Goal: Information Seeking & Learning: Learn about a topic

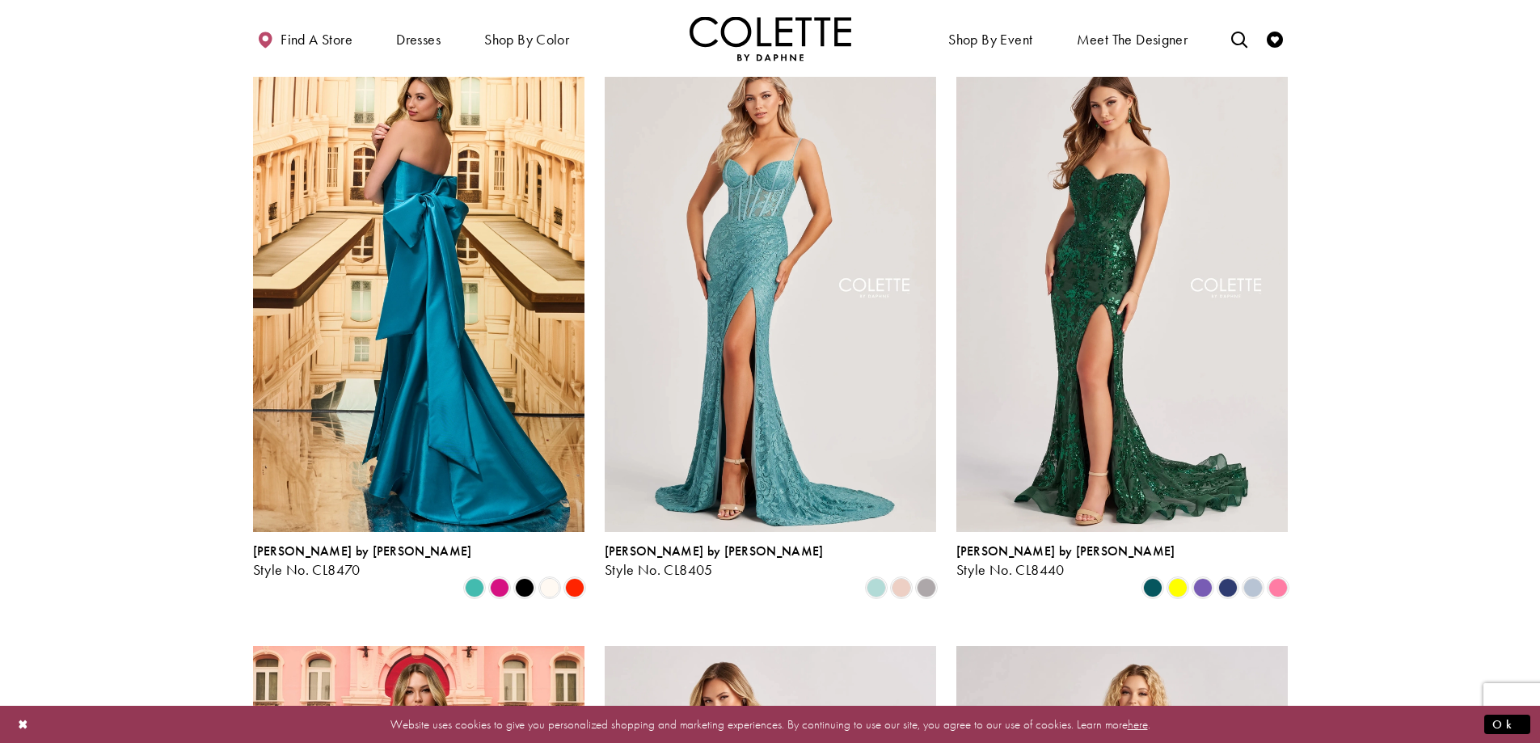
scroll to position [485, 0]
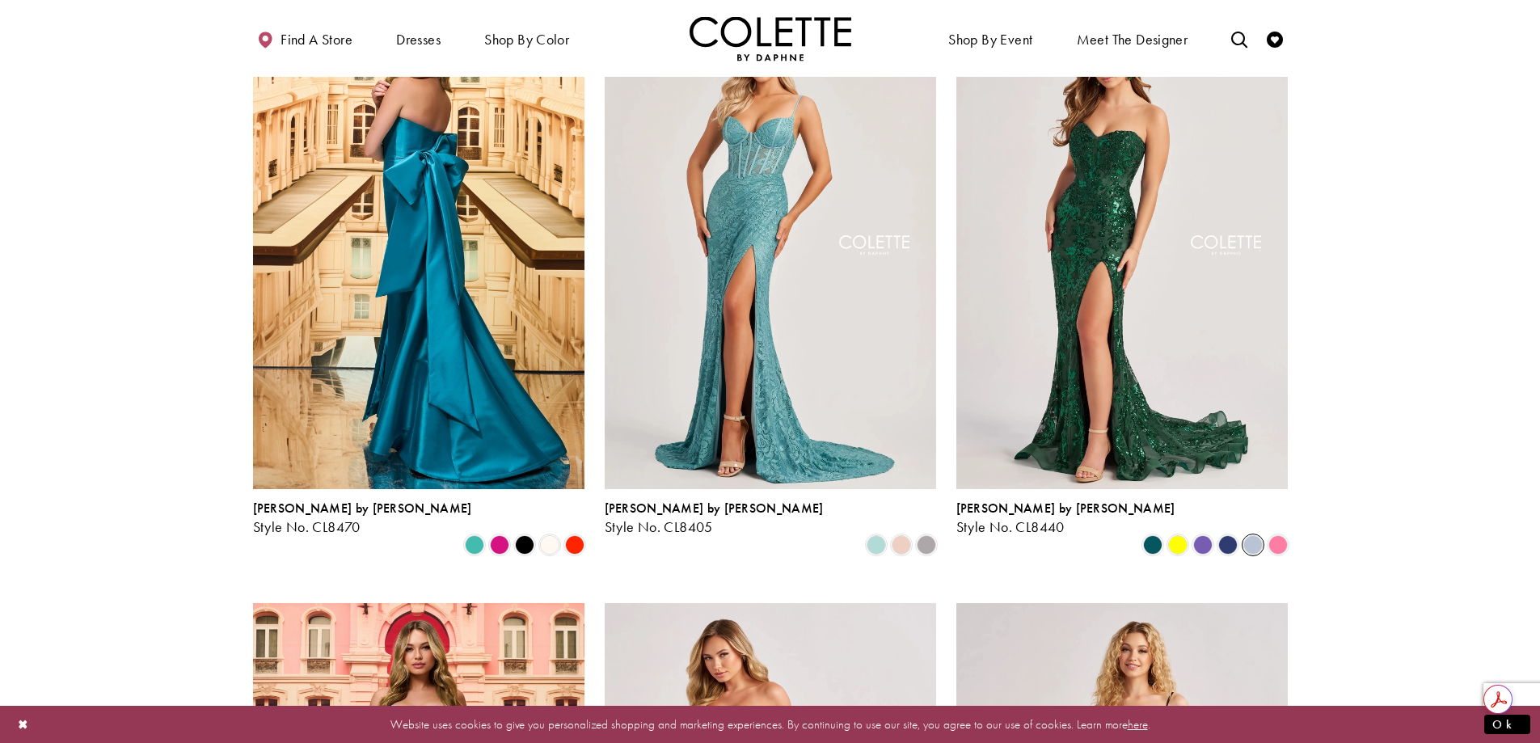
click at [1253, 535] on span "Product List" at bounding box center [1252, 544] width 19 height 19
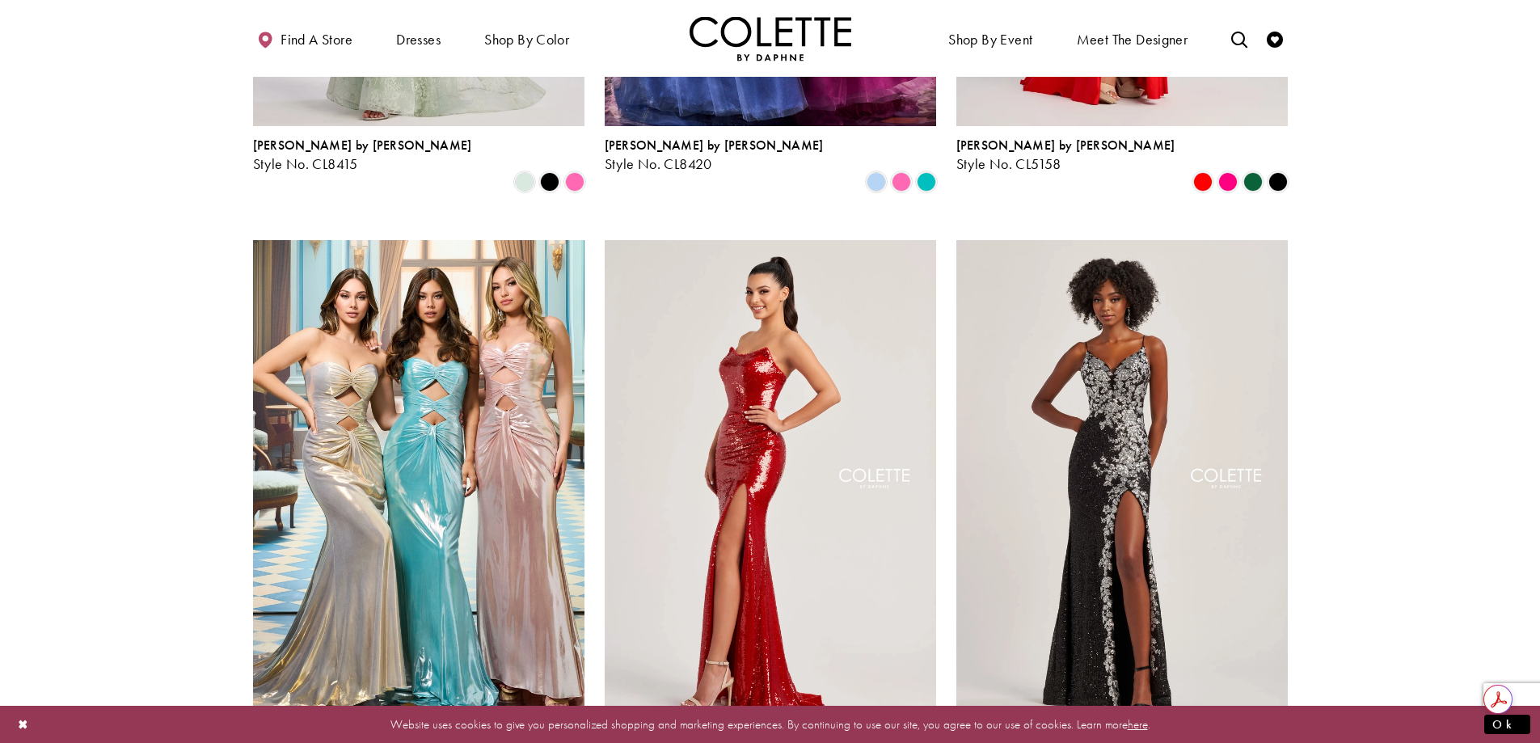
scroll to position [2667, 0]
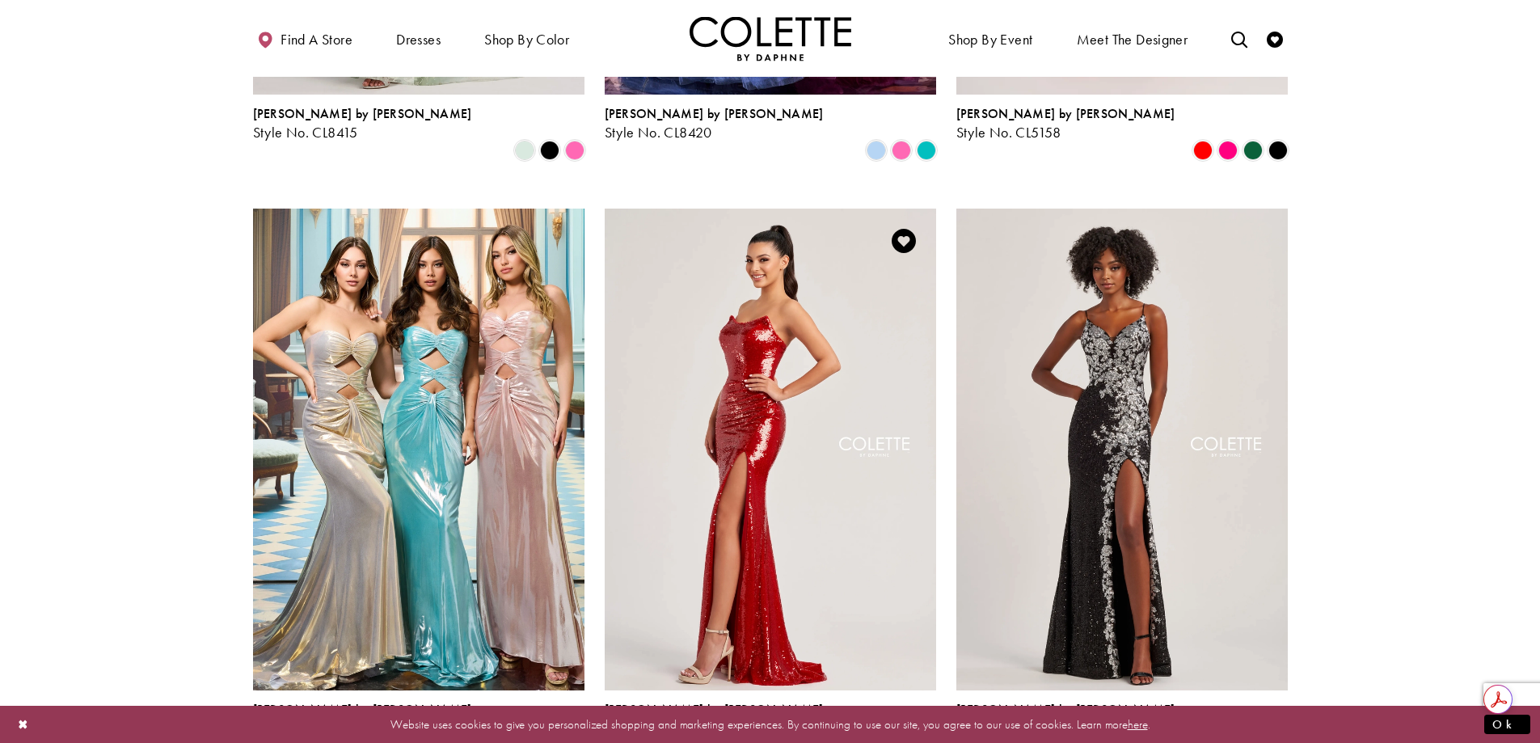
click at [925, 736] on span "Product List" at bounding box center [926, 745] width 19 height 19
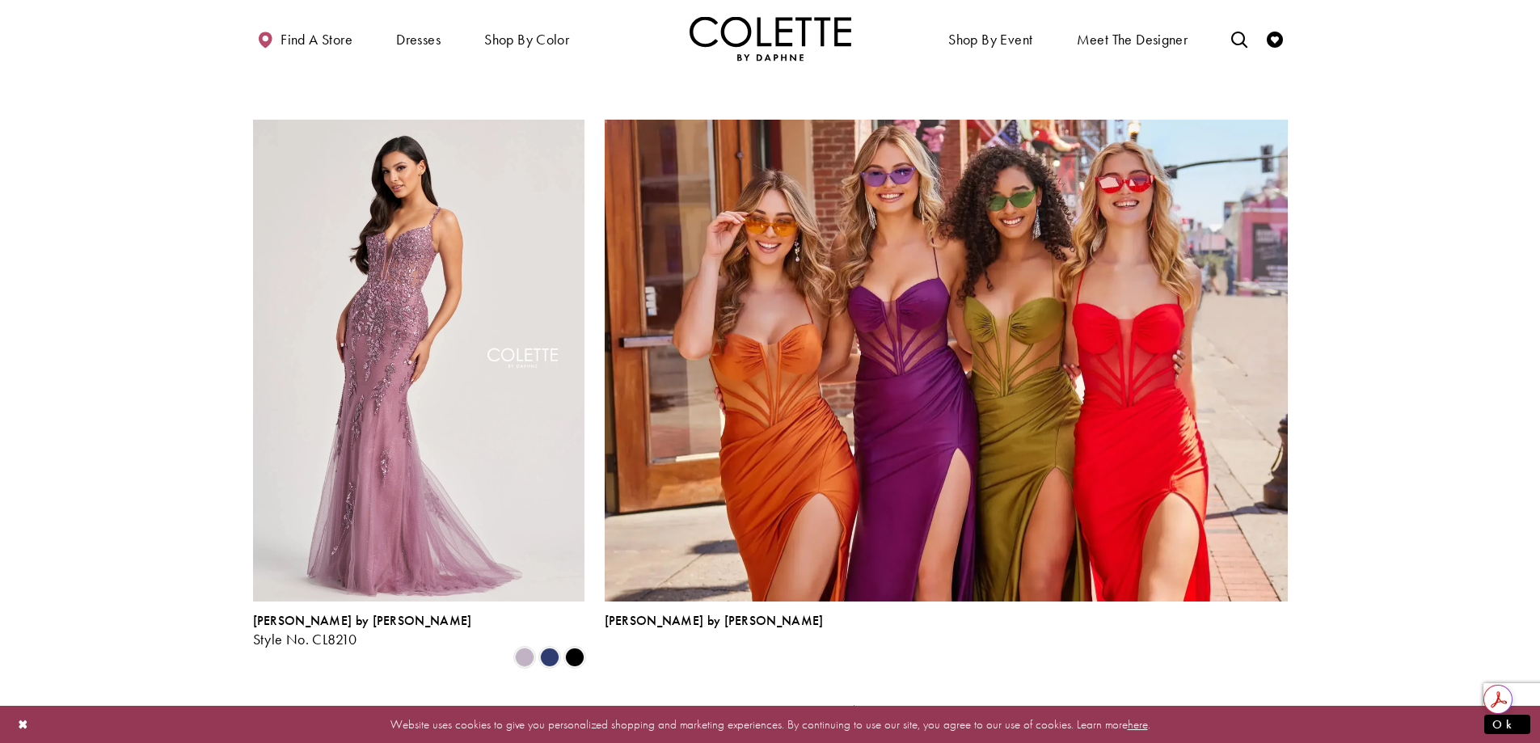
scroll to position [3395, 0]
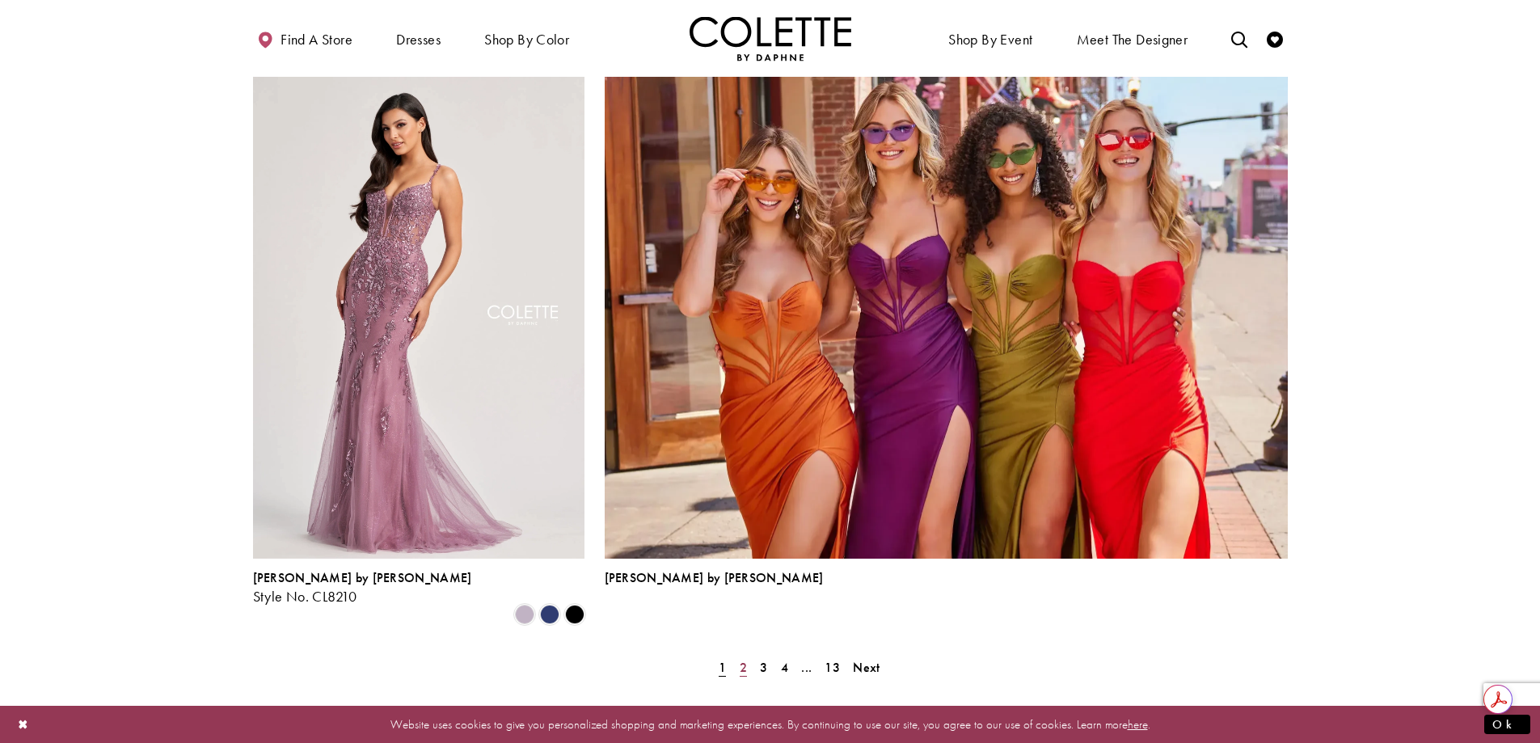
click at [742, 659] on span "2" at bounding box center [743, 667] width 7 height 17
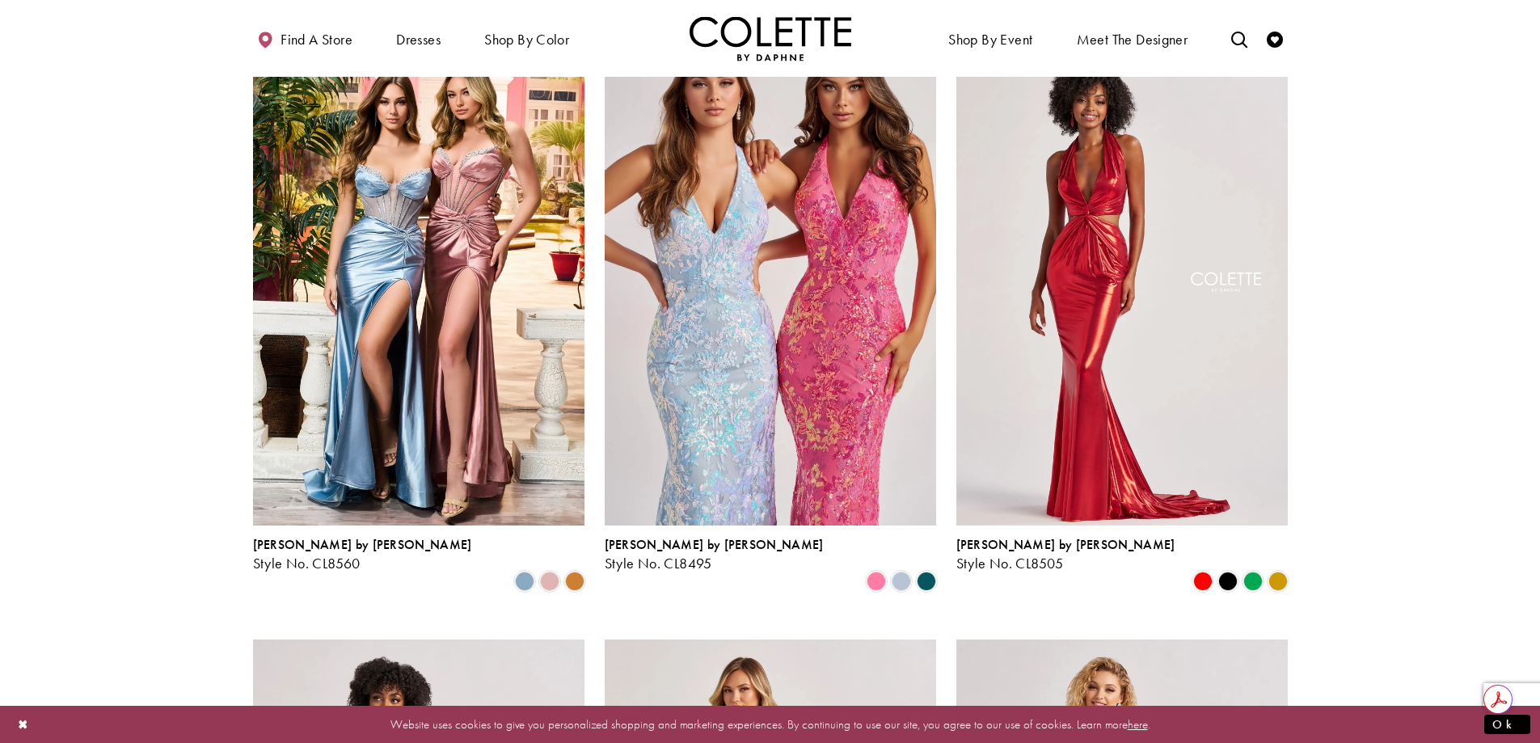
scroll to position [1142, 0]
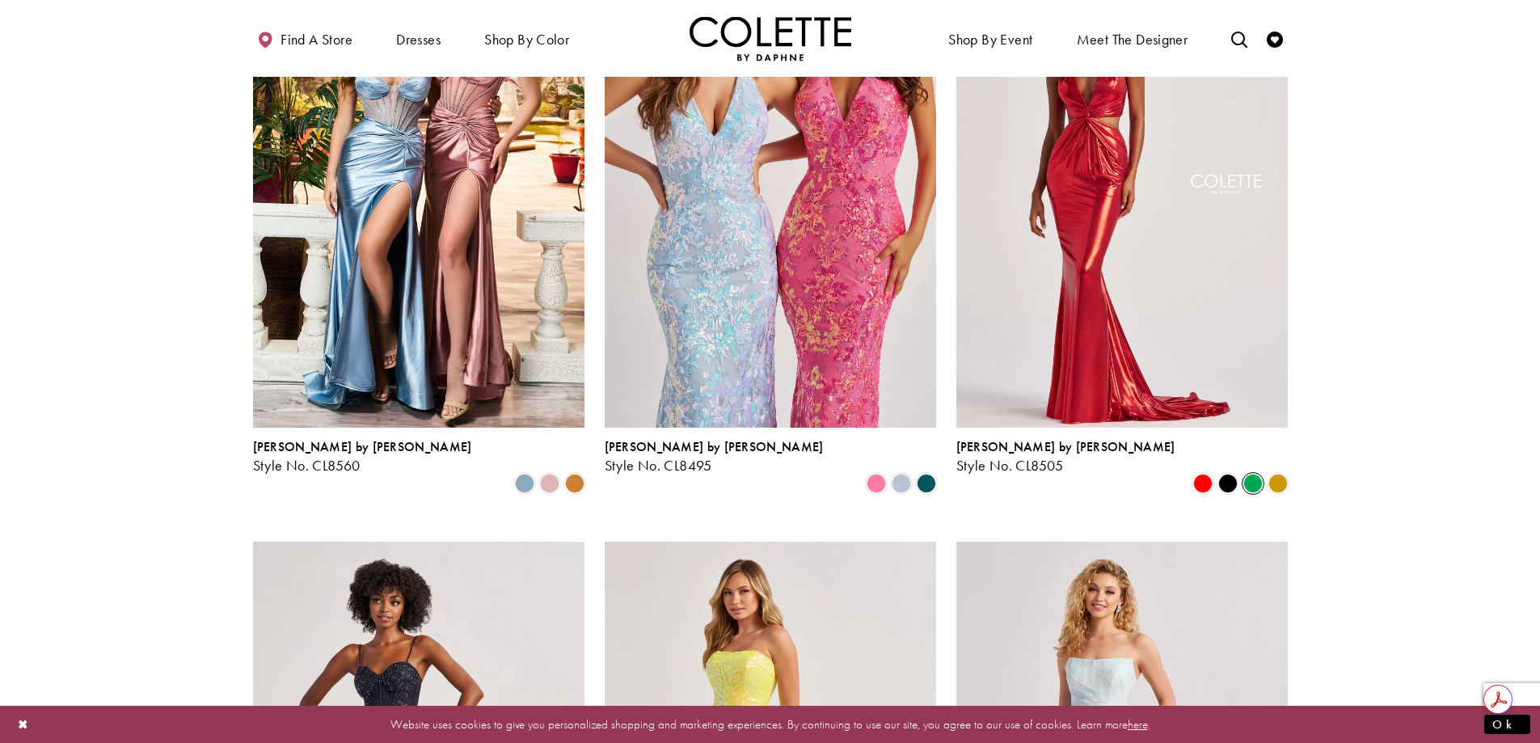
click at [1254, 474] on span "Product List" at bounding box center [1252, 483] width 19 height 19
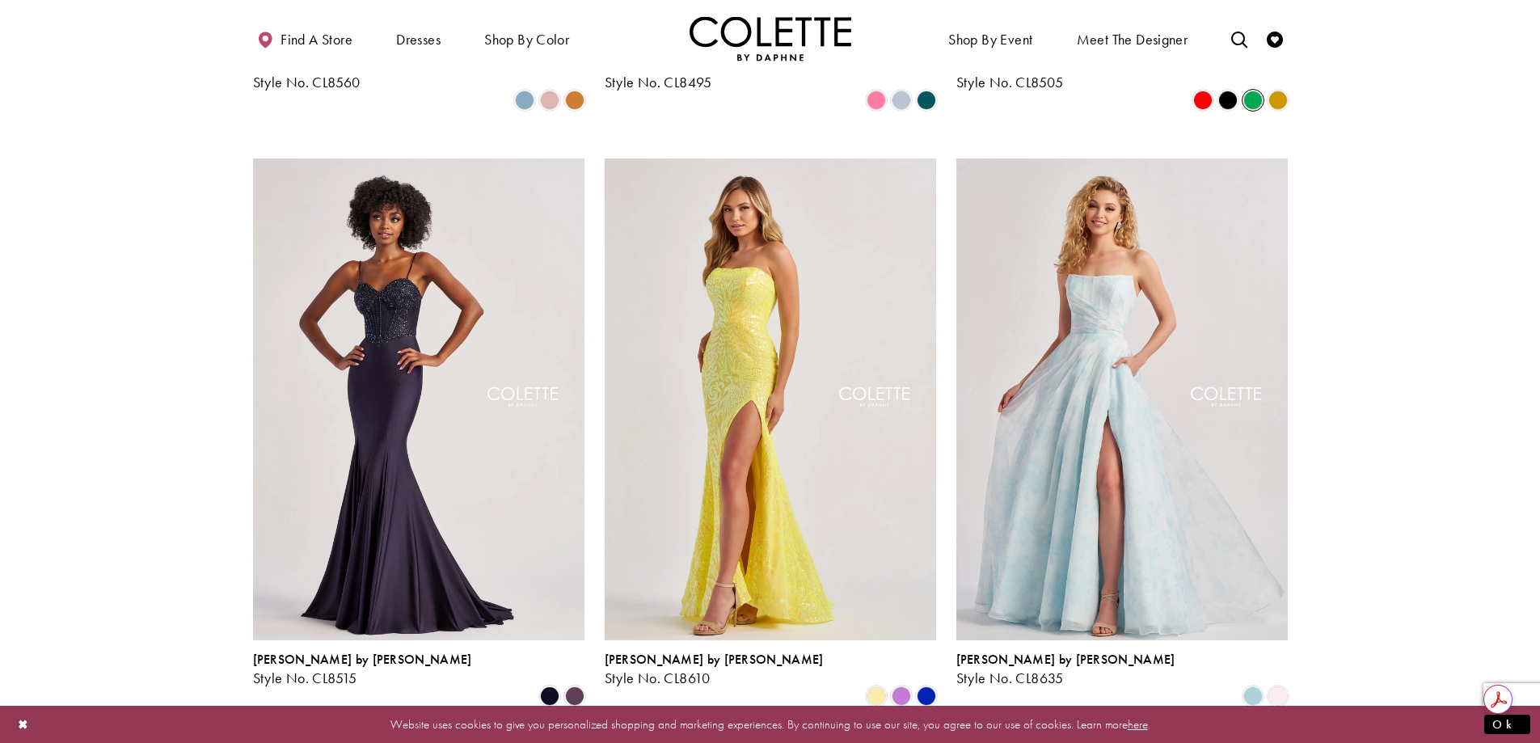
scroll to position [1546, 0]
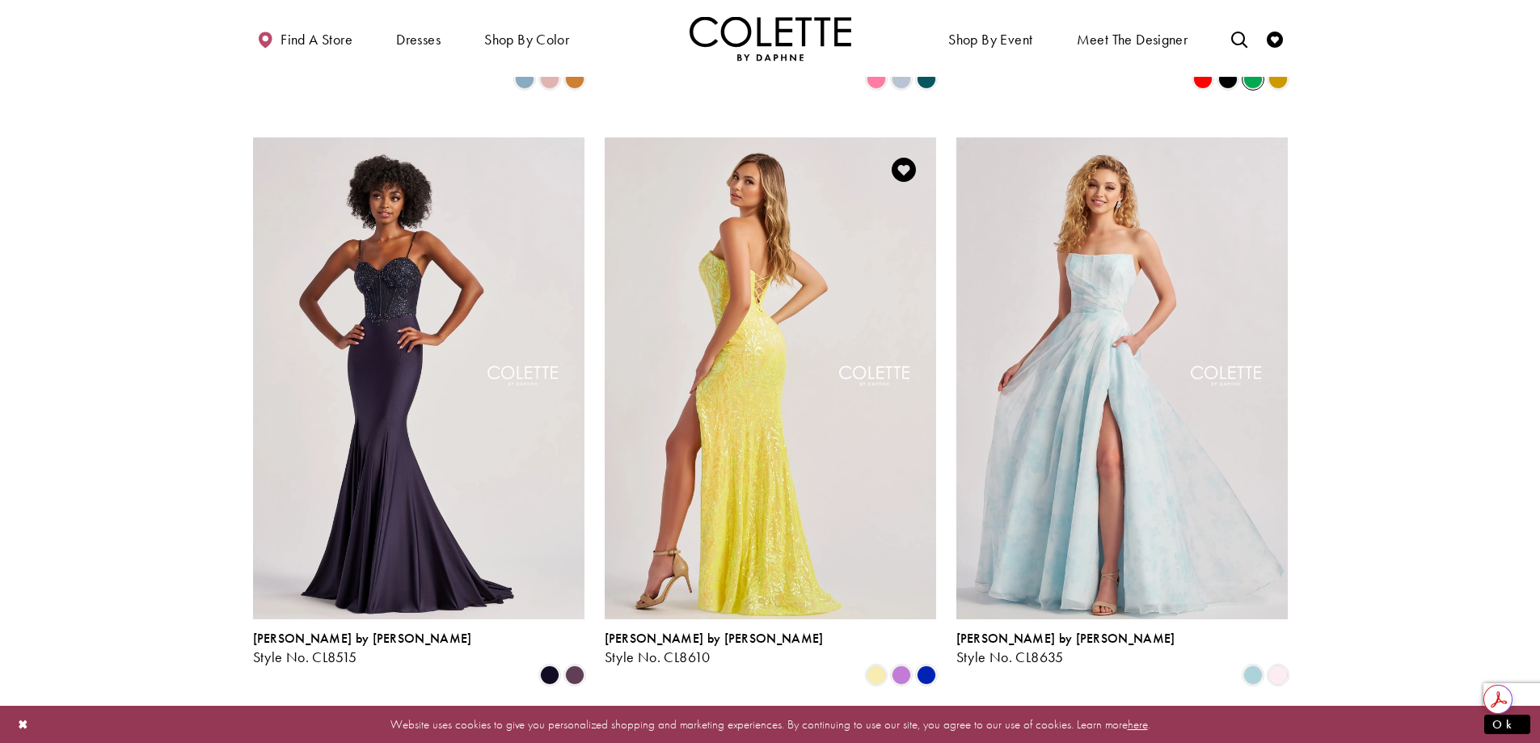
click at [822, 386] on img "Visit Colette by Daphne Style No. CL8610 Page" at bounding box center [770, 378] width 331 height 482
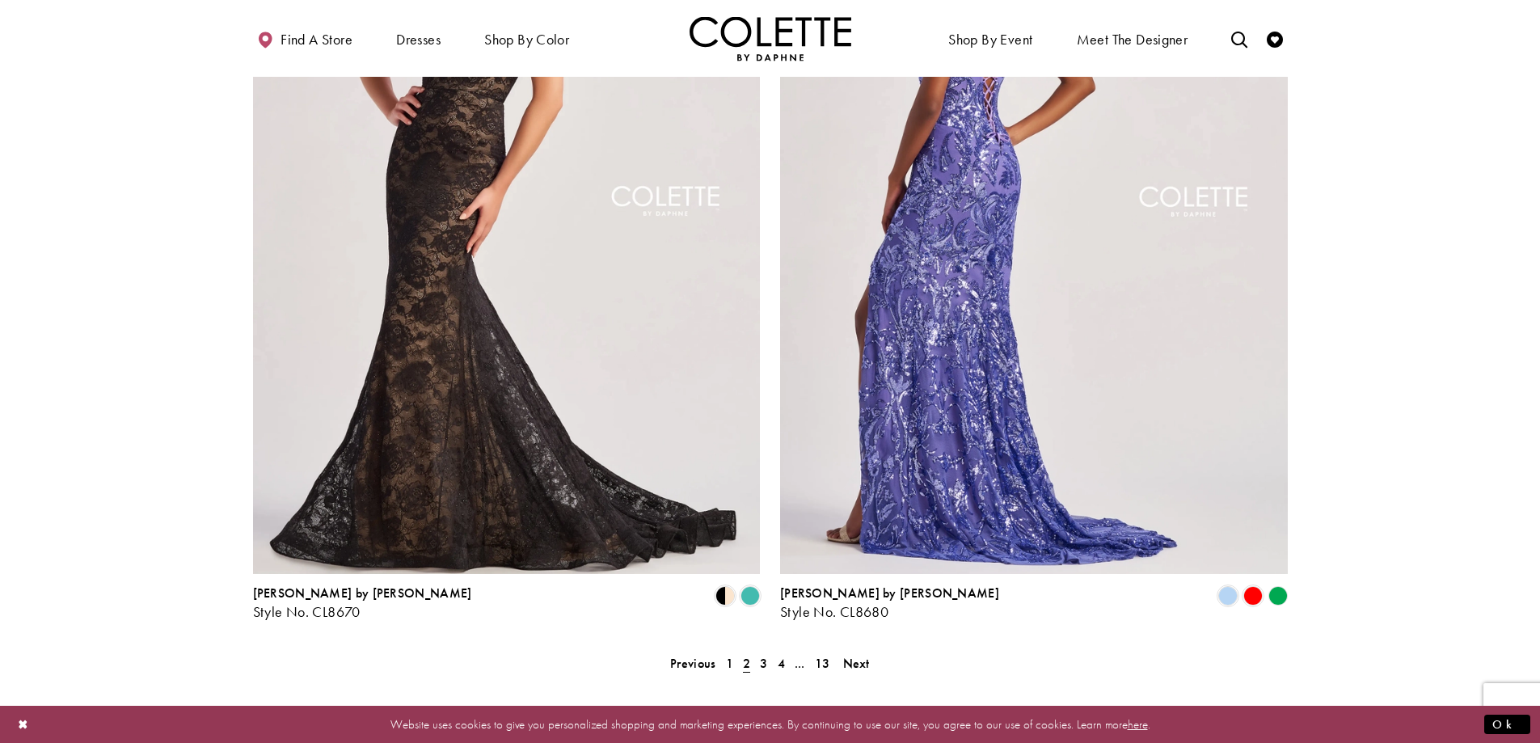
scroll to position [3082, 0]
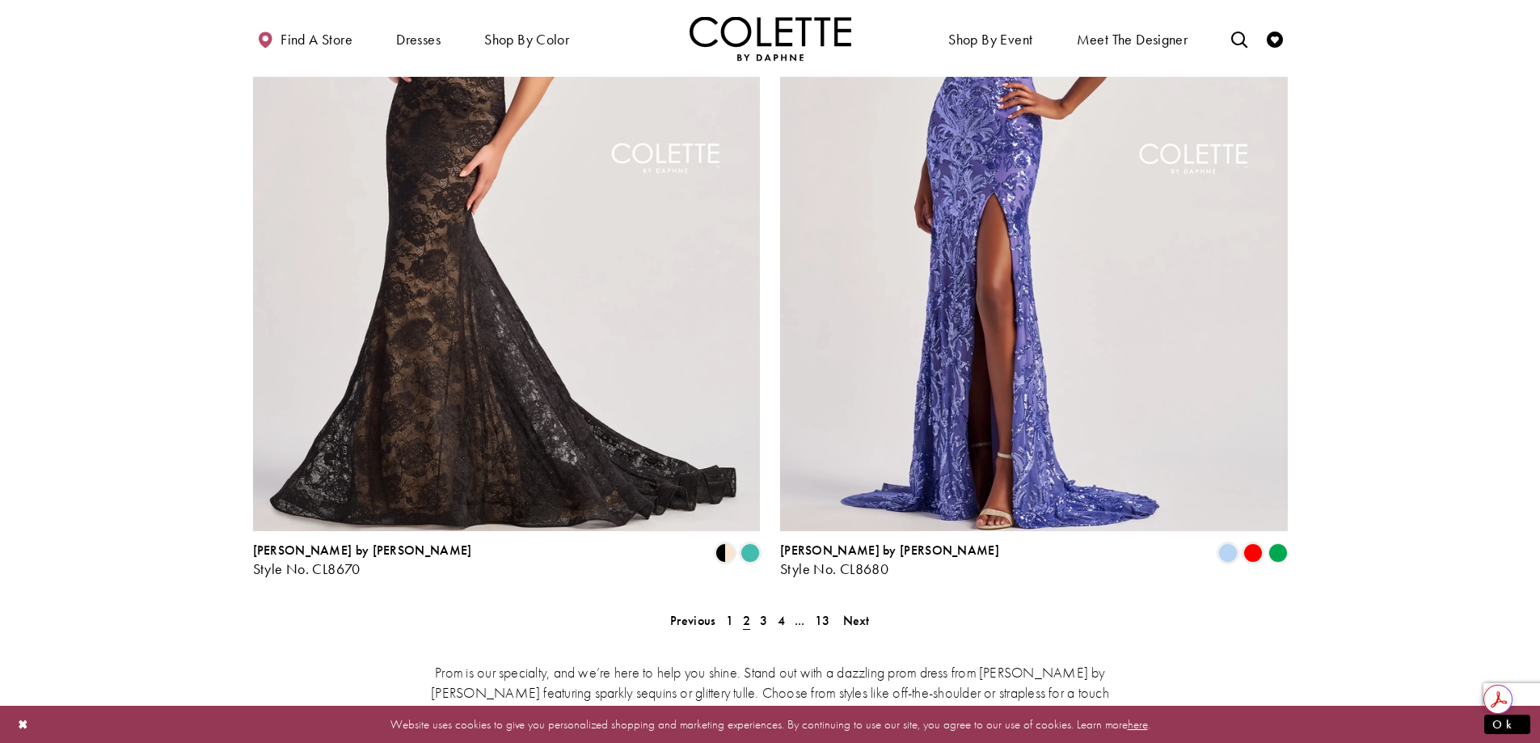
click at [1282, 543] on icon "Product List" at bounding box center [1277, 552] width 19 height 19
click at [1273, 541] on polygon "Product List" at bounding box center [1277, 553] width 25 height 25
click at [1278, 541] on polygon "Product List" at bounding box center [1277, 553] width 25 height 25
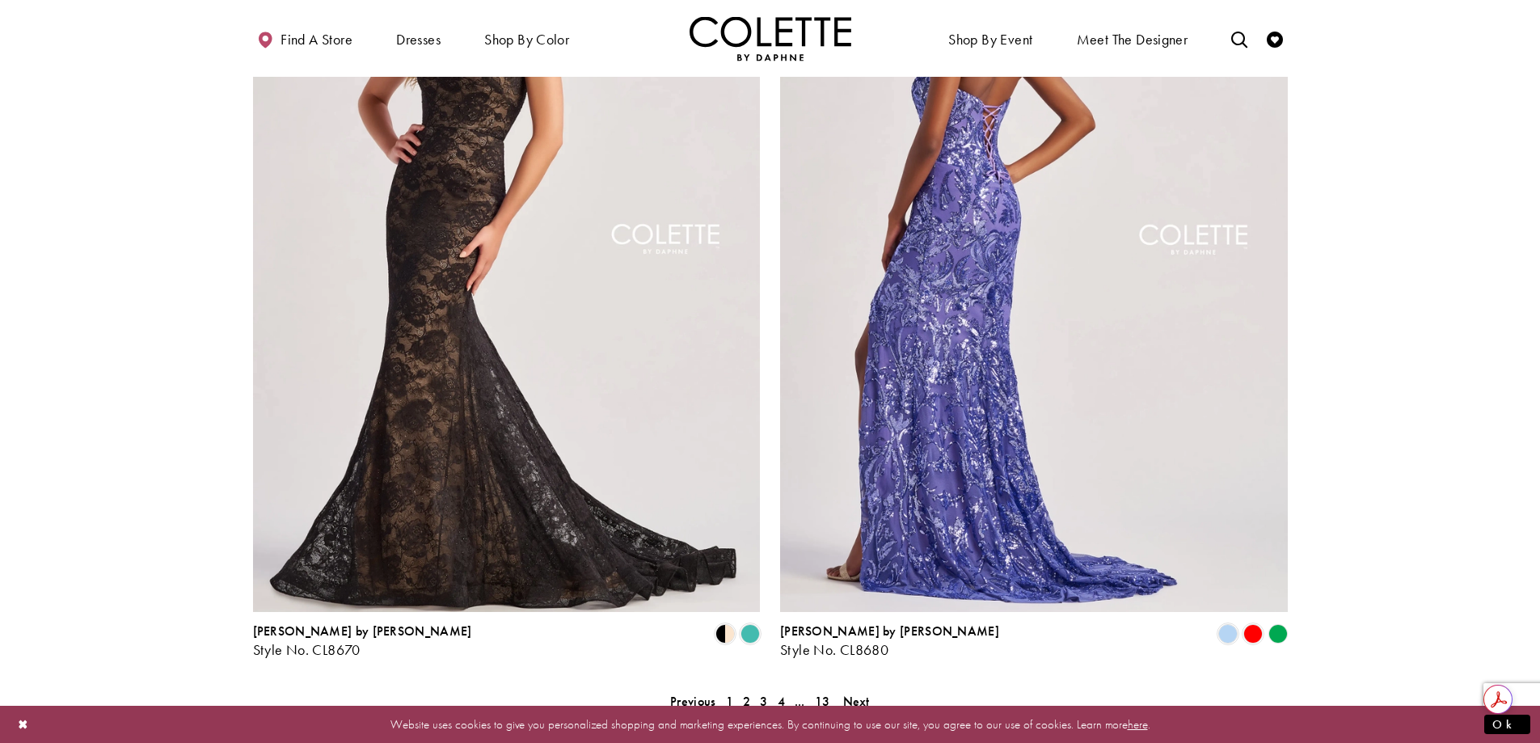
click at [1157, 446] on img "Visit Colette by Daphne Style No. CL8680 Page" at bounding box center [1034, 244] width 508 height 738
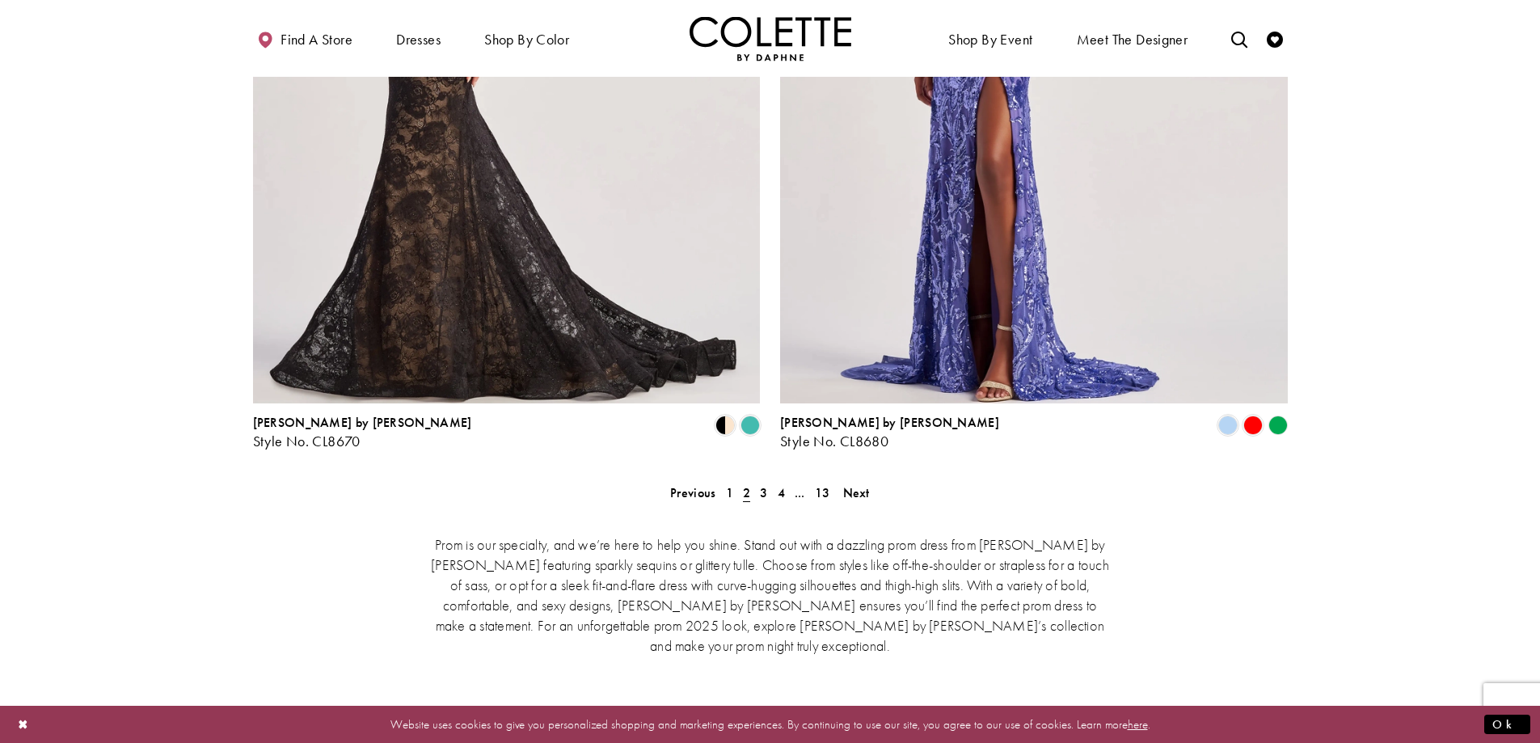
scroll to position [3244, 0]
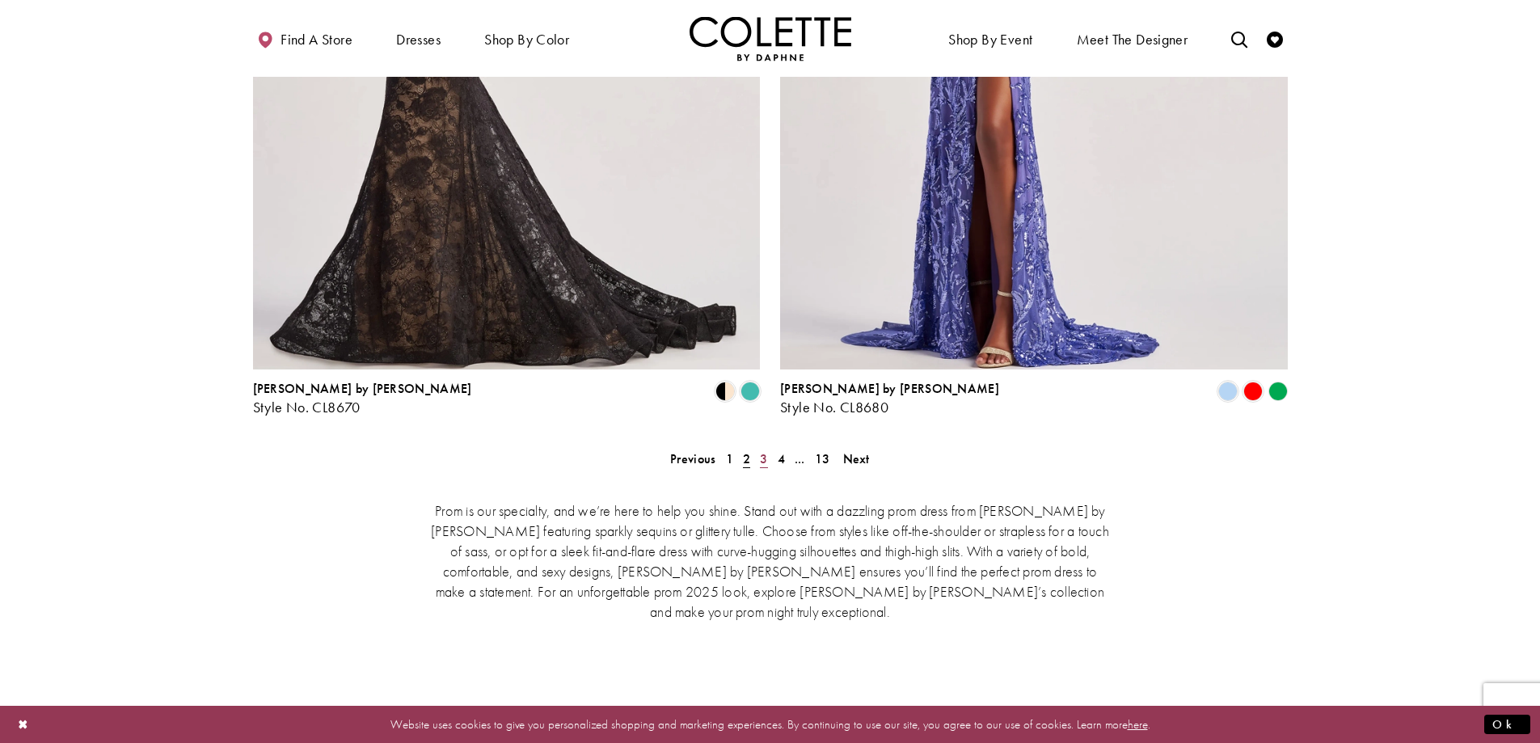
click at [765, 450] on span "3" at bounding box center [763, 458] width 7 height 17
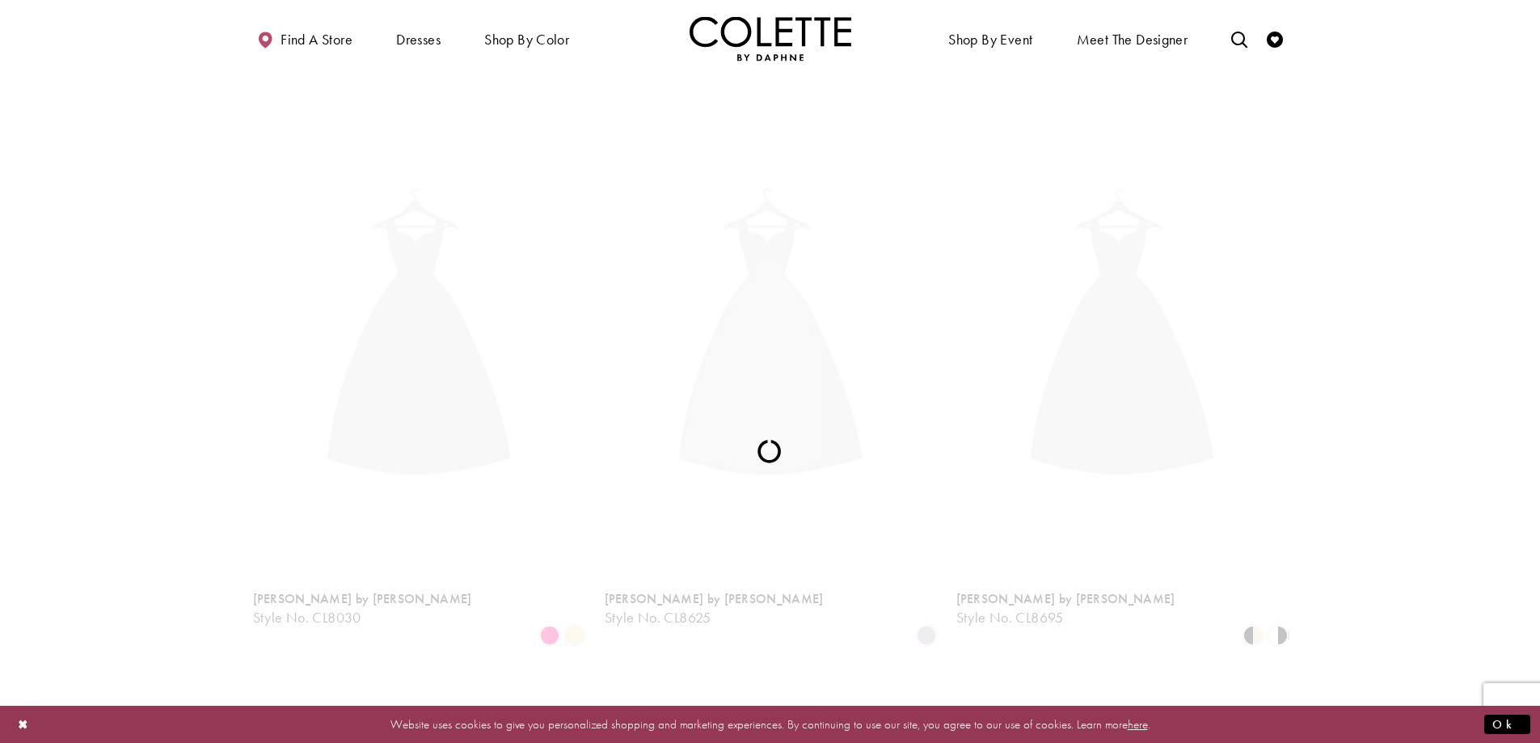
scroll to position [415, 0]
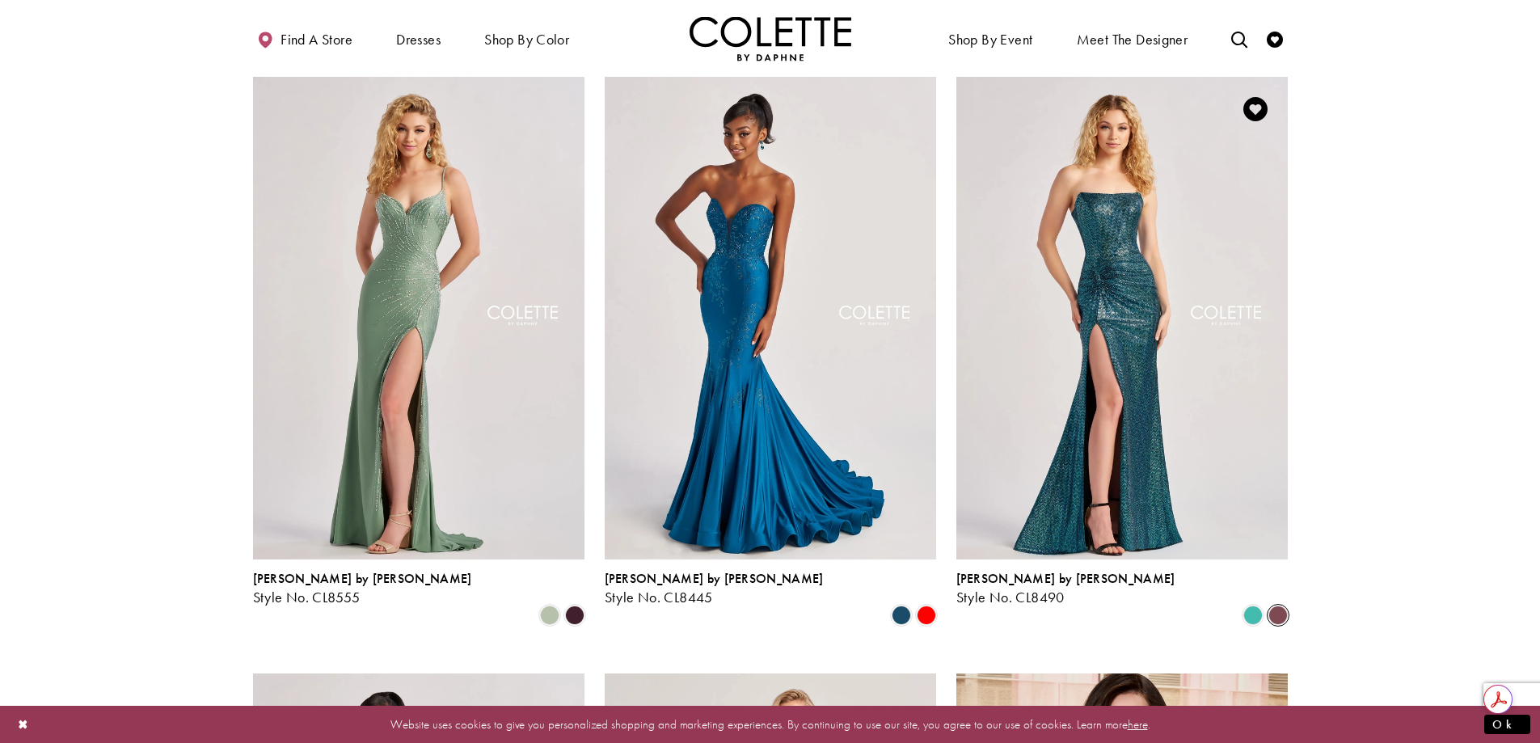
click at [1275, 605] on span "Product List" at bounding box center [1277, 614] width 19 height 19
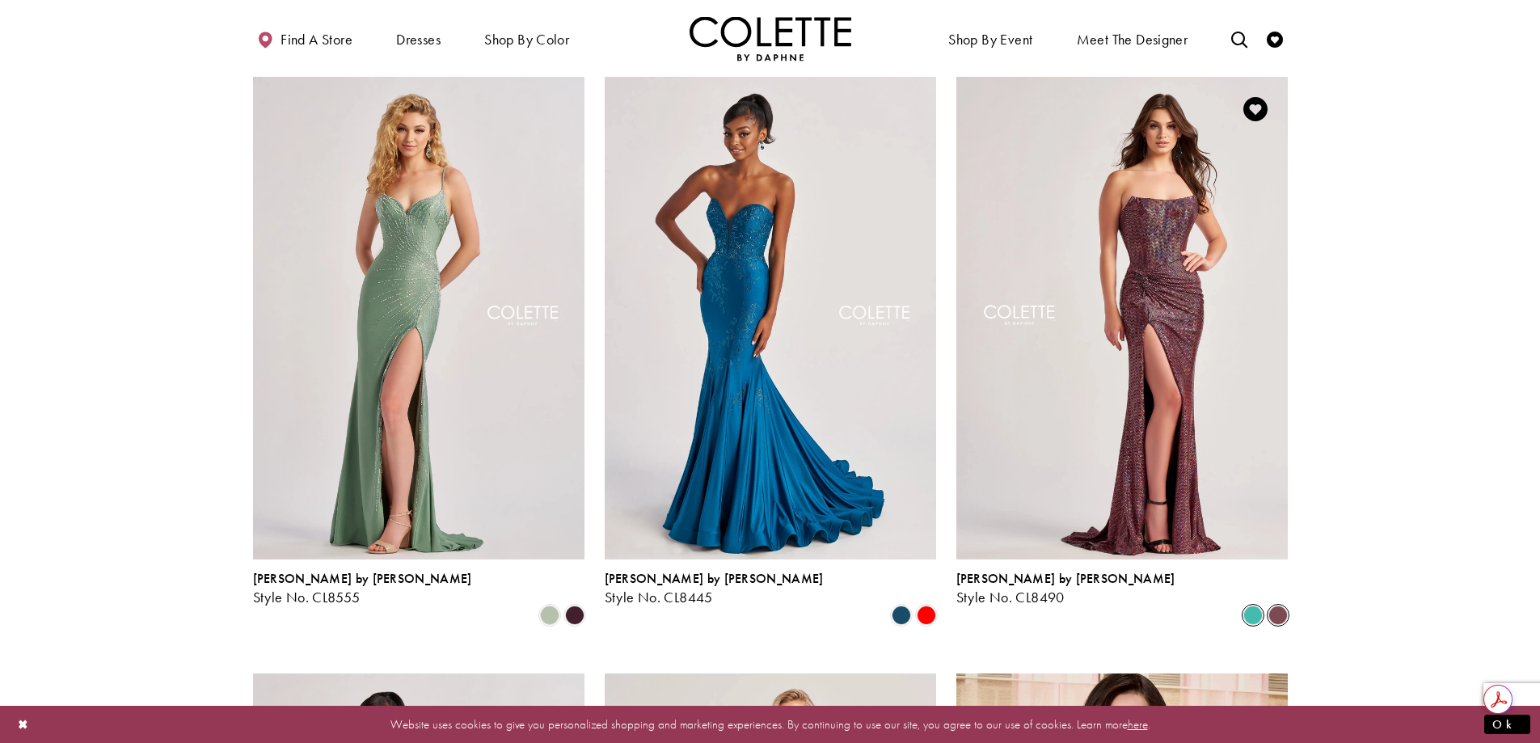
click at [1259, 605] on span "Product List" at bounding box center [1252, 614] width 19 height 19
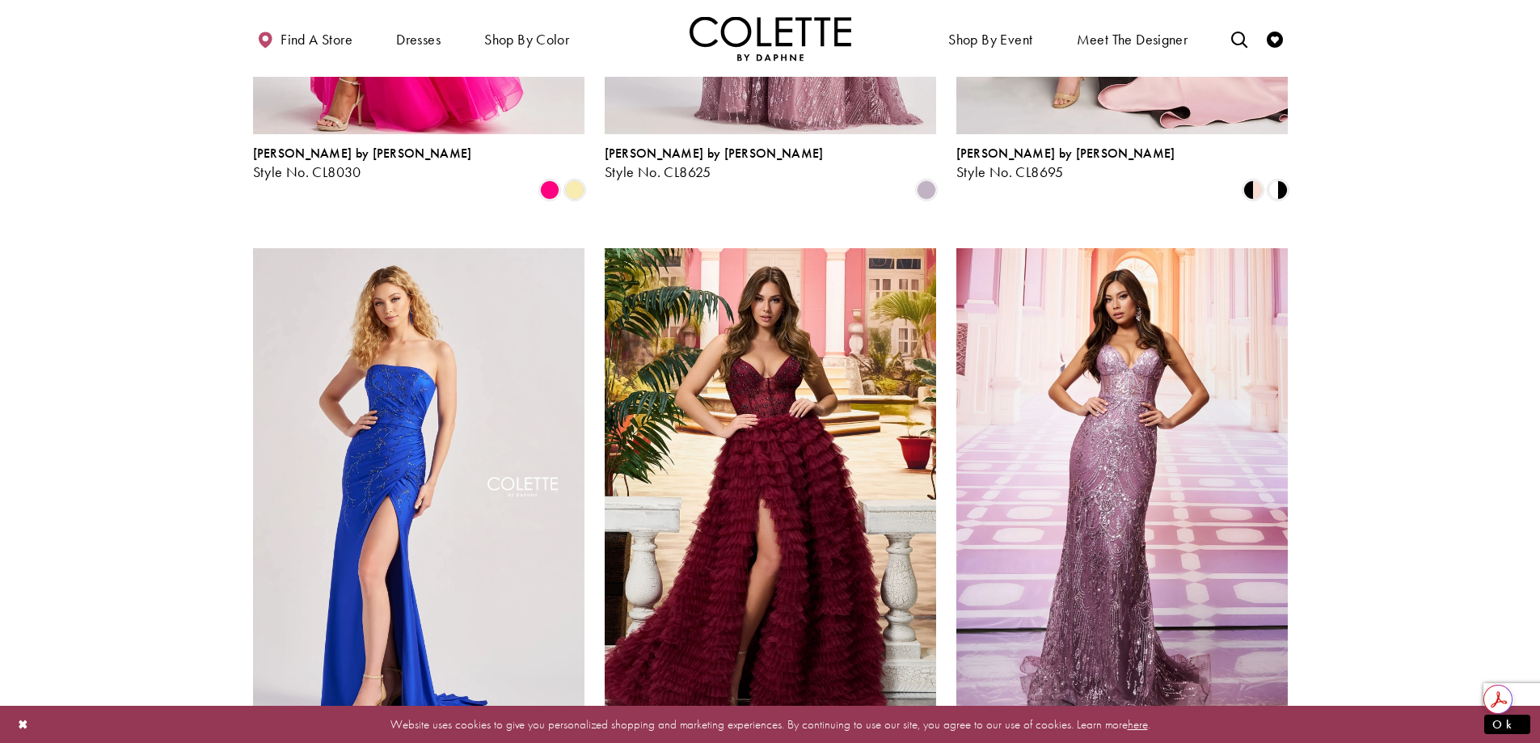
scroll to position [2112, 0]
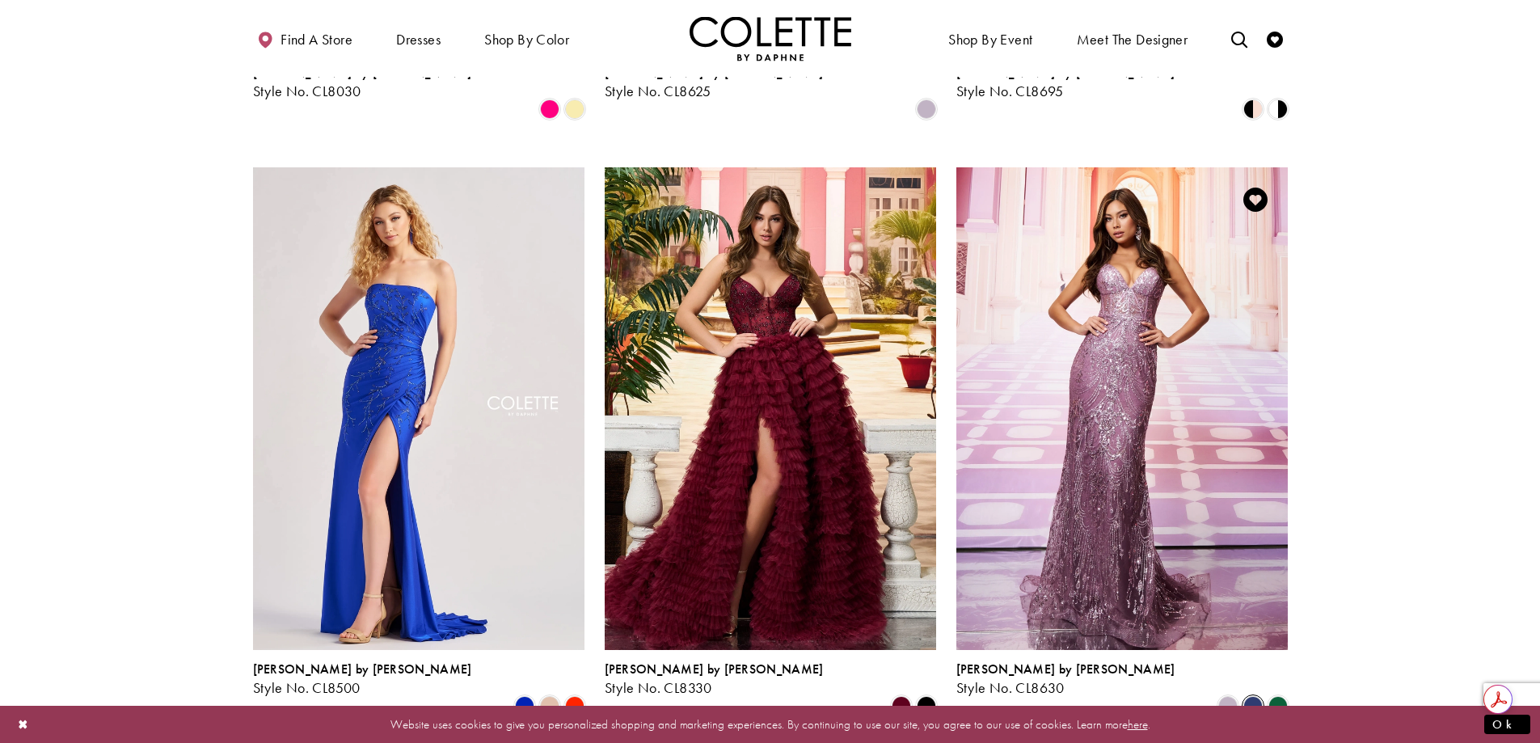
click at [1256, 696] on span "Product List" at bounding box center [1252, 705] width 19 height 19
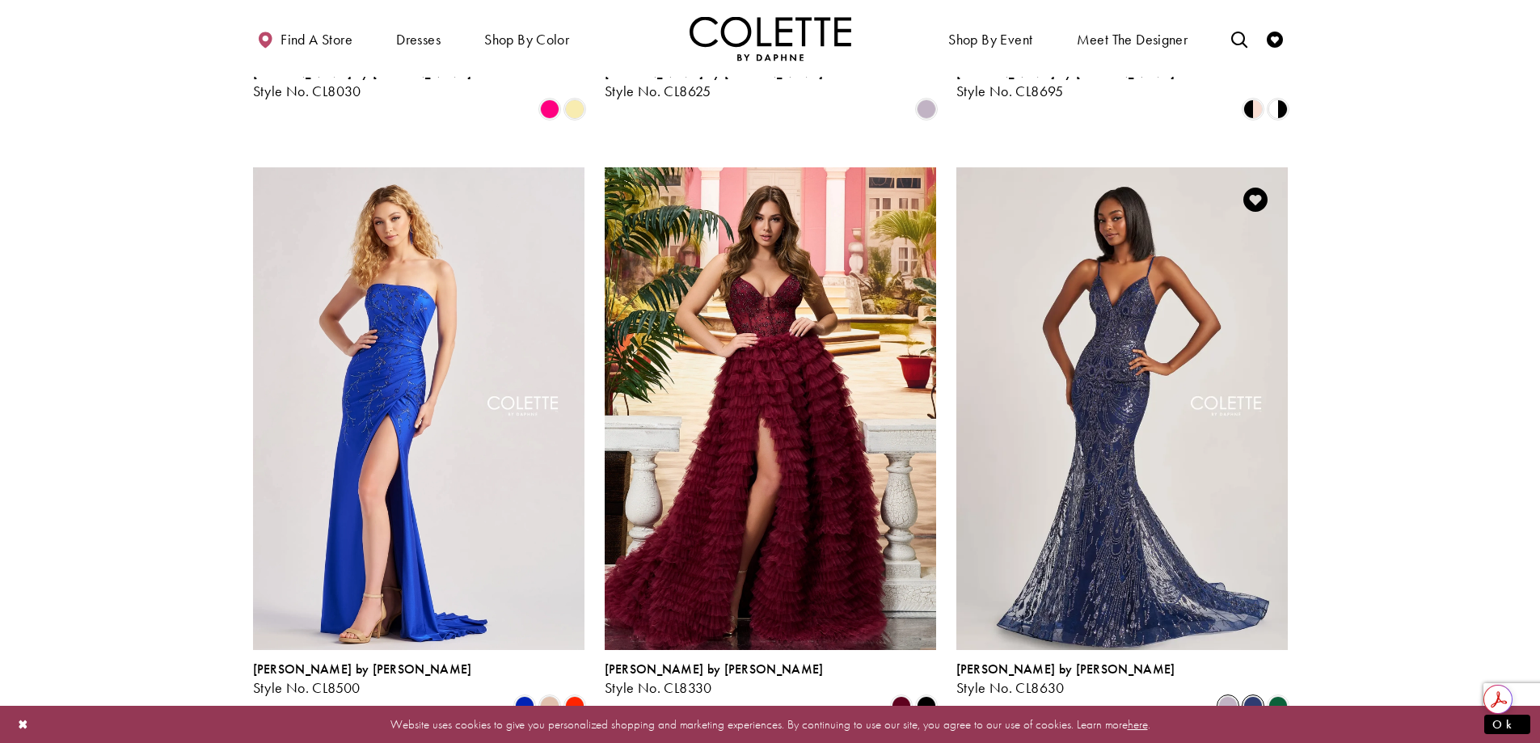
click at [1232, 696] on span "Product List" at bounding box center [1227, 705] width 19 height 19
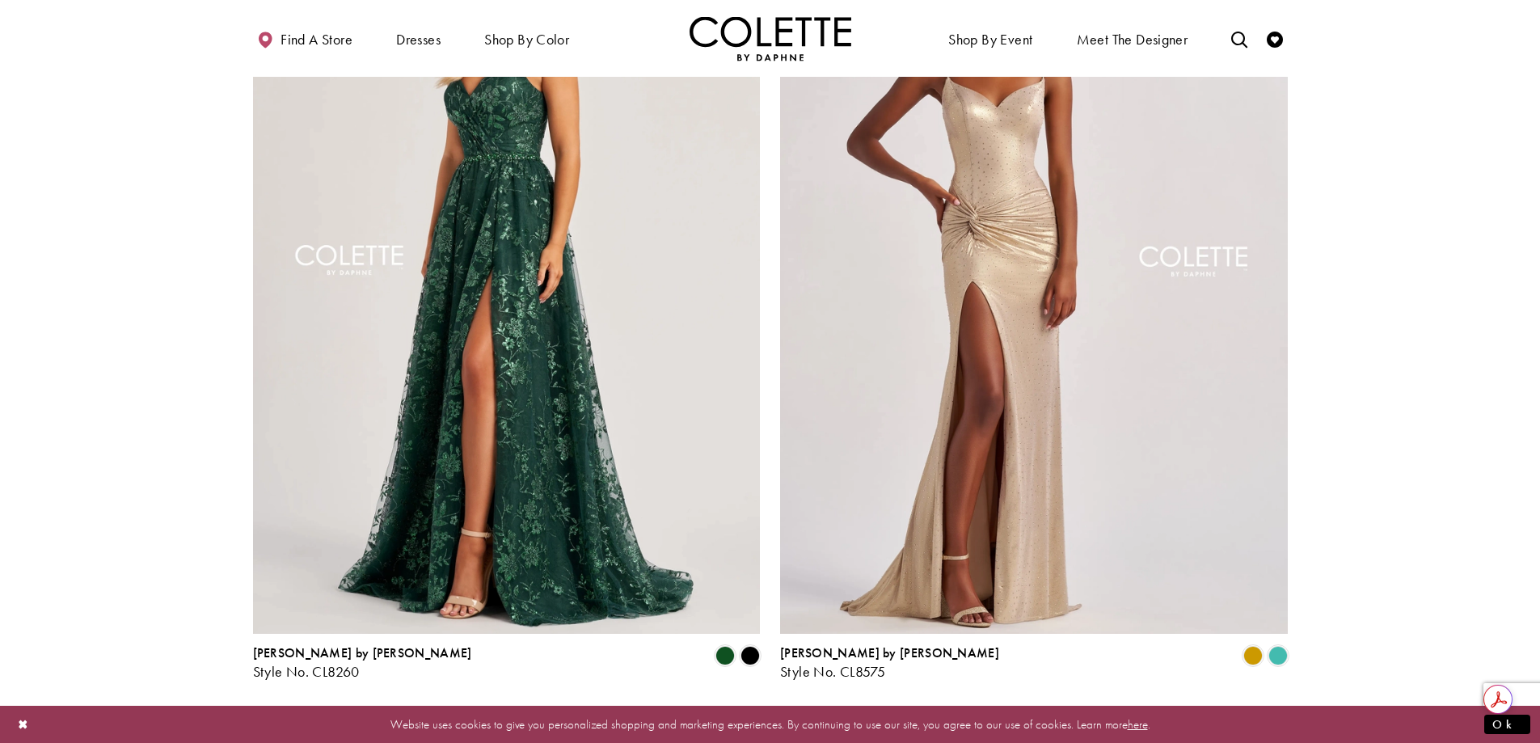
scroll to position [3001, 0]
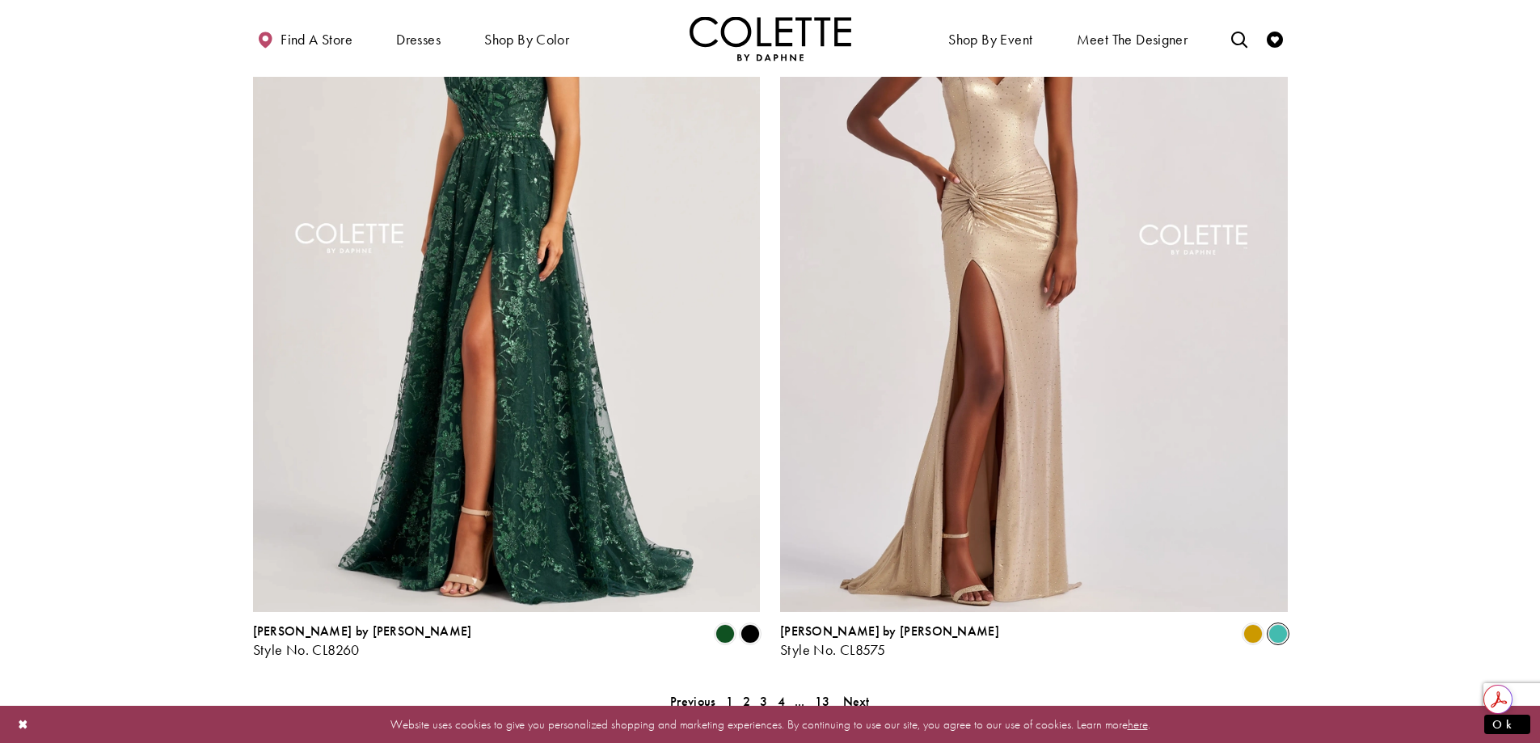
click at [1273, 624] on span "Product List" at bounding box center [1277, 633] width 19 height 19
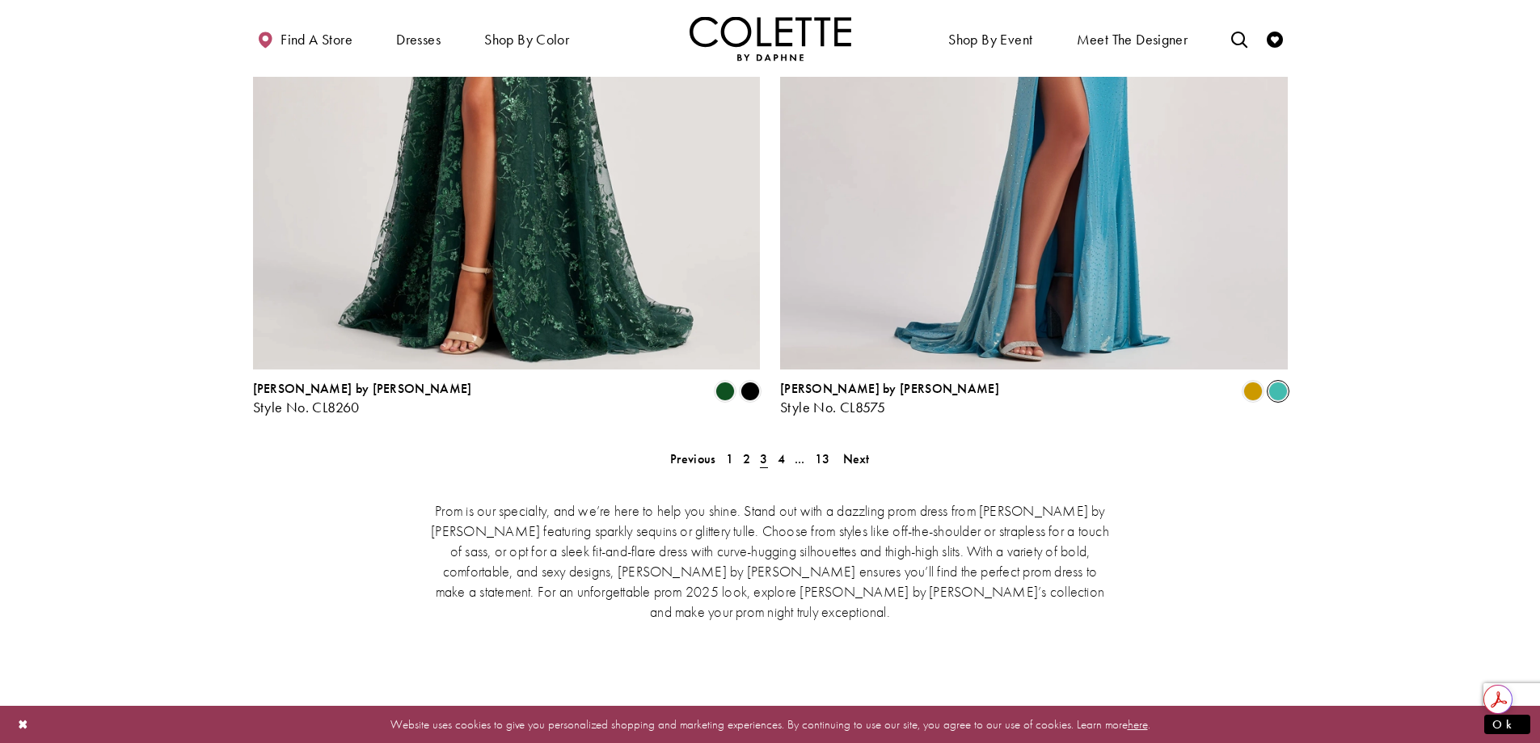
scroll to position [3405, 0]
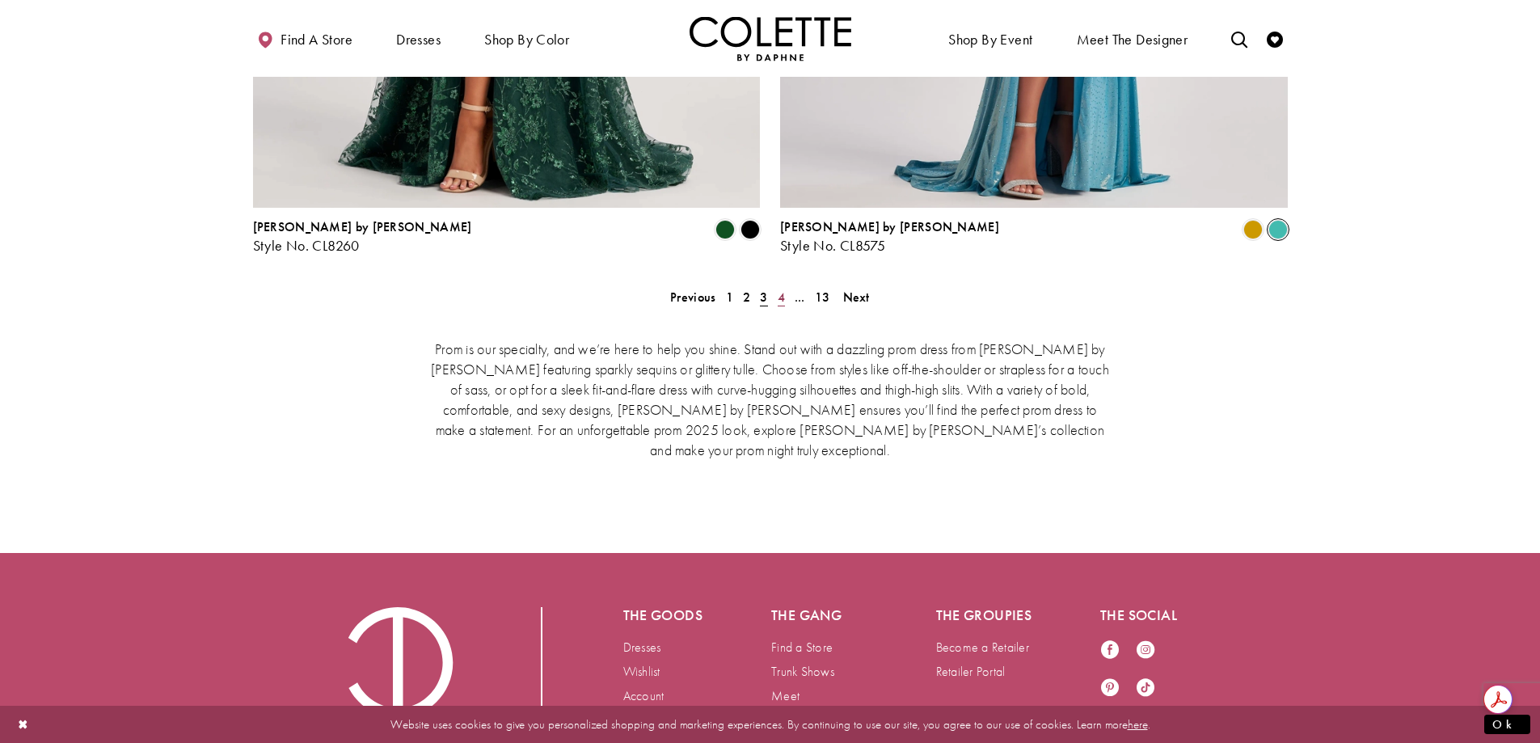
click at [782, 289] on span "4" at bounding box center [781, 297] width 7 height 17
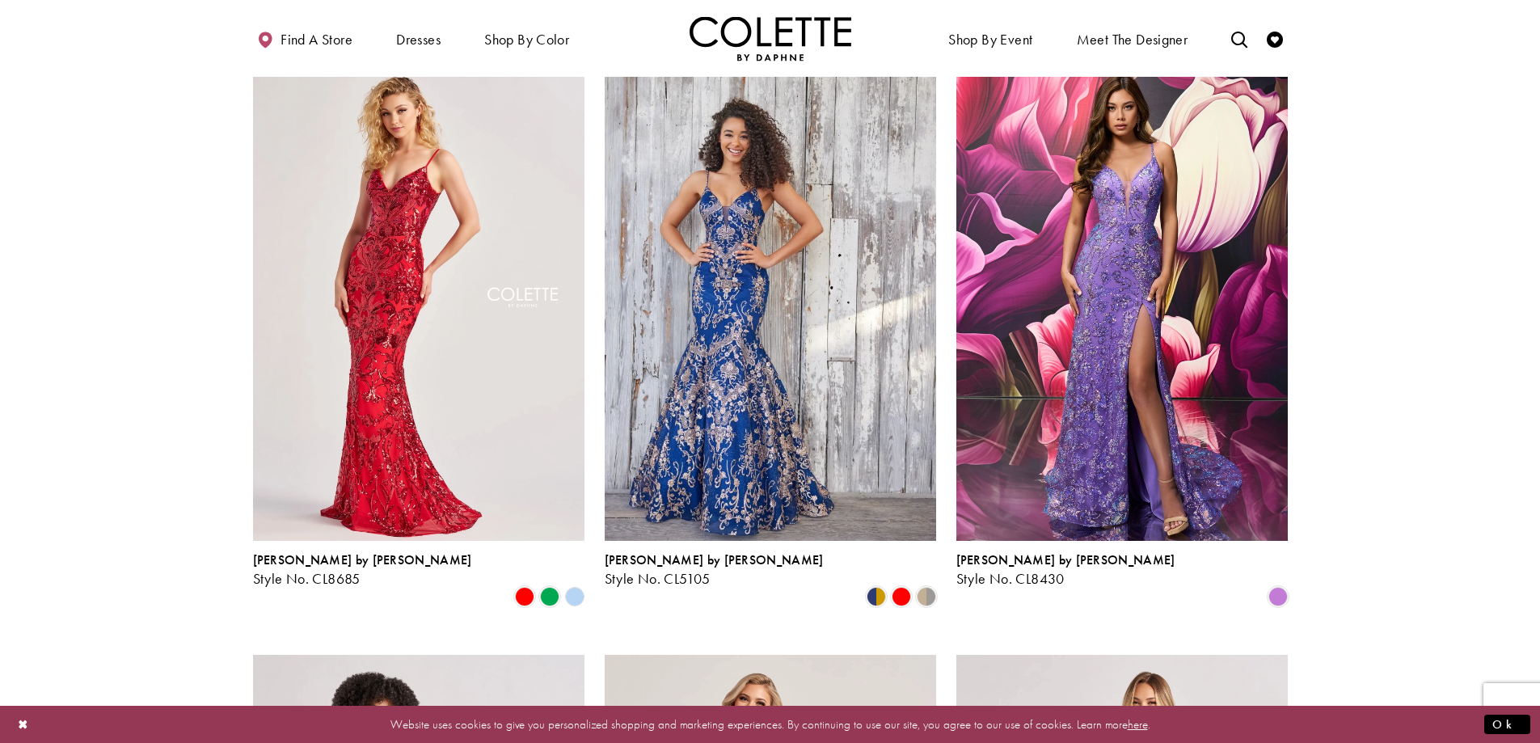
scroll to position [1061, 0]
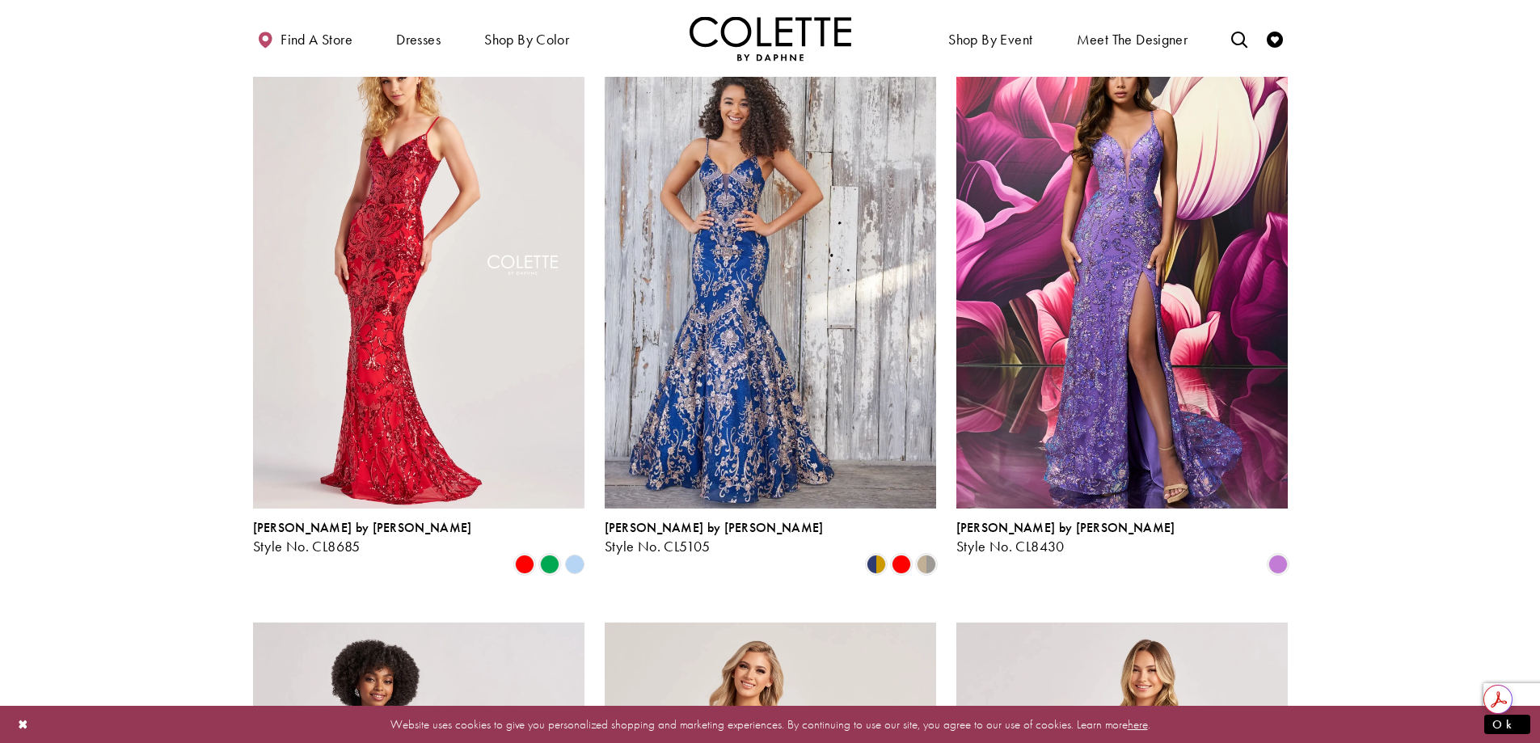
click at [578, 551] on polygon "Product List" at bounding box center [574, 563] width 25 height 25
click at [576, 551] on polygon "Product List" at bounding box center [574, 563] width 25 height 25
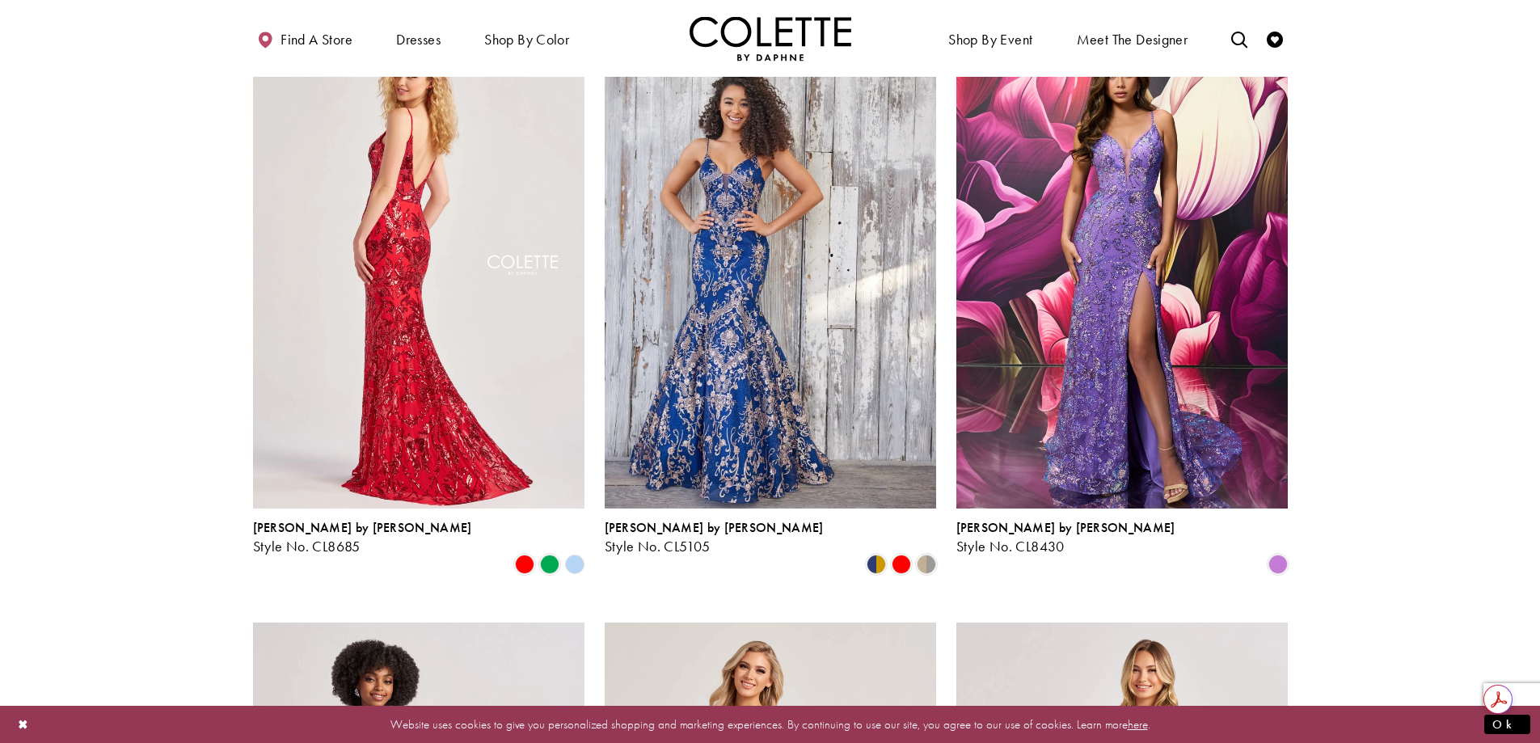
click at [367, 385] on img "Visit Colette by Daphne Style No. CL8685 Page" at bounding box center [418, 268] width 331 height 482
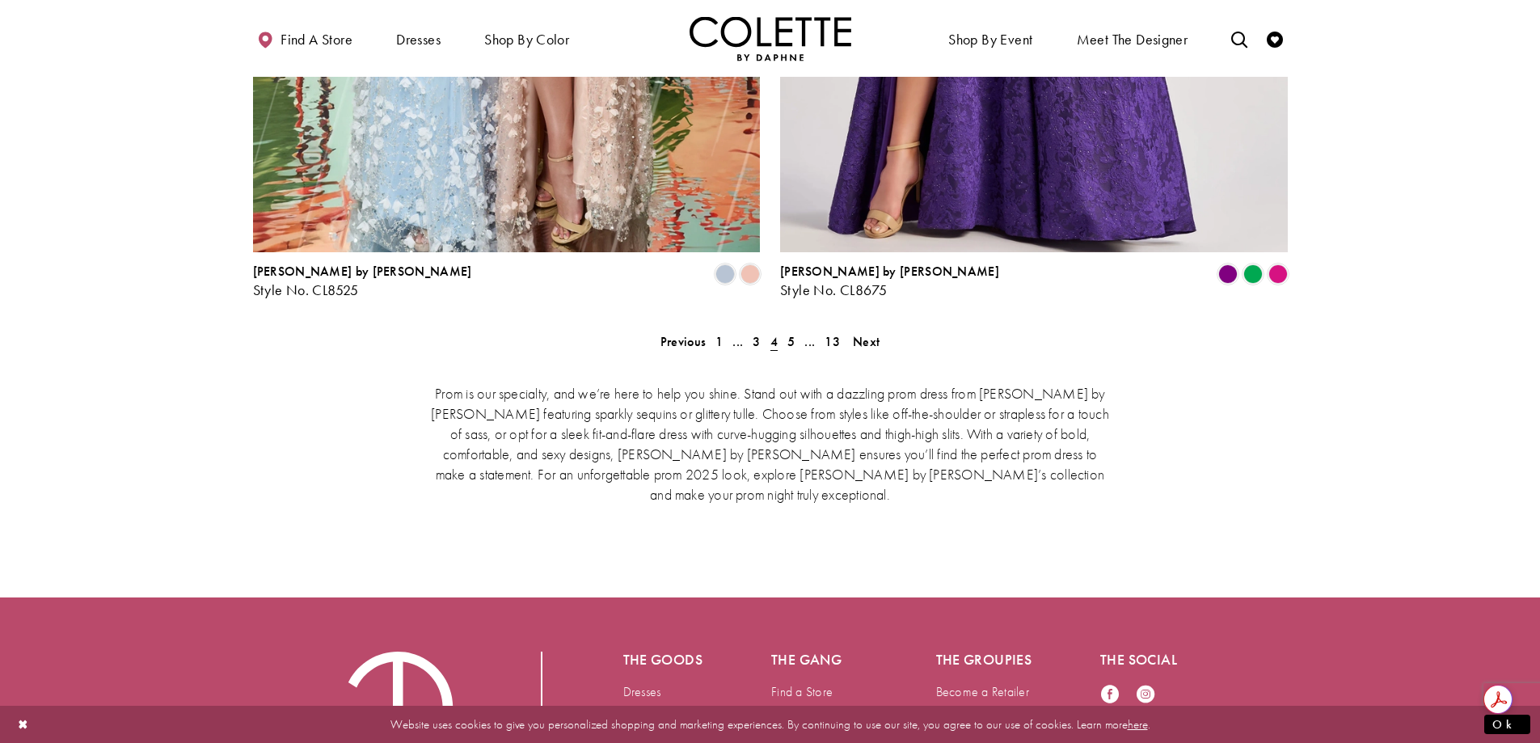
scroll to position [3405, 0]
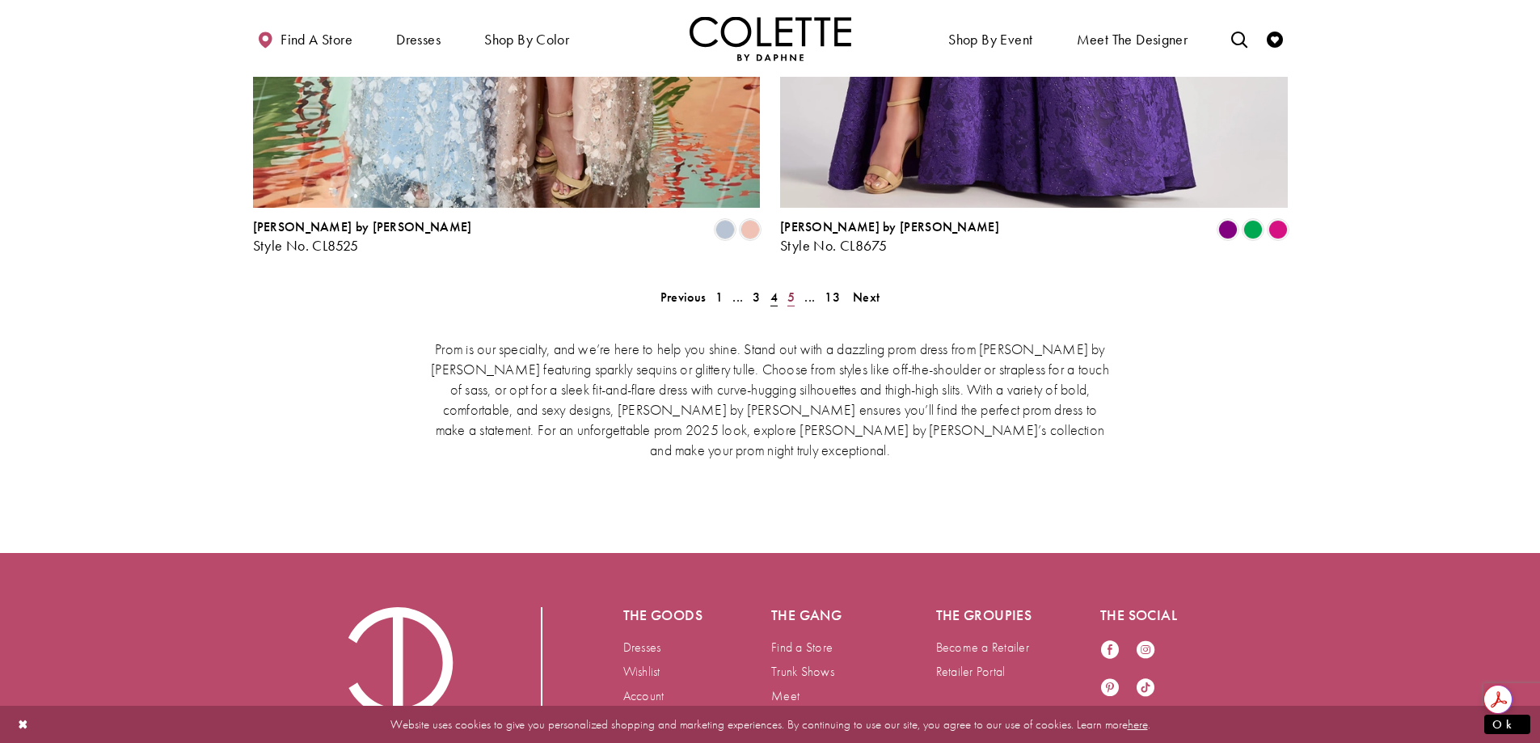
click at [787, 289] on span "5" at bounding box center [790, 297] width 7 height 17
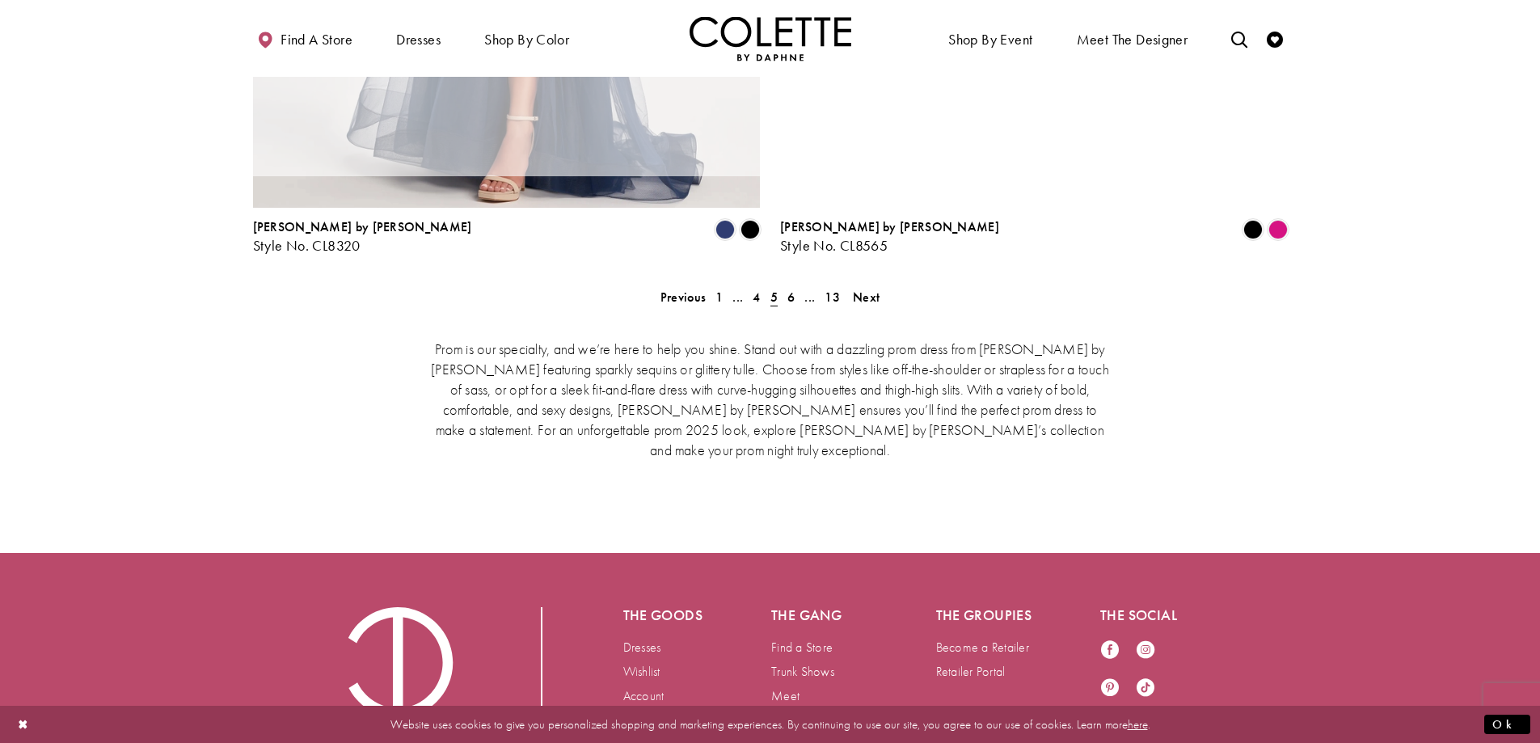
scroll to position [415, 0]
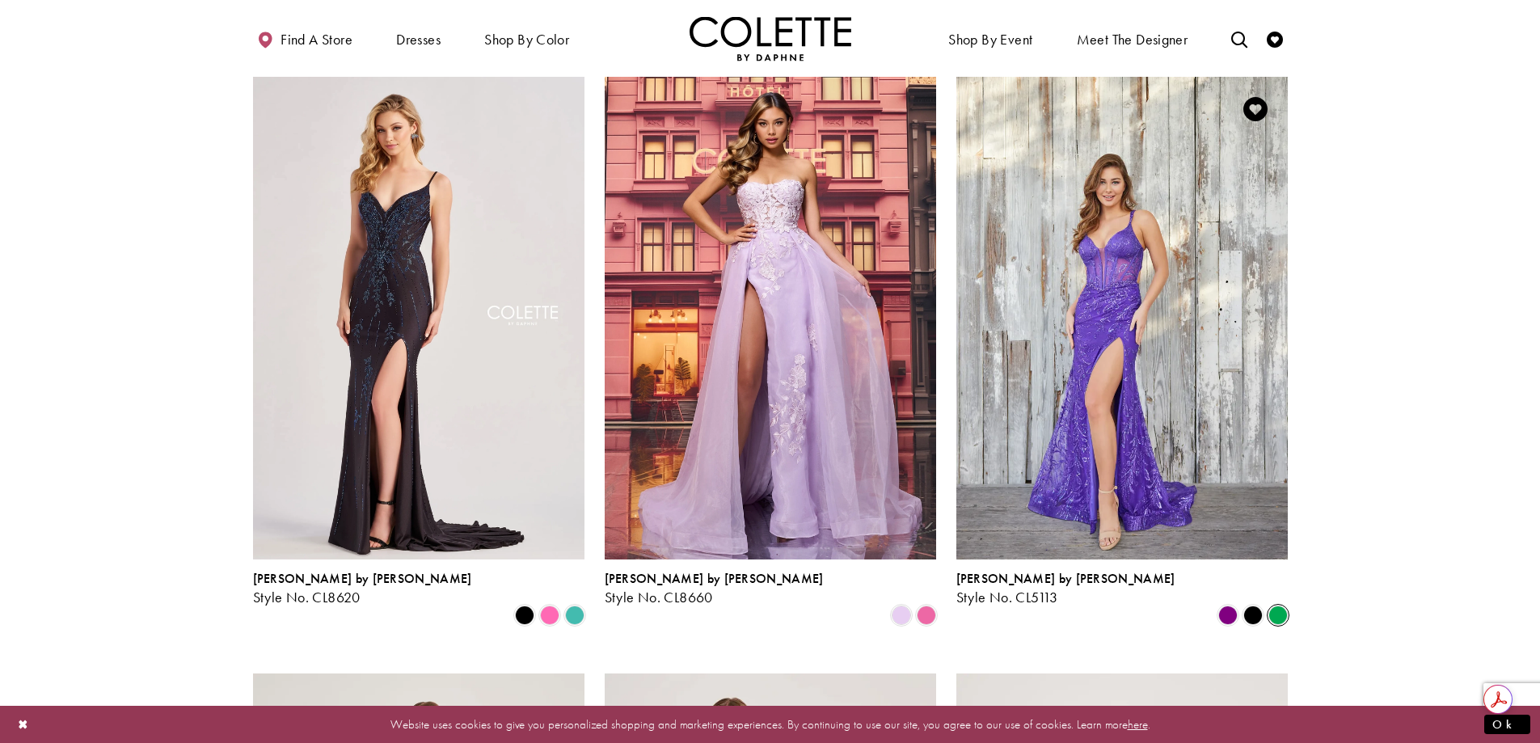
click at [1274, 605] on span "Product List" at bounding box center [1277, 614] width 19 height 19
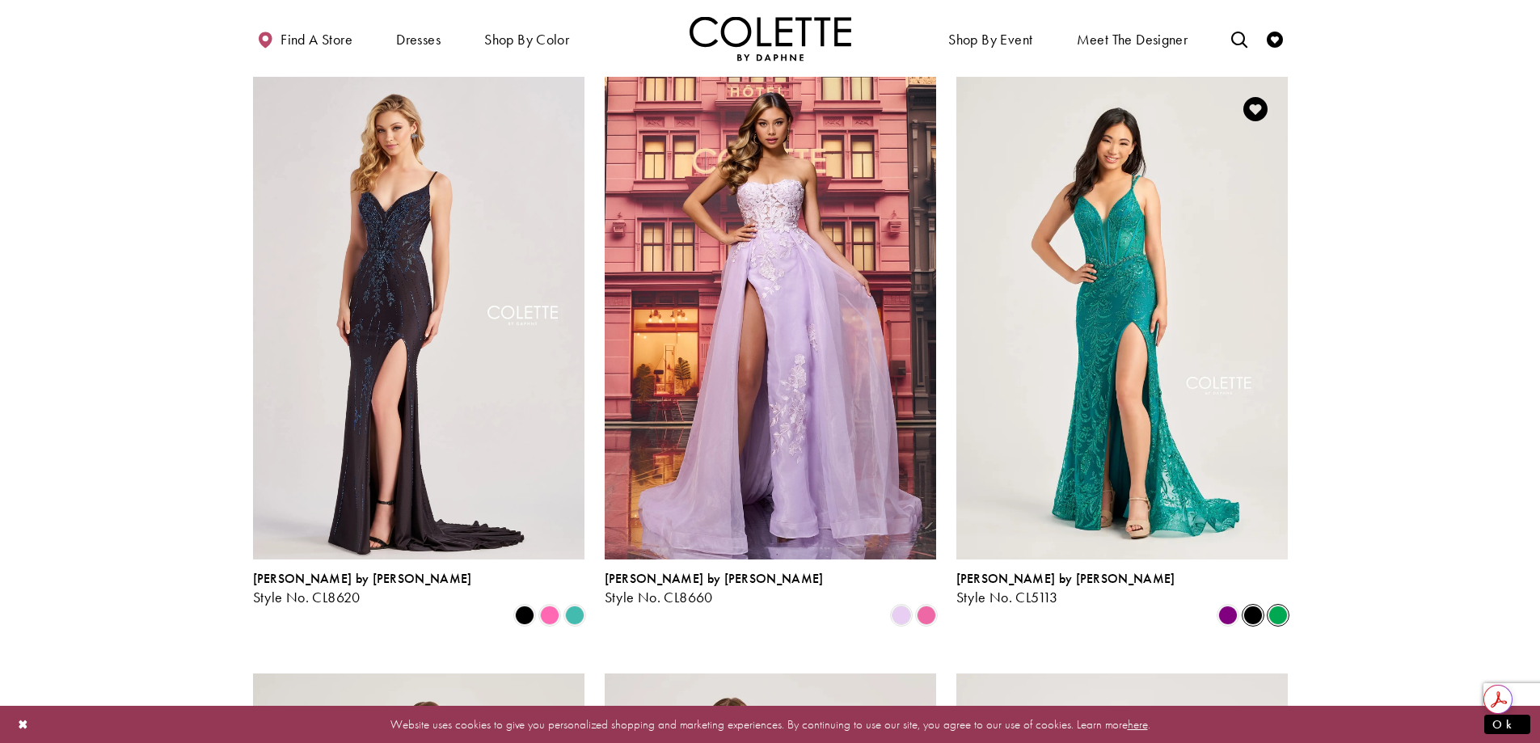
click at [1255, 605] on span "Product List" at bounding box center [1252, 614] width 19 height 19
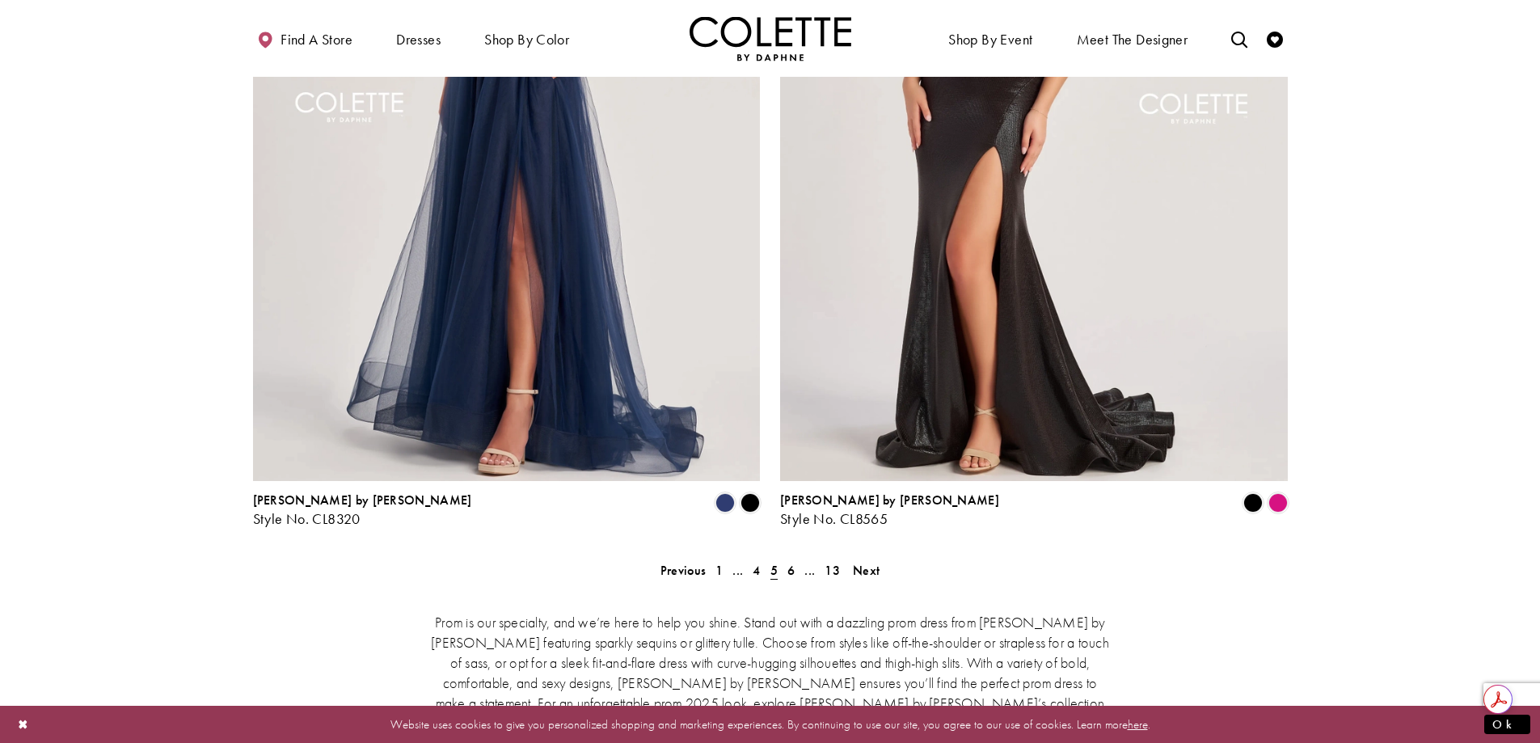
scroll to position [3163, 0]
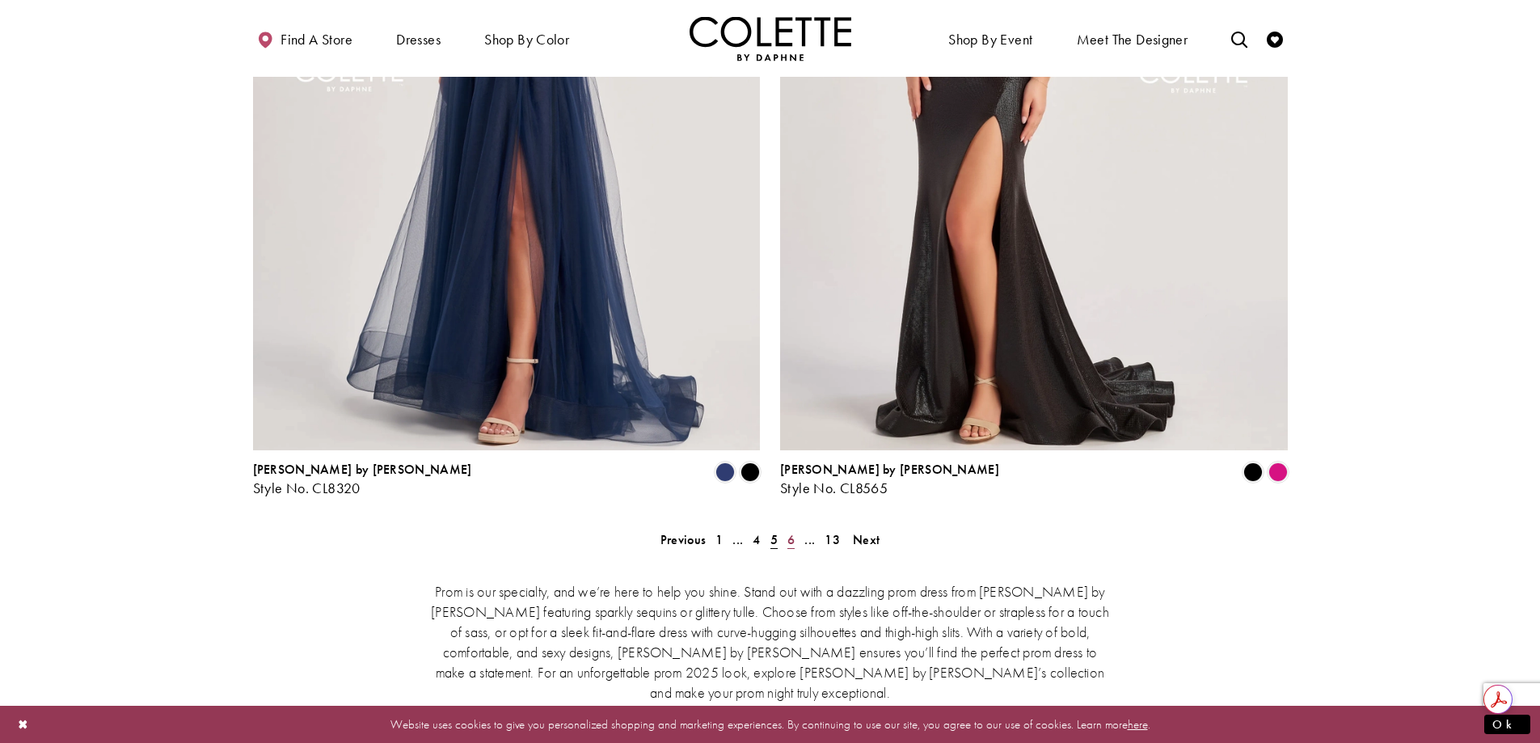
click at [789, 531] on span "6" at bounding box center [790, 539] width 7 height 17
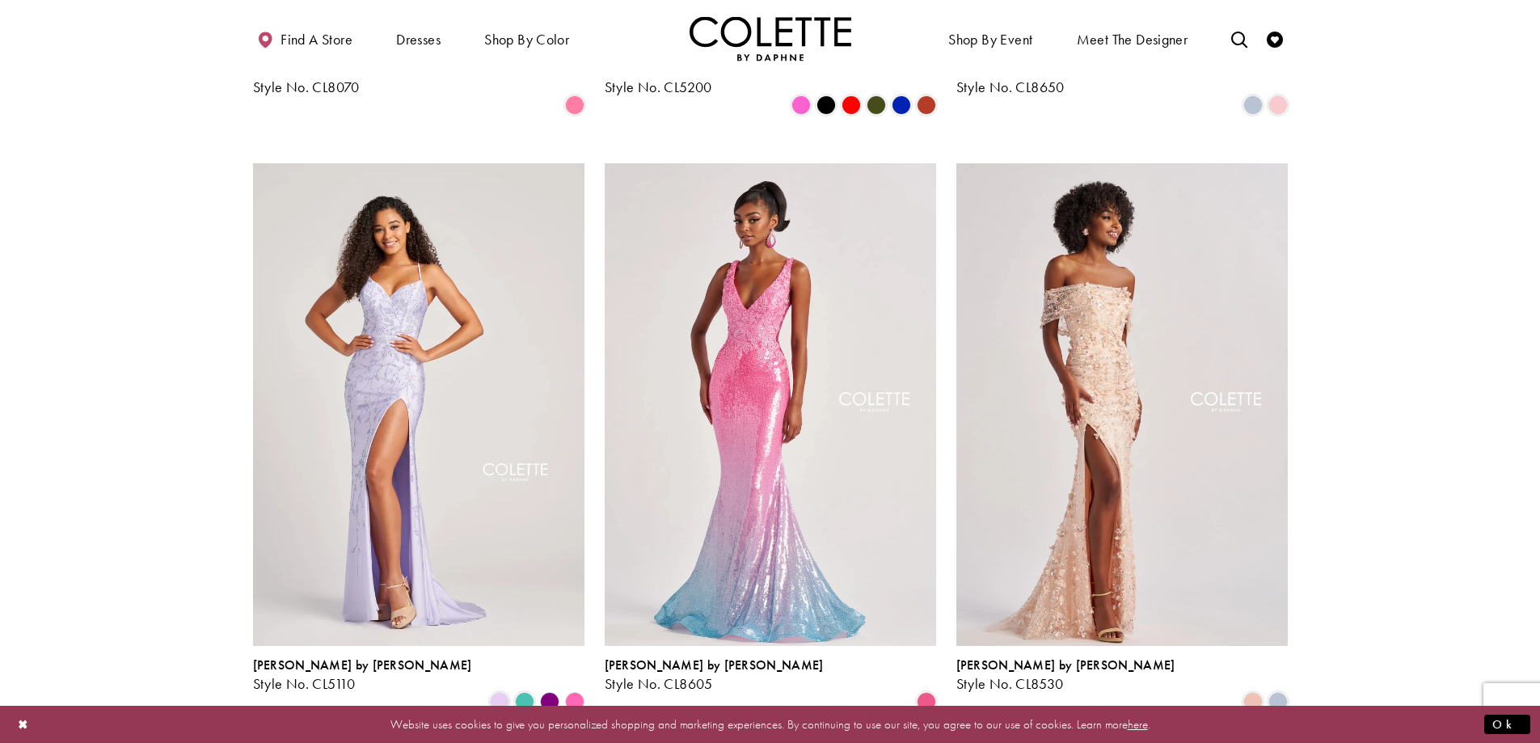
scroll to position [2112, 0]
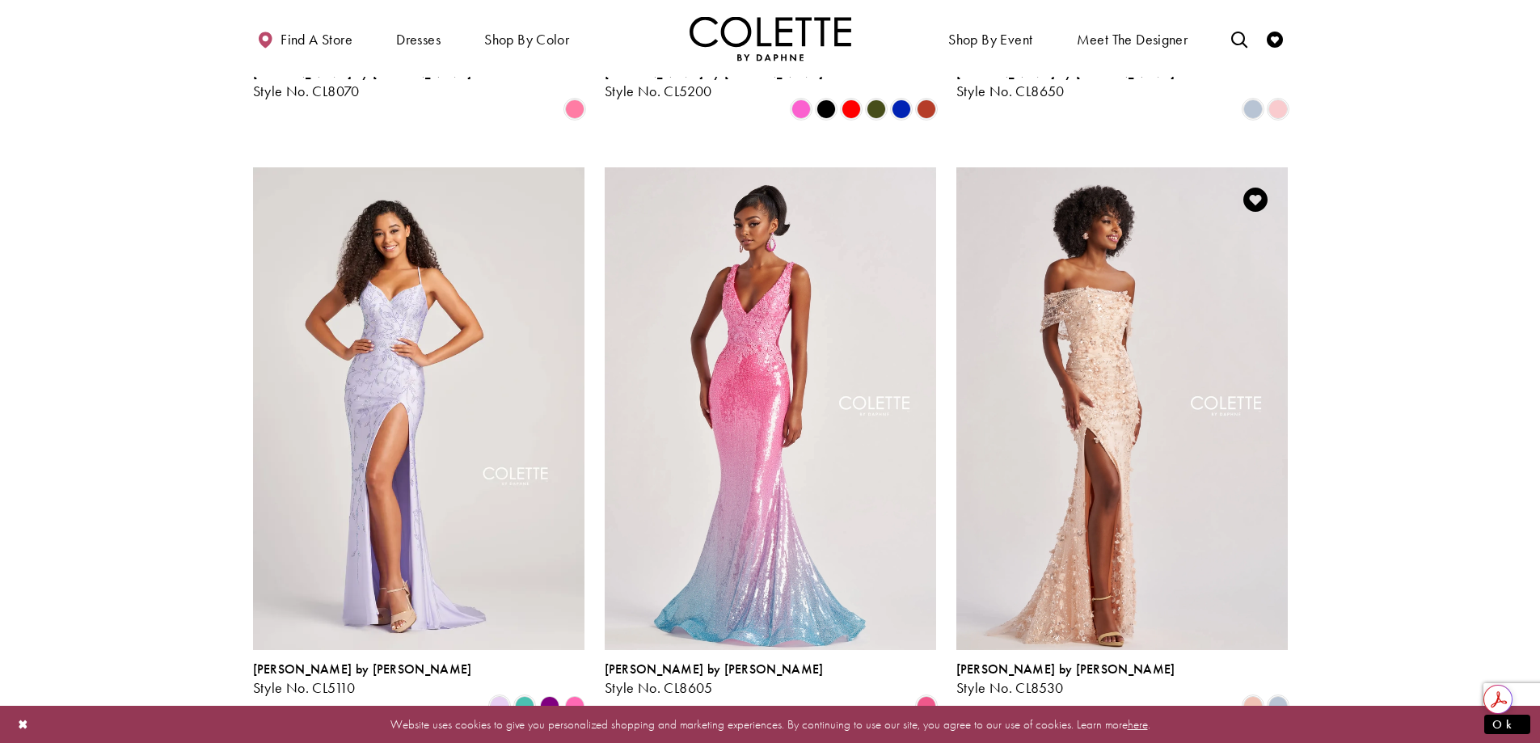
click at [1287, 693] on div "Product List" at bounding box center [1277, 705] width 25 height 25
click at [1281, 696] on span "Product List" at bounding box center [1277, 705] width 19 height 19
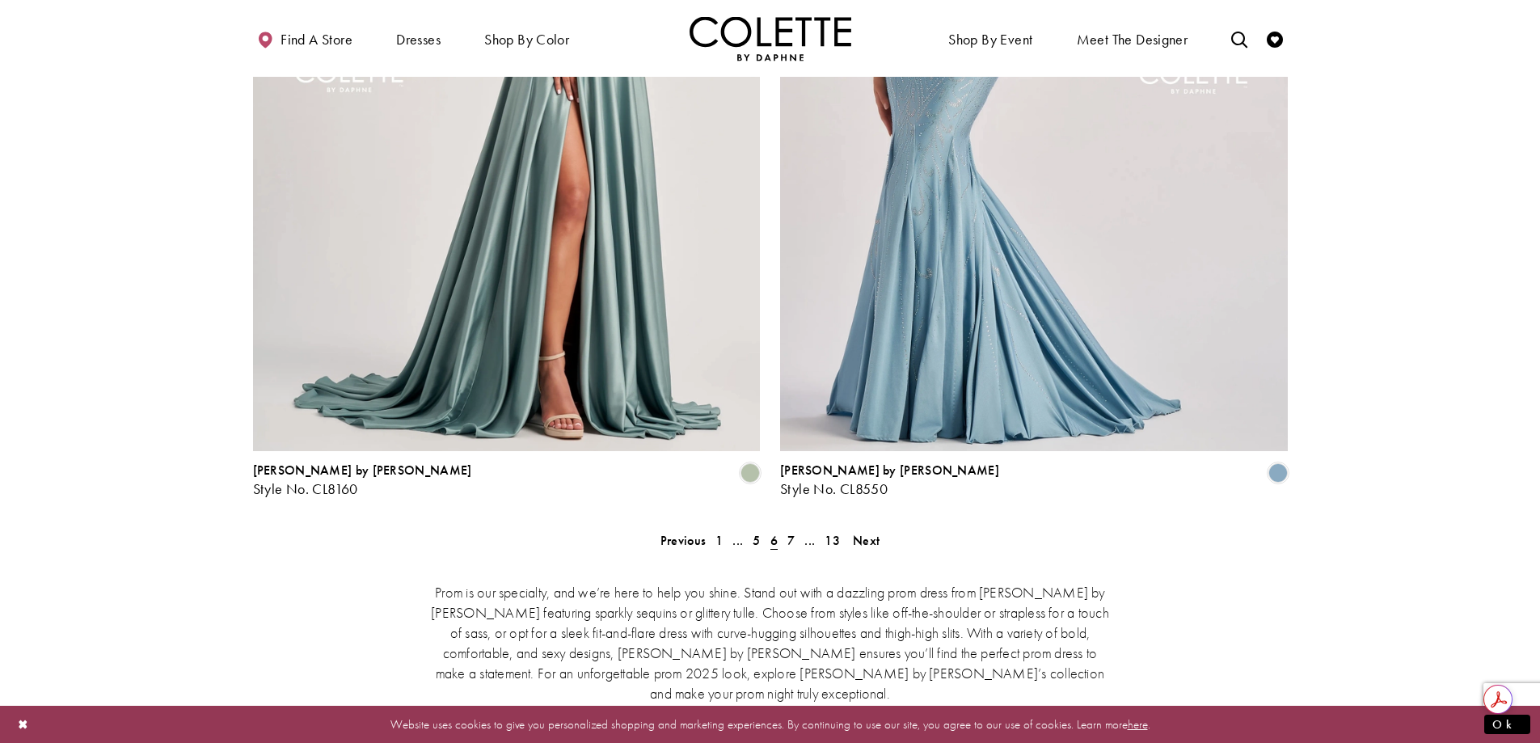
scroll to position [3163, 0]
click at [787, 531] on span "7" at bounding box center [790, 539] width 7 height 17
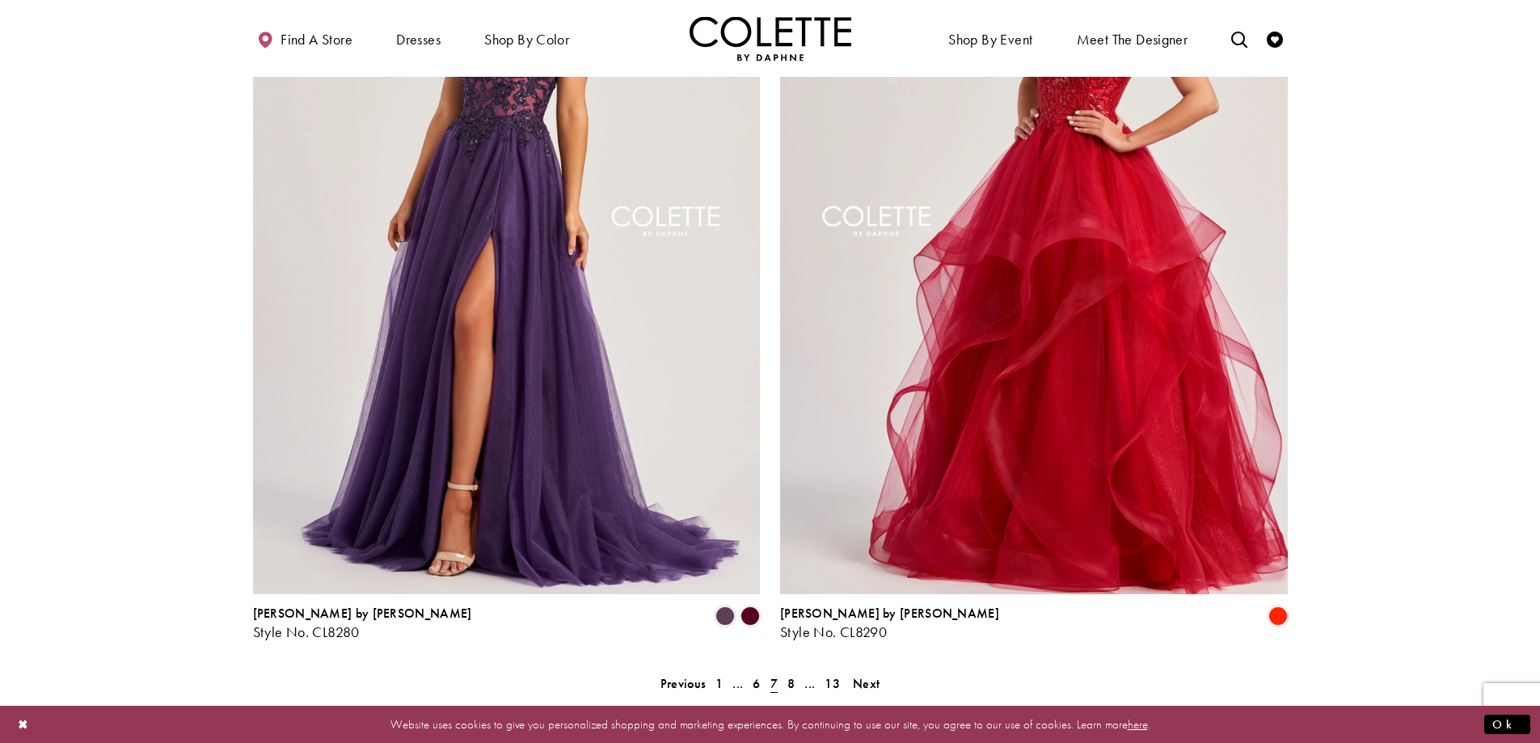
scroll to position [3244, 0]
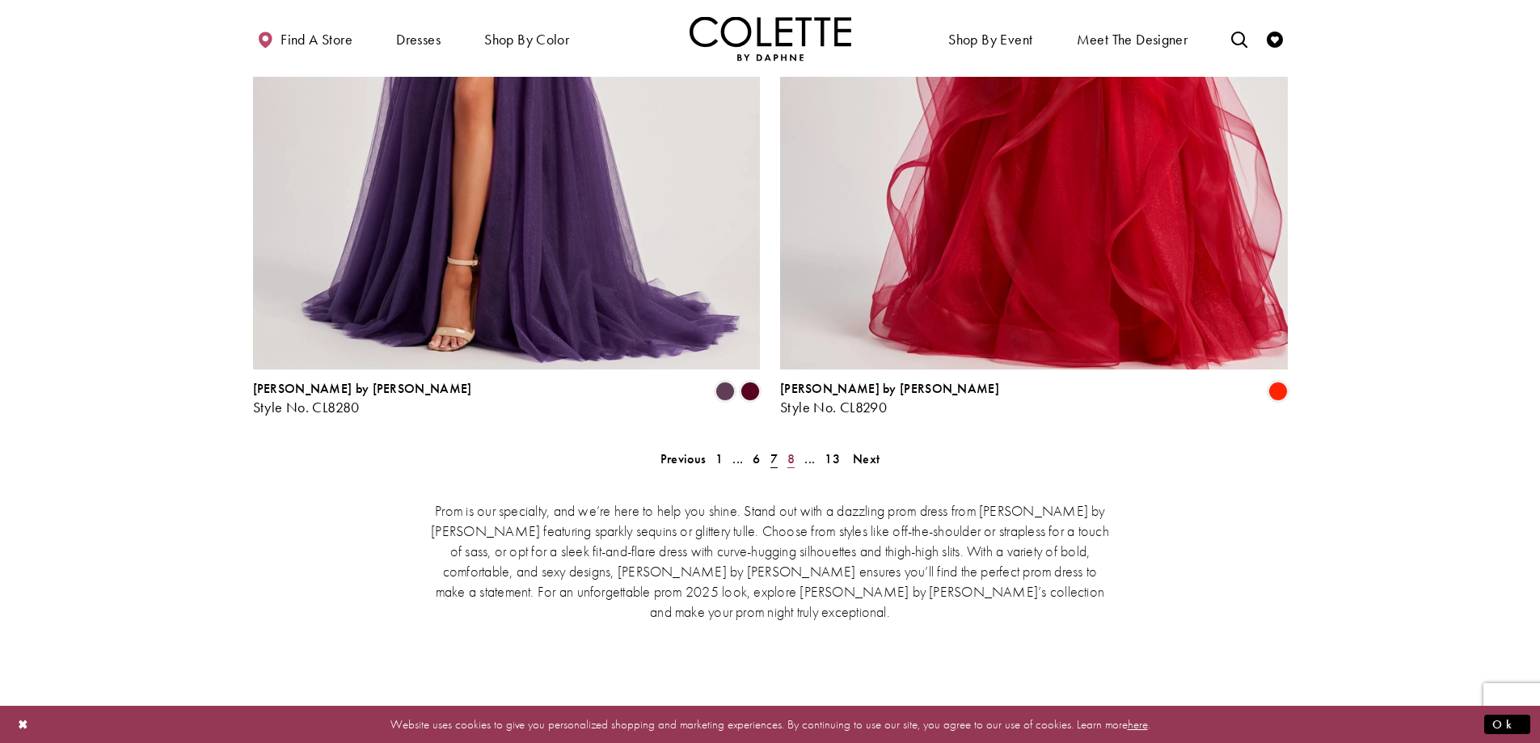
click at [789, 450] on span "8" at bounding box center [790, 458] width 7 height 17
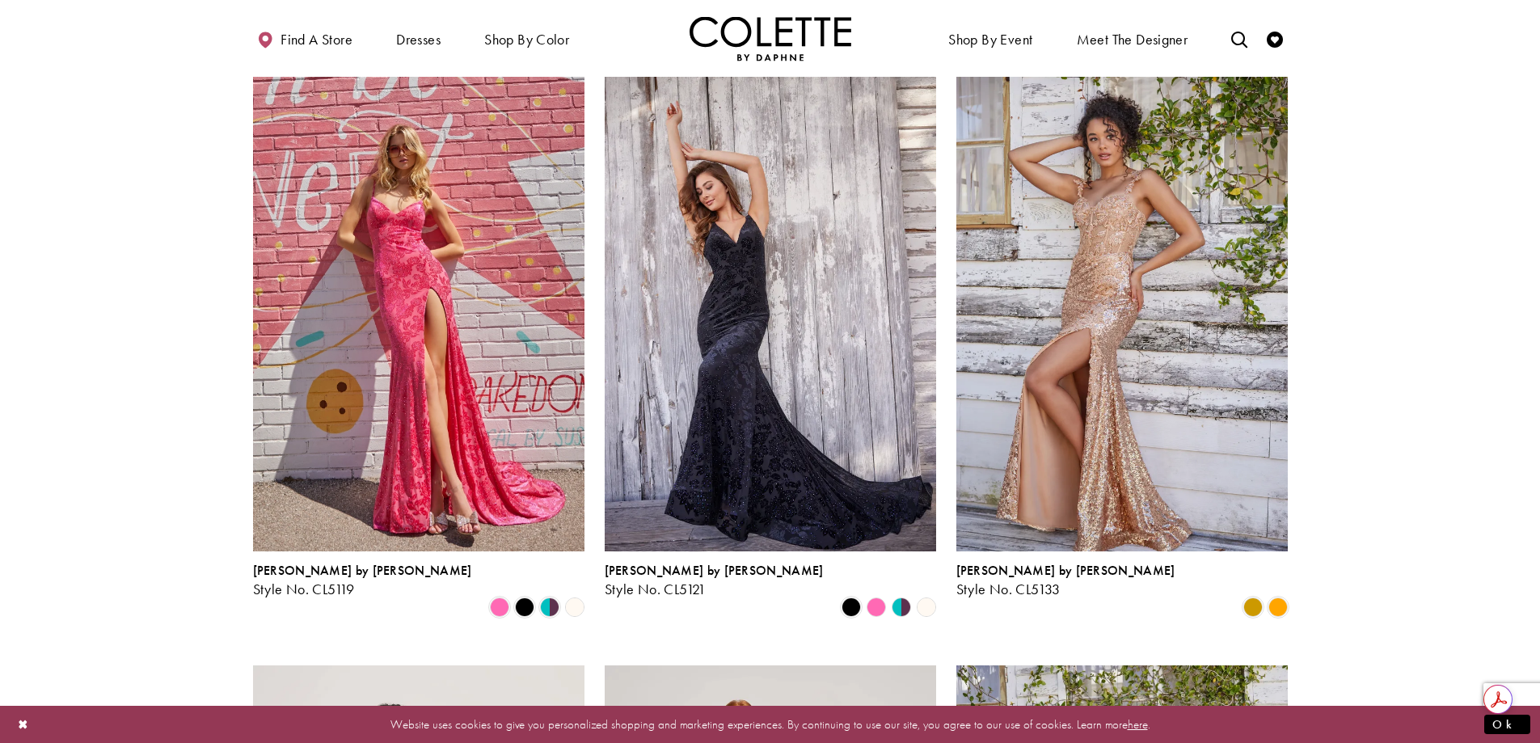
scroll to position [1627, 0]
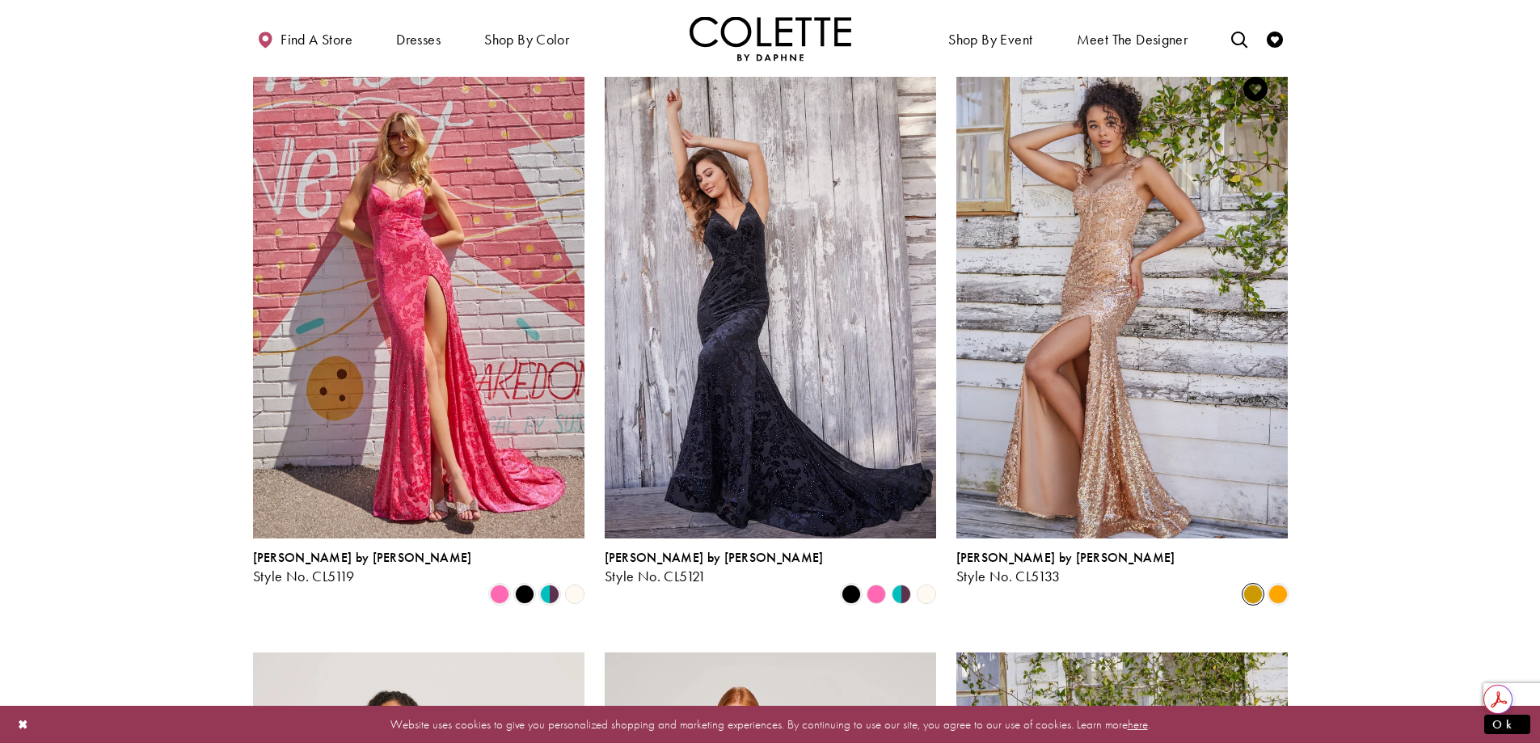
click at [1250, 584] on span "Product List" at bounding box center [1252, 593] width 19 height 19
click at [1280, 584] on span "Product List" at bounding box center [1277, 593] width 19 height 19
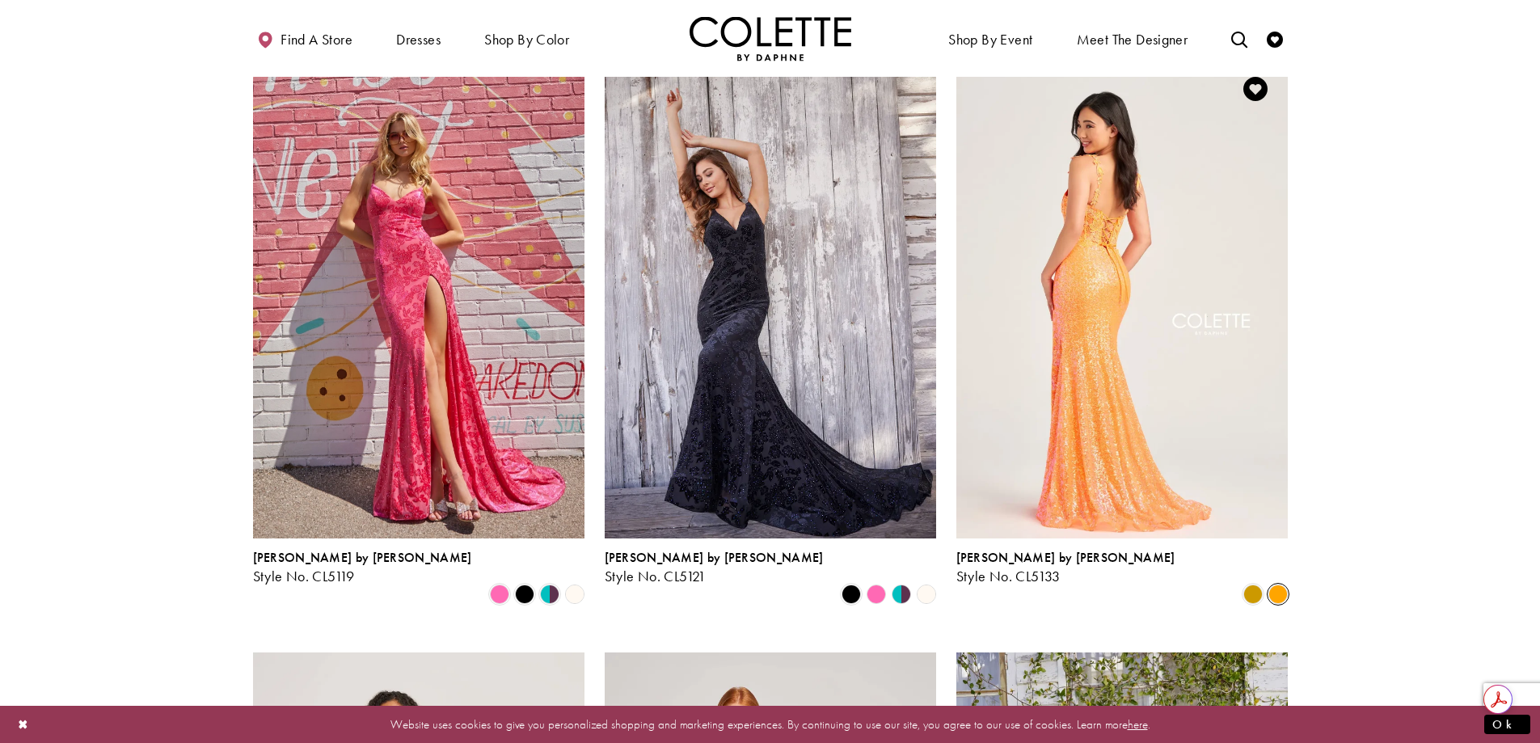
click at [1171, 311] on img "Visit Colette by Daphne Style No. CL5133 Page" at bounding box center [1121, 298] width 331 height 482
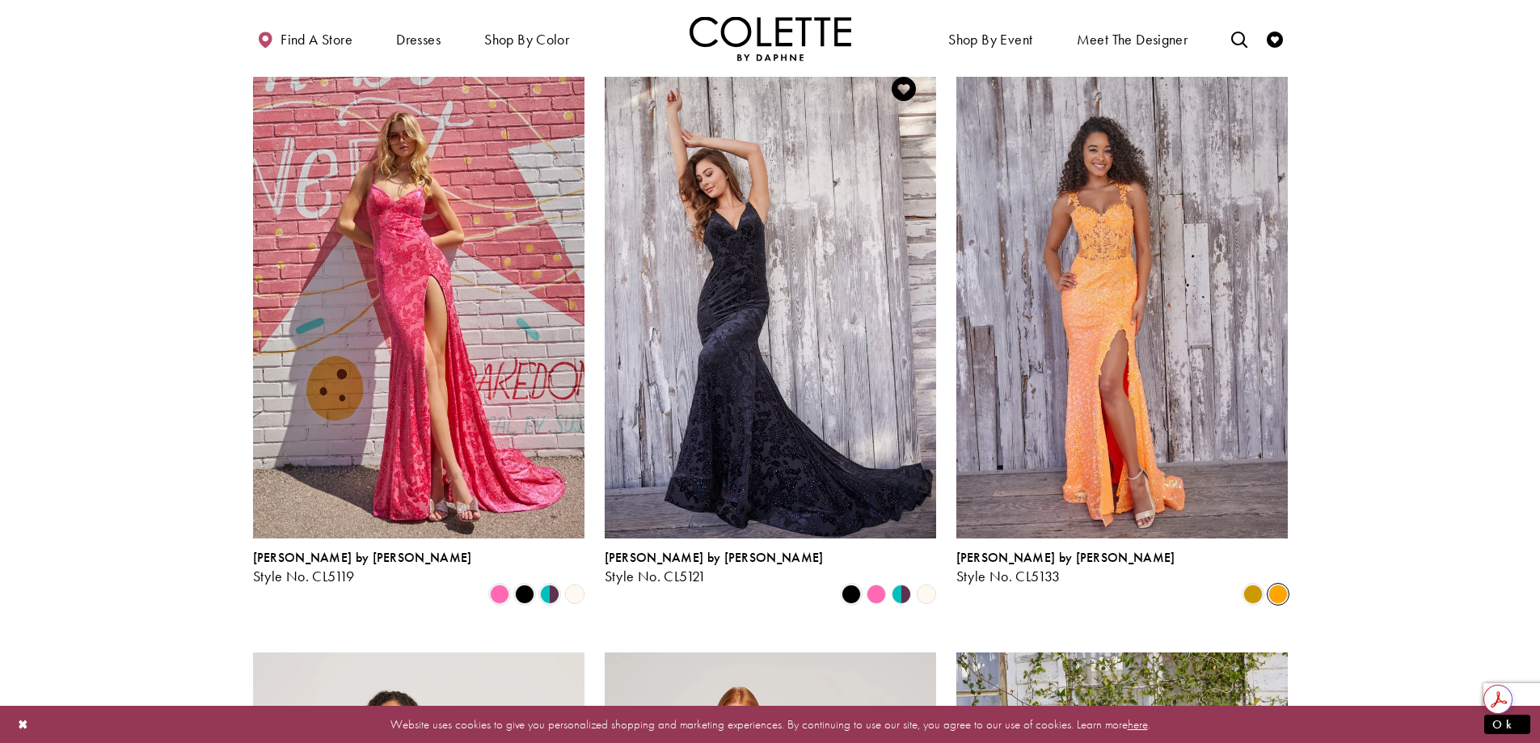
click at [876, 582] on polygon "Product List" at bounding box center [875, 594] width 25 height 25
click at [904, 582] on polygon "Product List" at bounding box center [907, 594] width 13 height 25
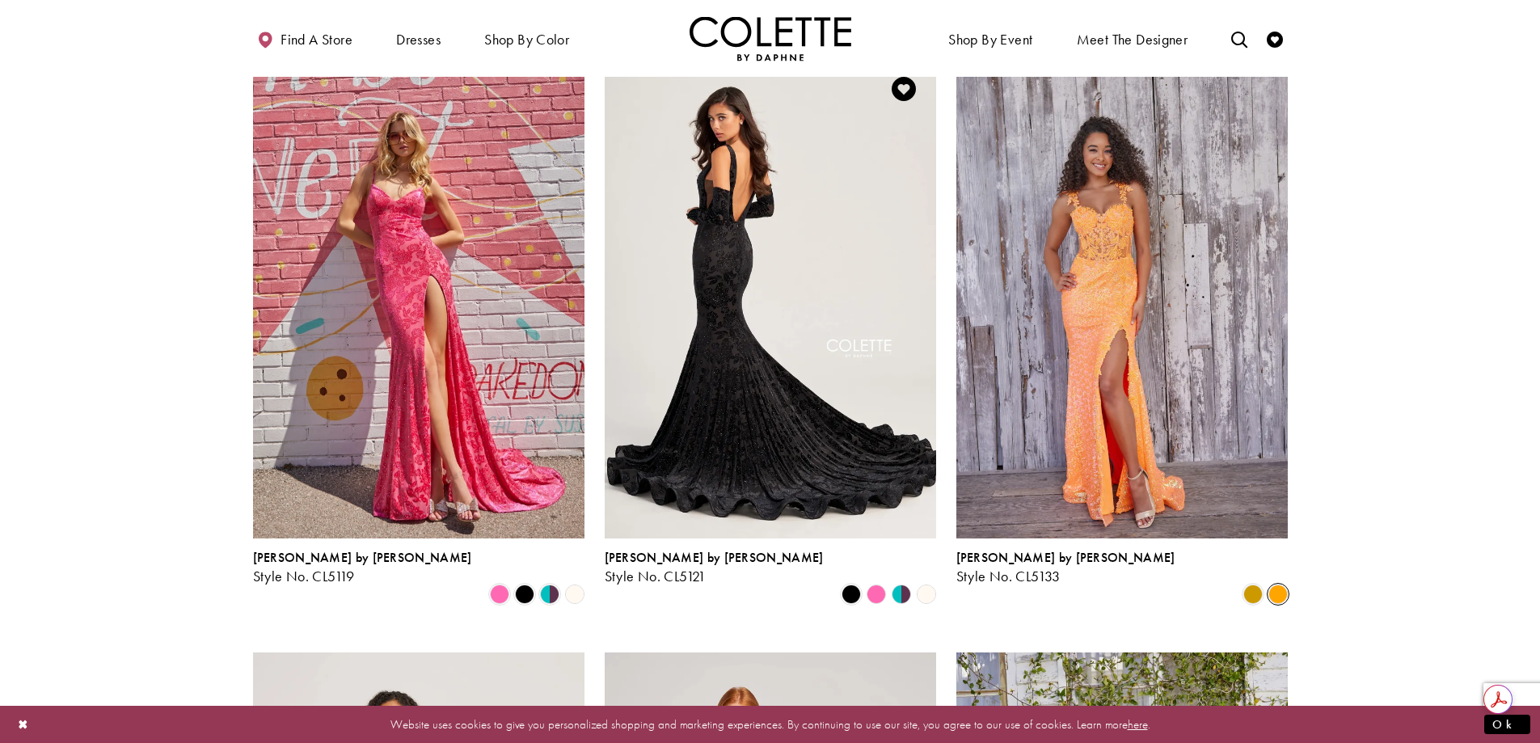
click at [808, 365] on img "Visit Colette by Daphne Style No. CL5121 Page" at bounding box center [770, 298] width 331 height 482
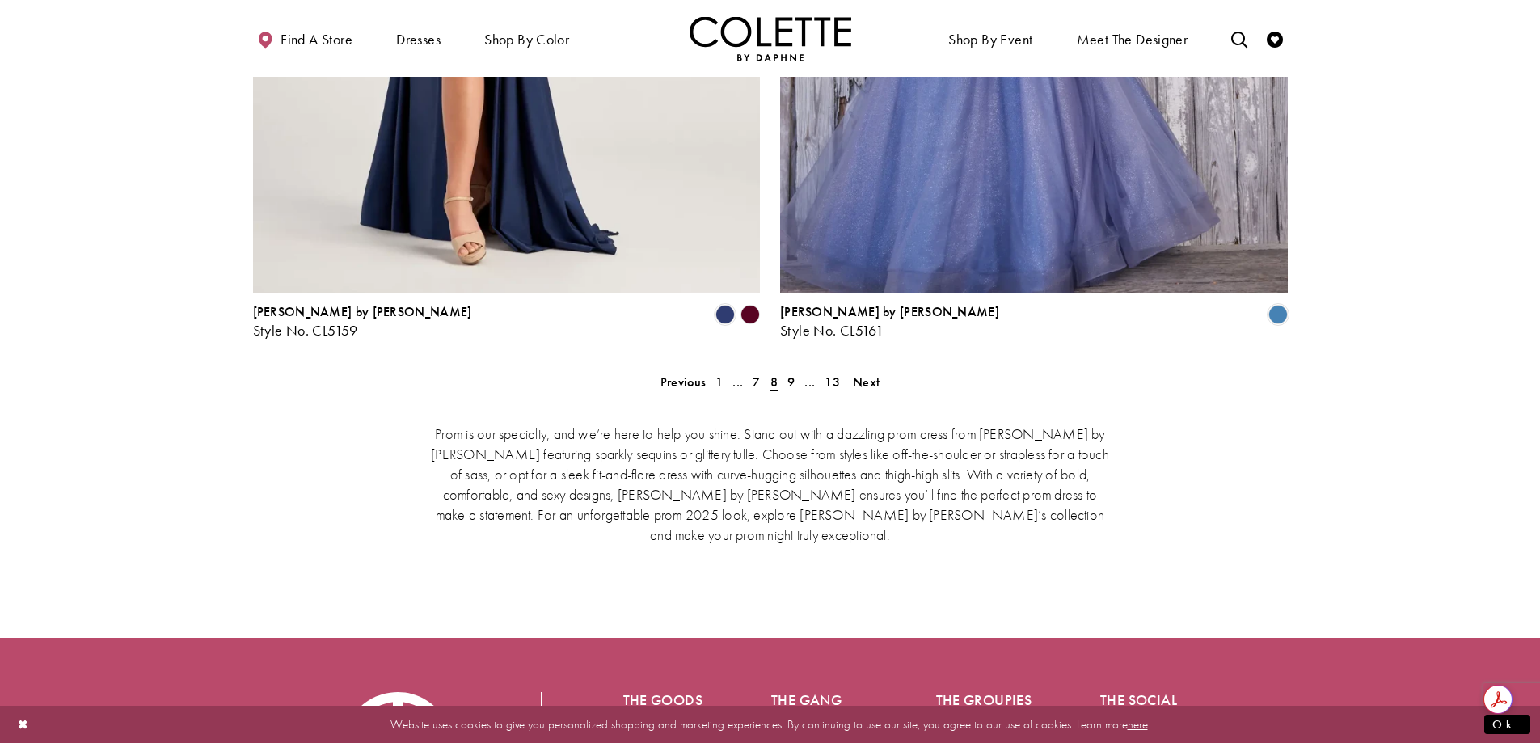
scroll to position [3325, 0]
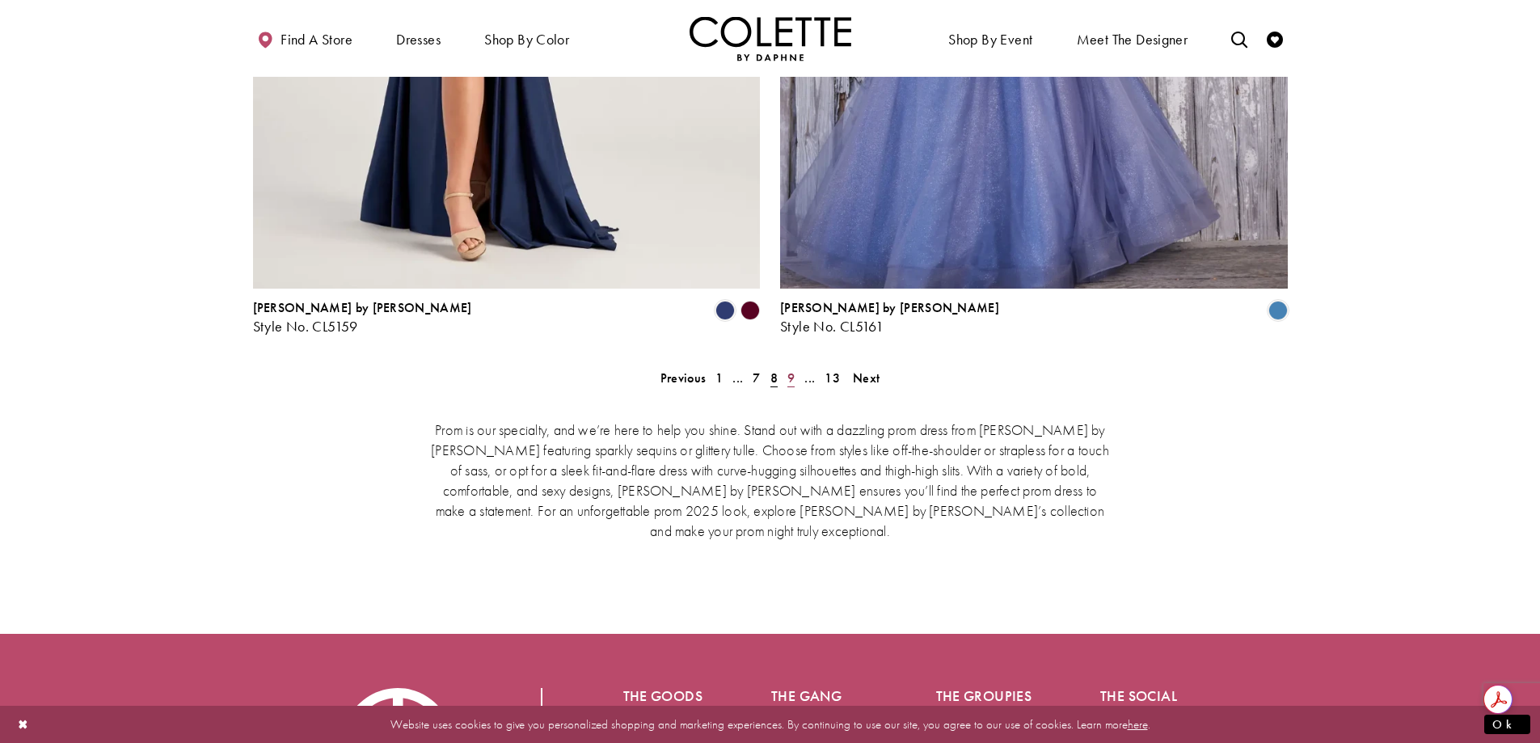
click at [793, 369] on span "9" at bounding box center [790, 377] width 7 height 17
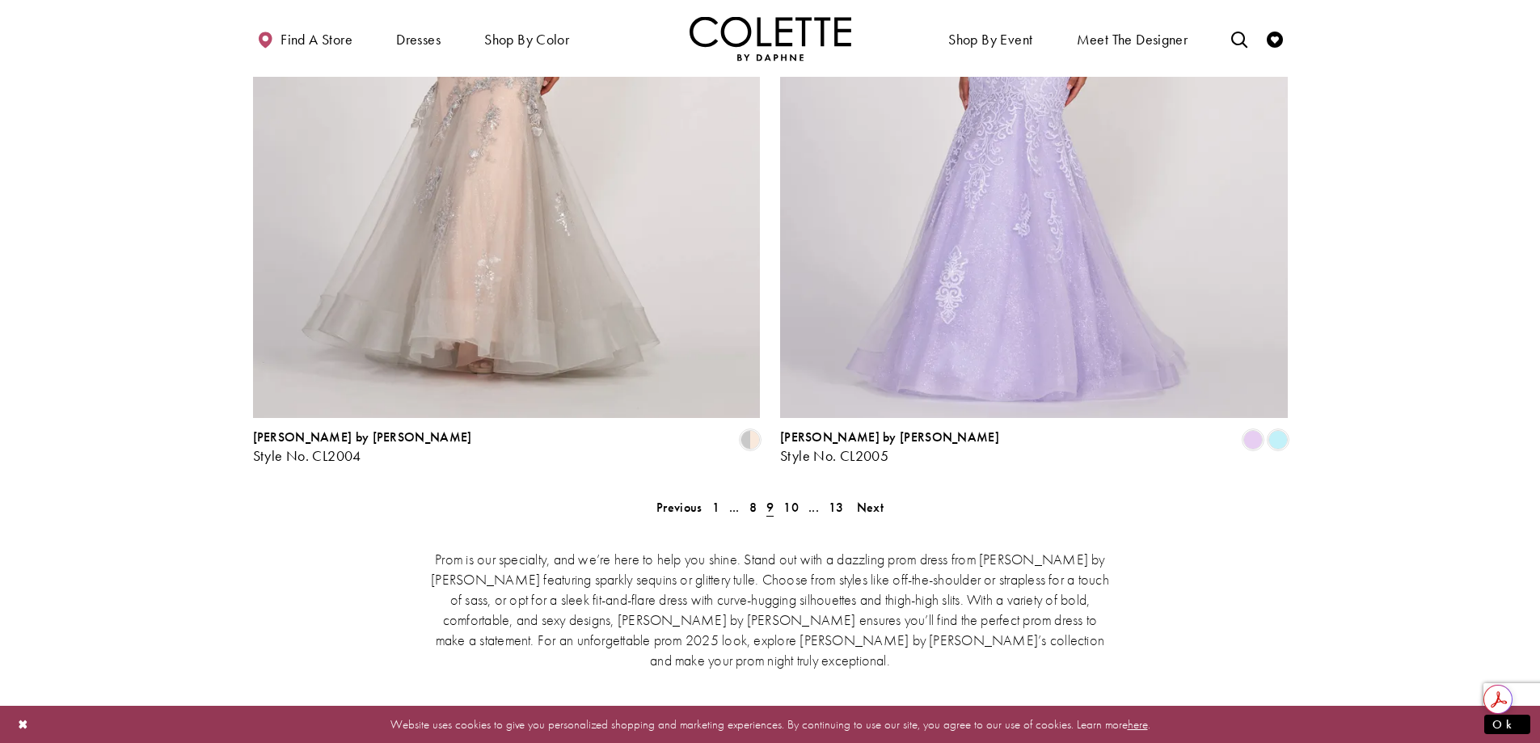
scroll to position [3244, 0]
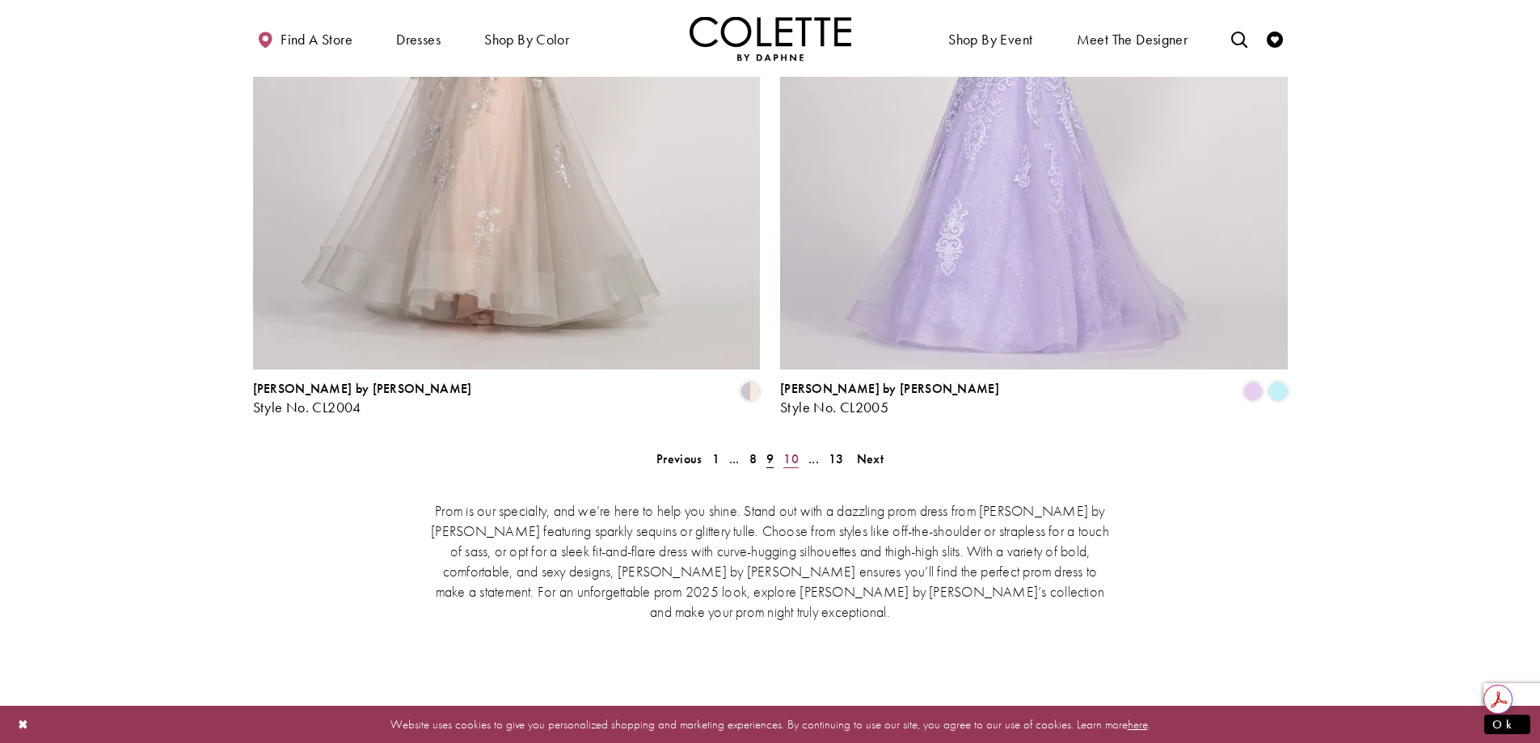
click at [791, 450] on span "10" at bounding box center [790, 458] width 15 height 17
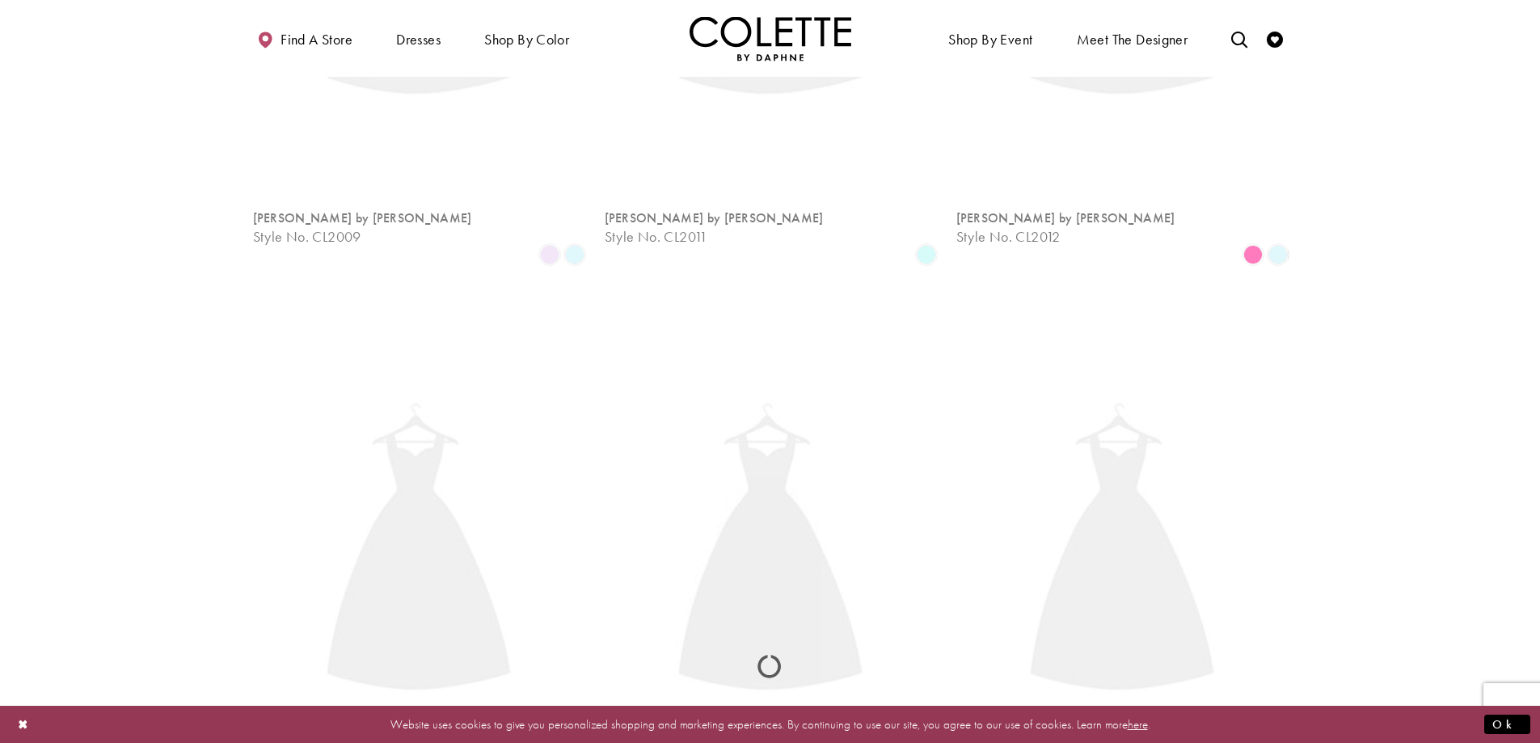
scroll to position [415, 0]
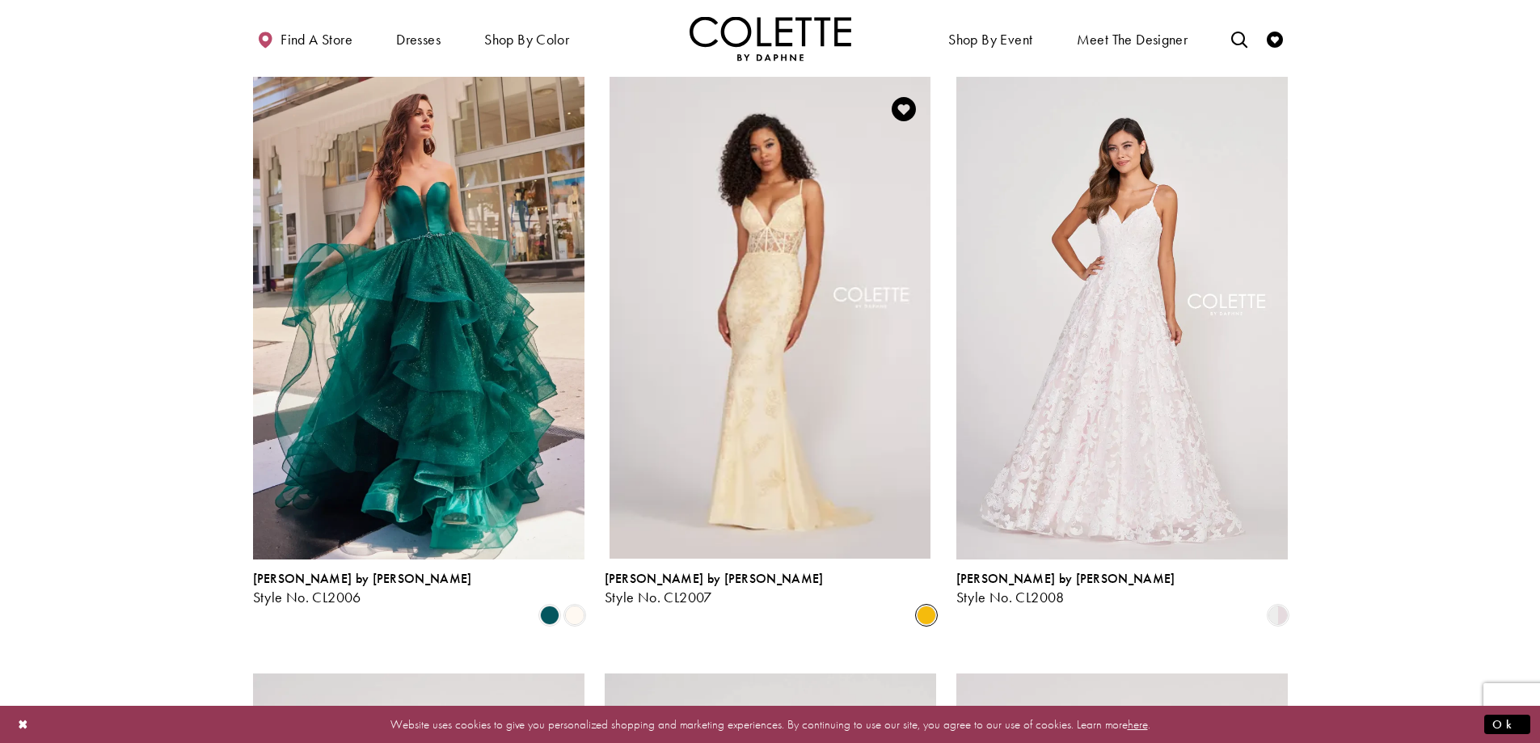
click at [694, 398] on link "Colette by Daphne Style No. CL2007" at bounding box center [770, 318] width 331 height 482
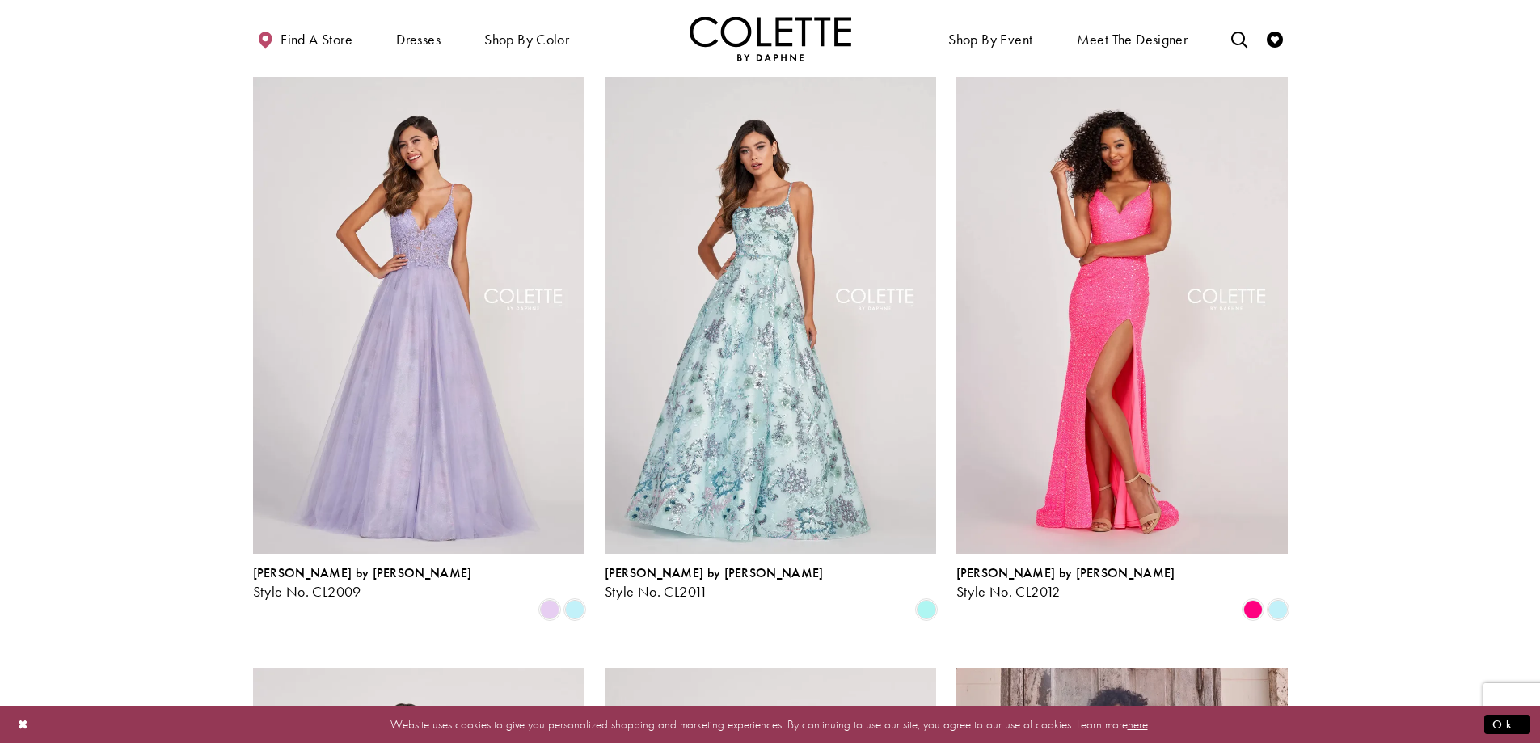
scroll to position [1061, 0]
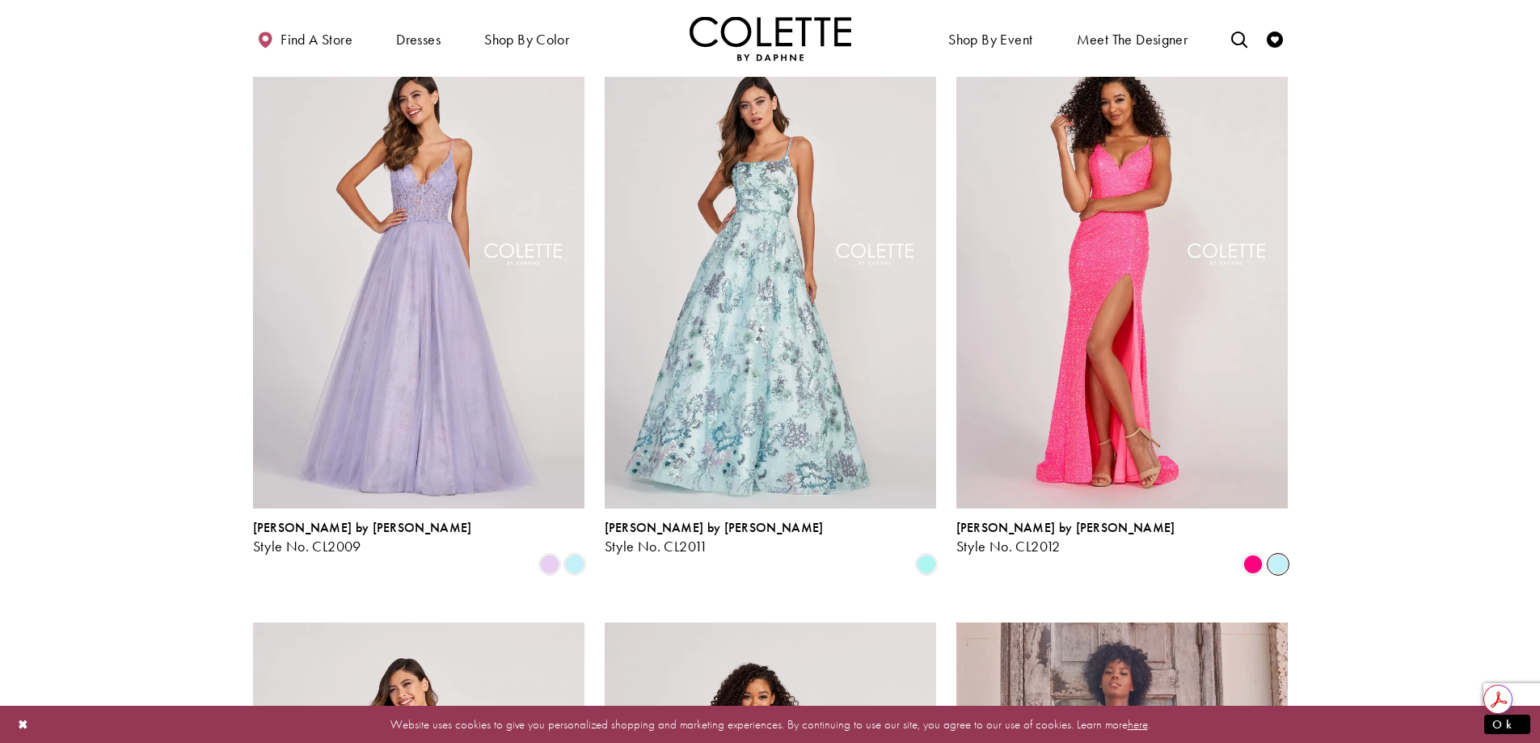
click at [1275, 555] on span "Product List" at bounding box center [1277, 564] width 19 height 19
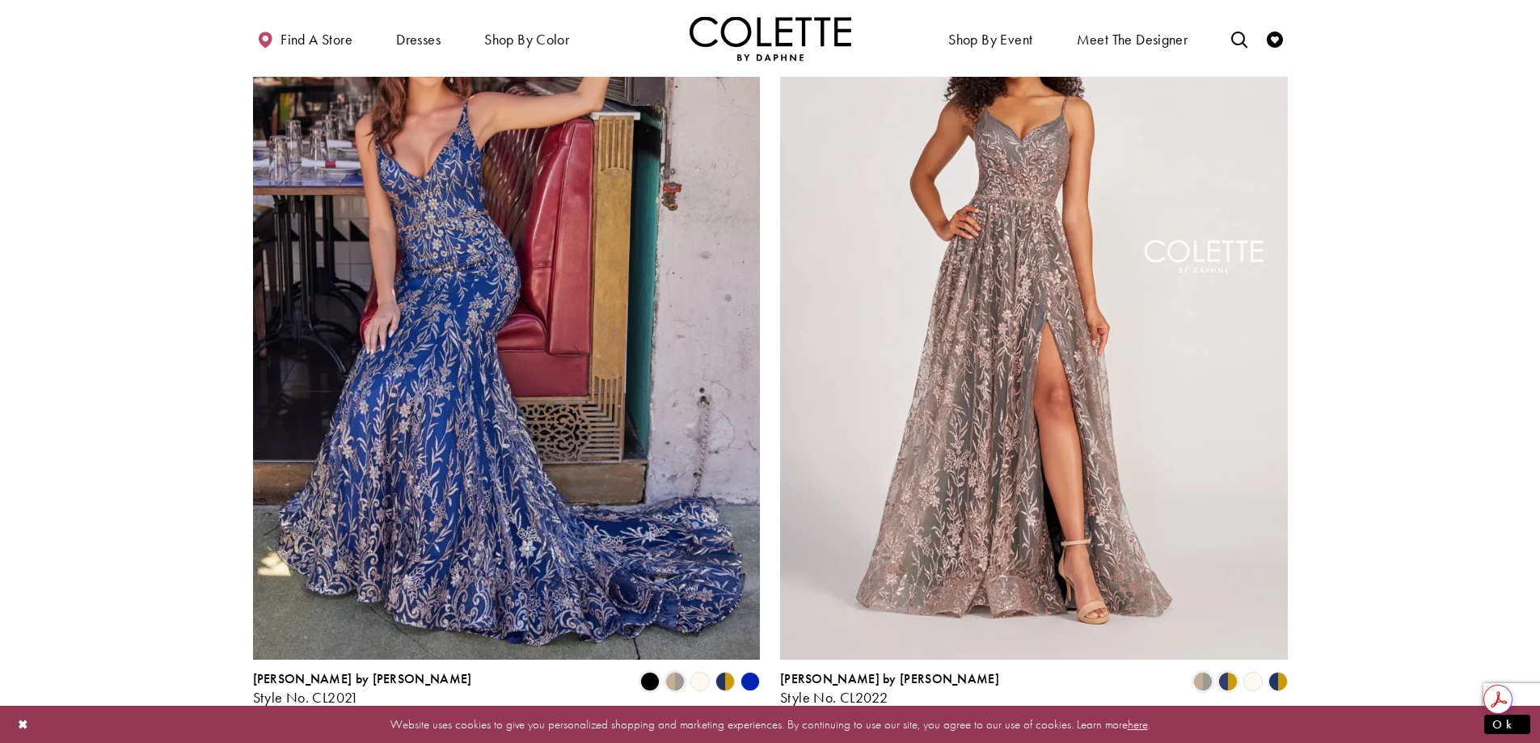
scroll to position [3001, 0]
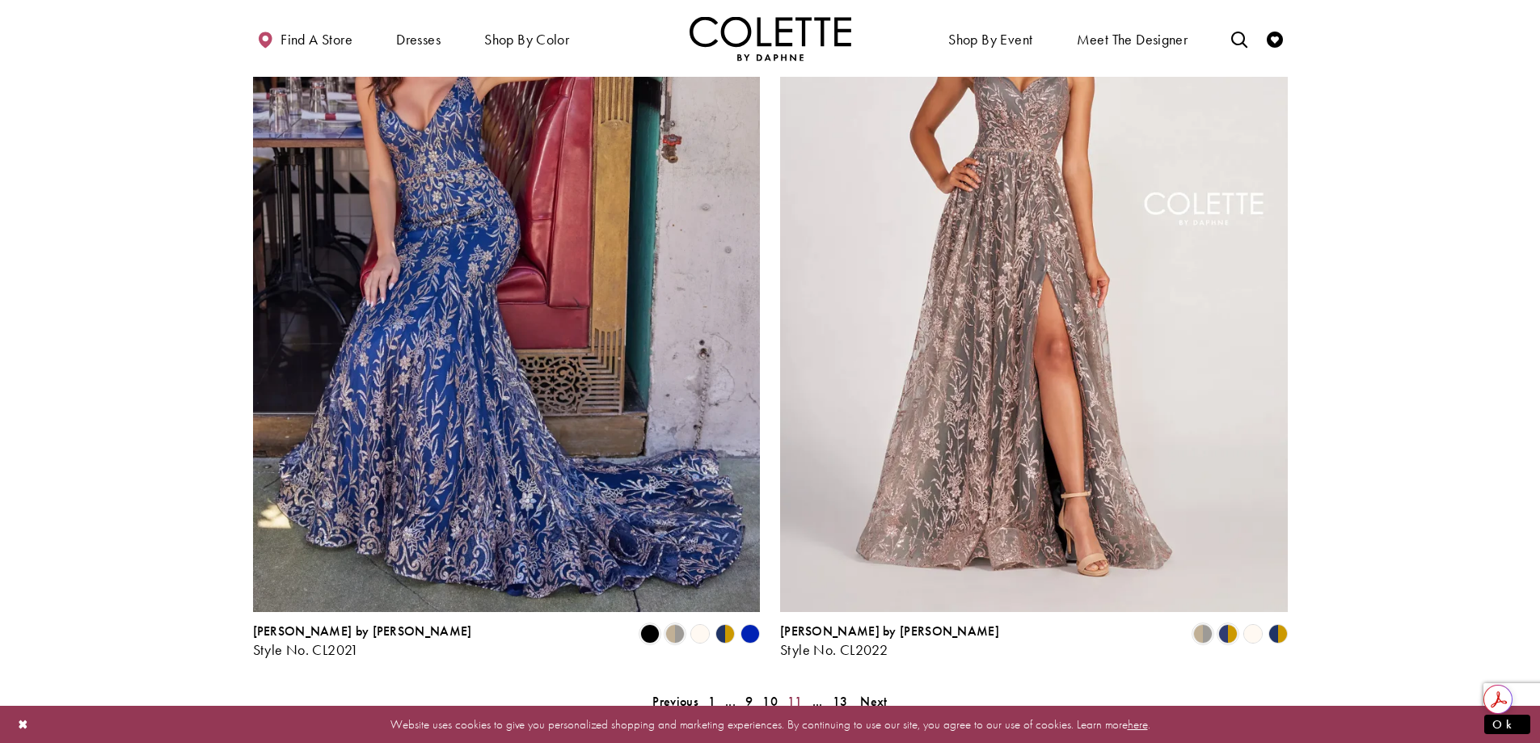
click at [794, 693] on span "11" at bounding box center [794, 701] width 15 height 17
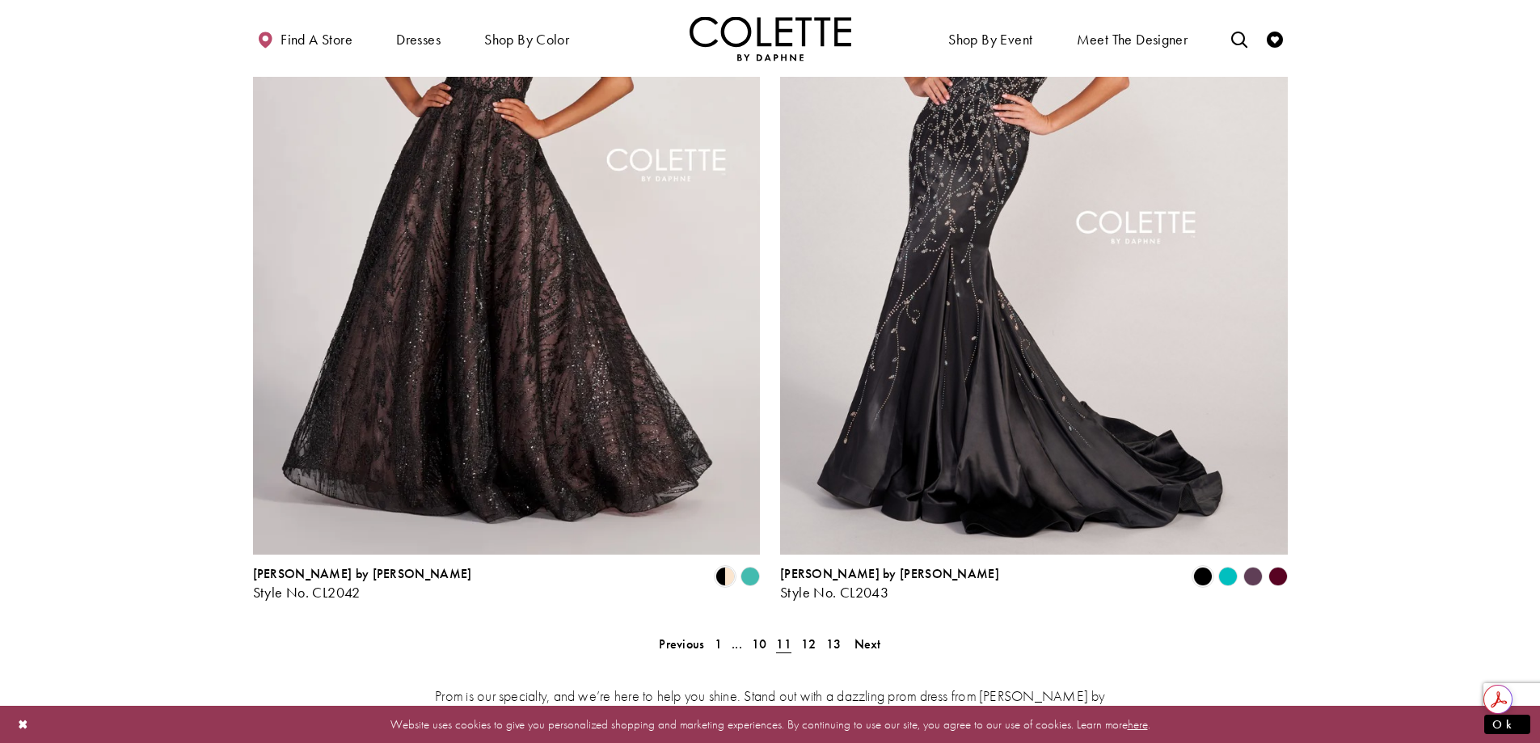
scroll to position [3082, 0]
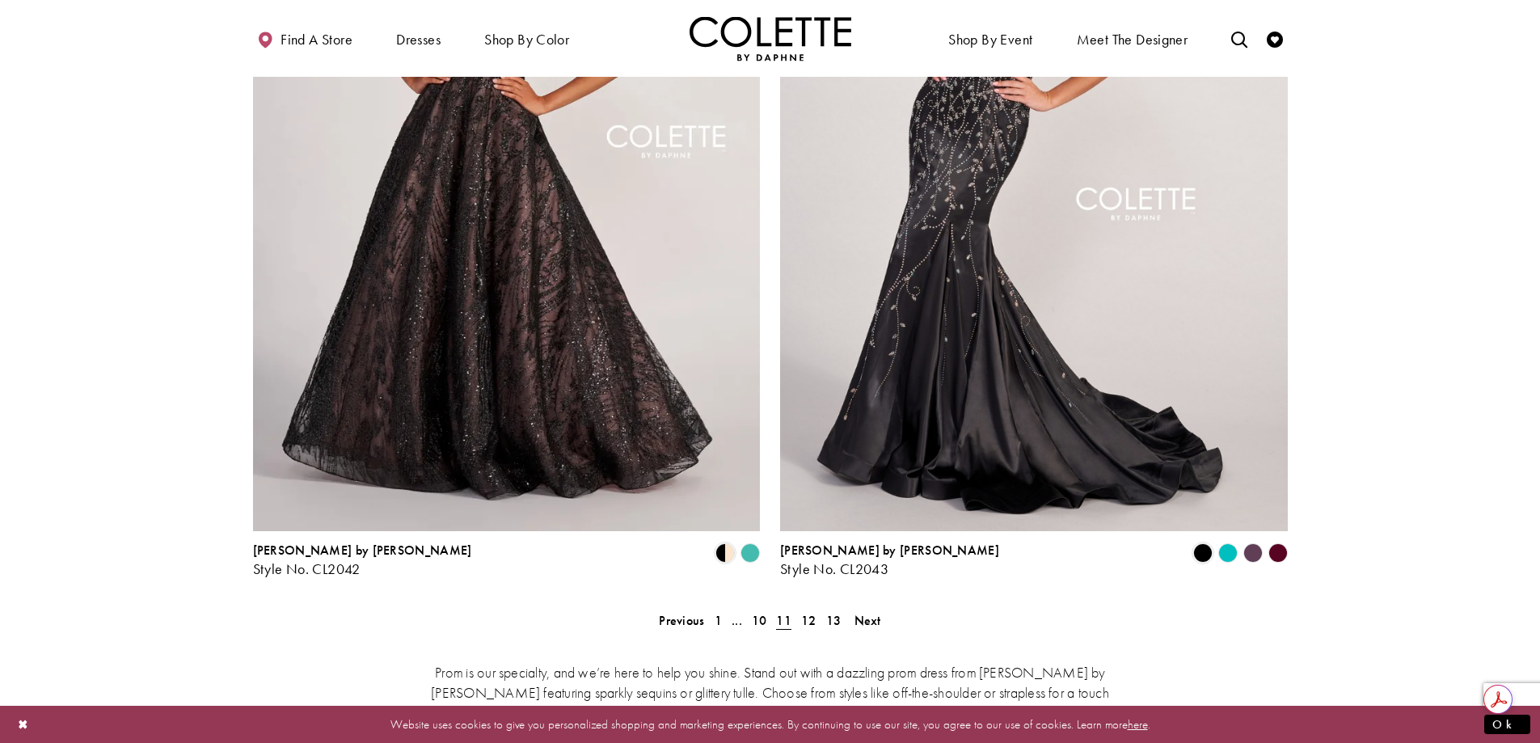
click at [1228, 541] on polygon "Product List" at bounding box center [1227, 553] width 25 height 25
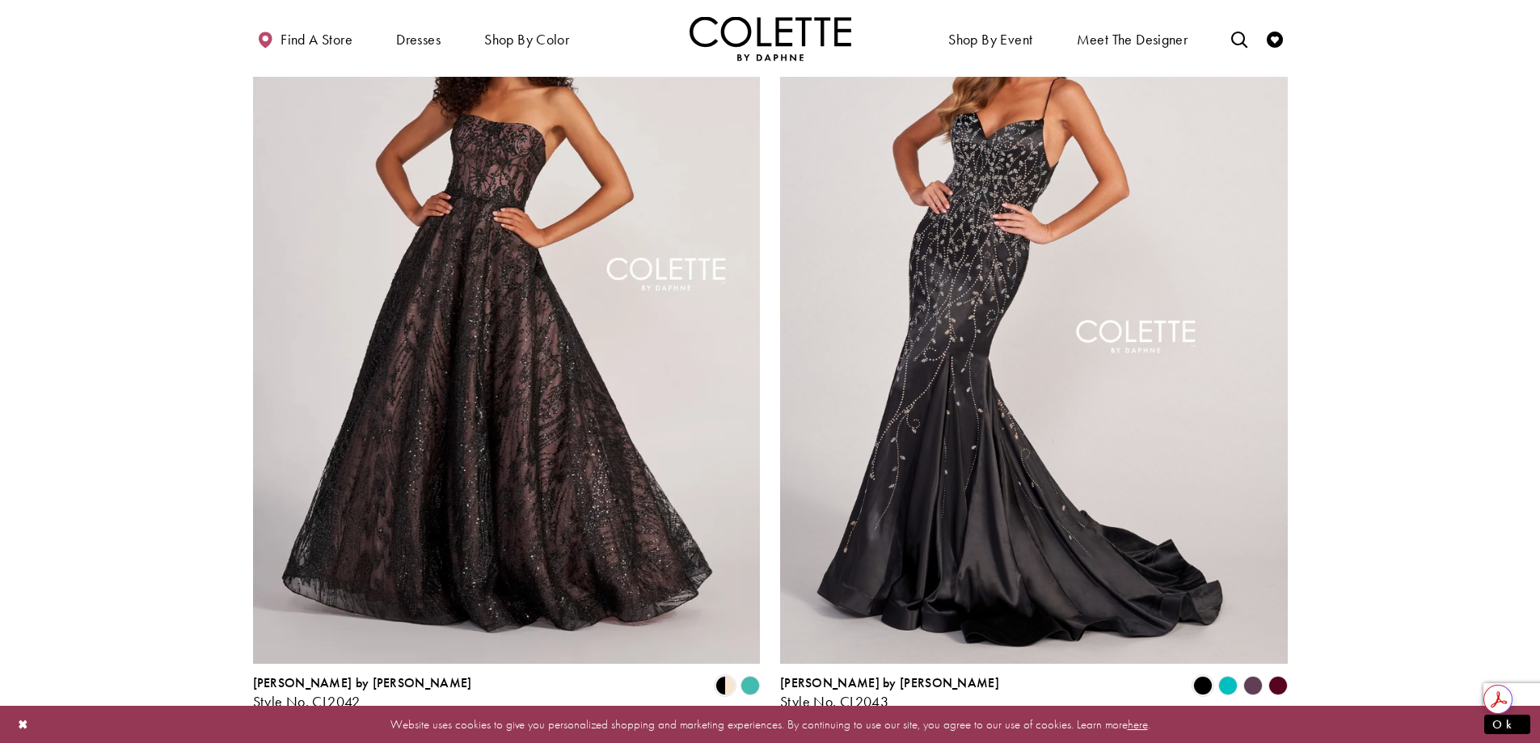
scroll to position [2920, 0]
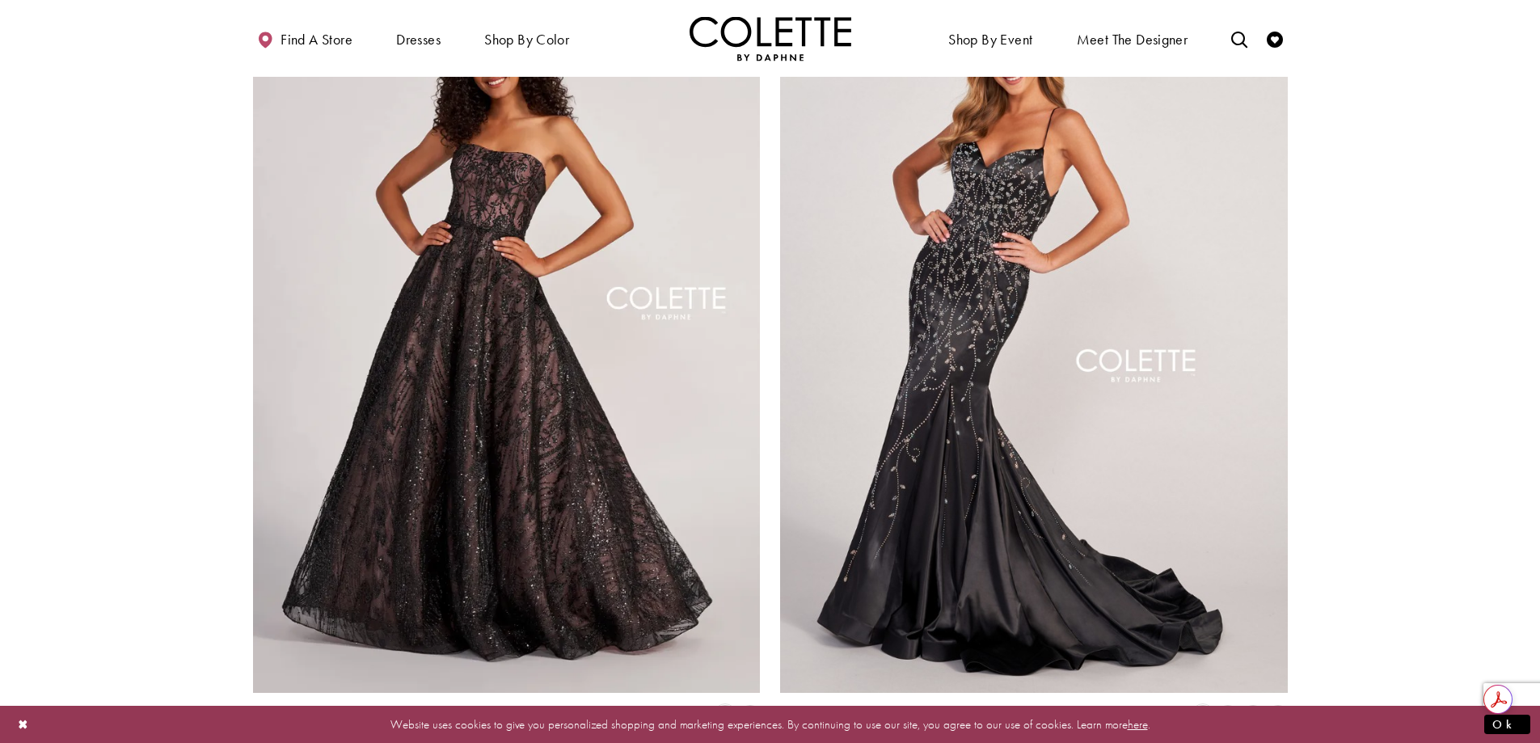
click at [1054, 451] on img "Visit Colette by Daphne Style No. CL2043 Page" at bounding box center [1034, 325] width 508 height 738
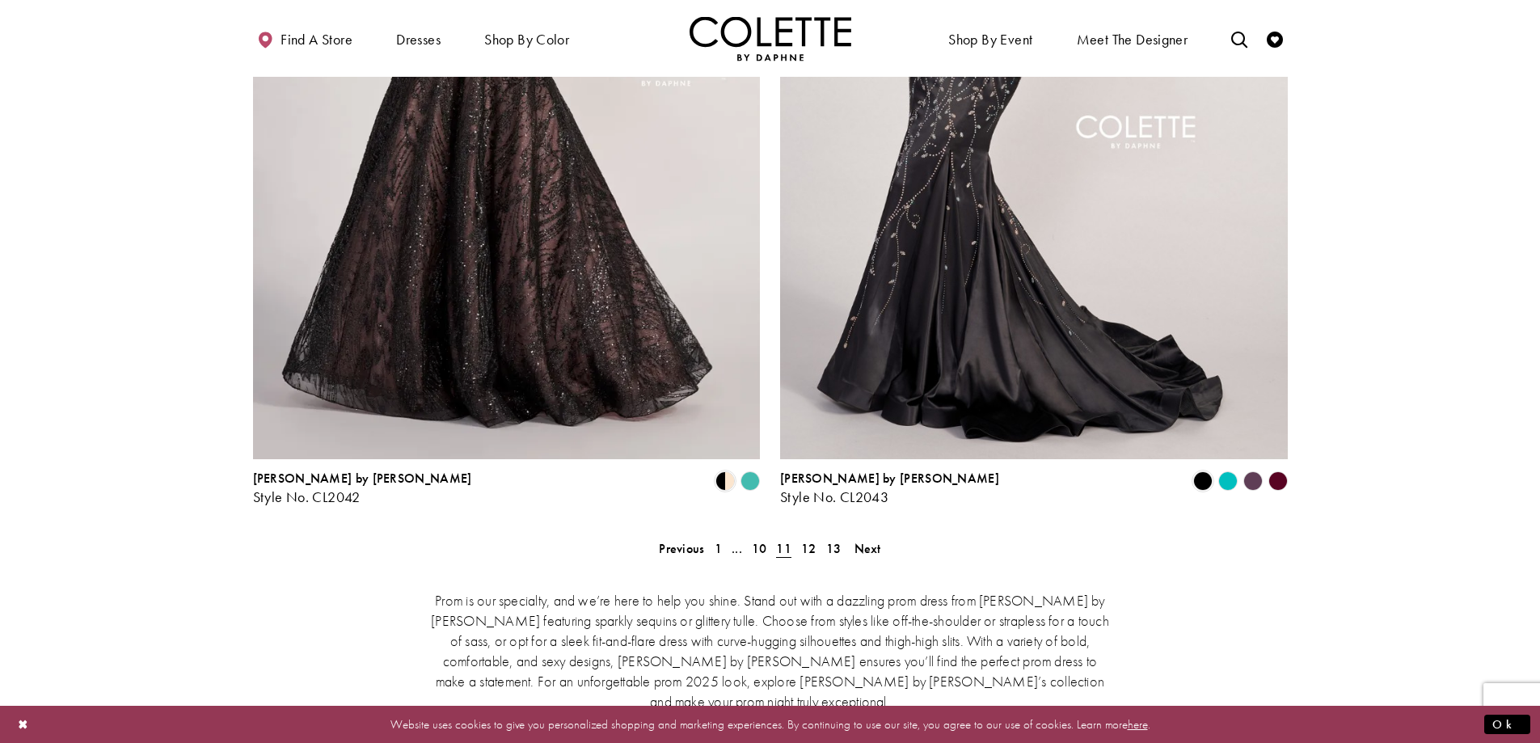
scroll to position [3163, 0]
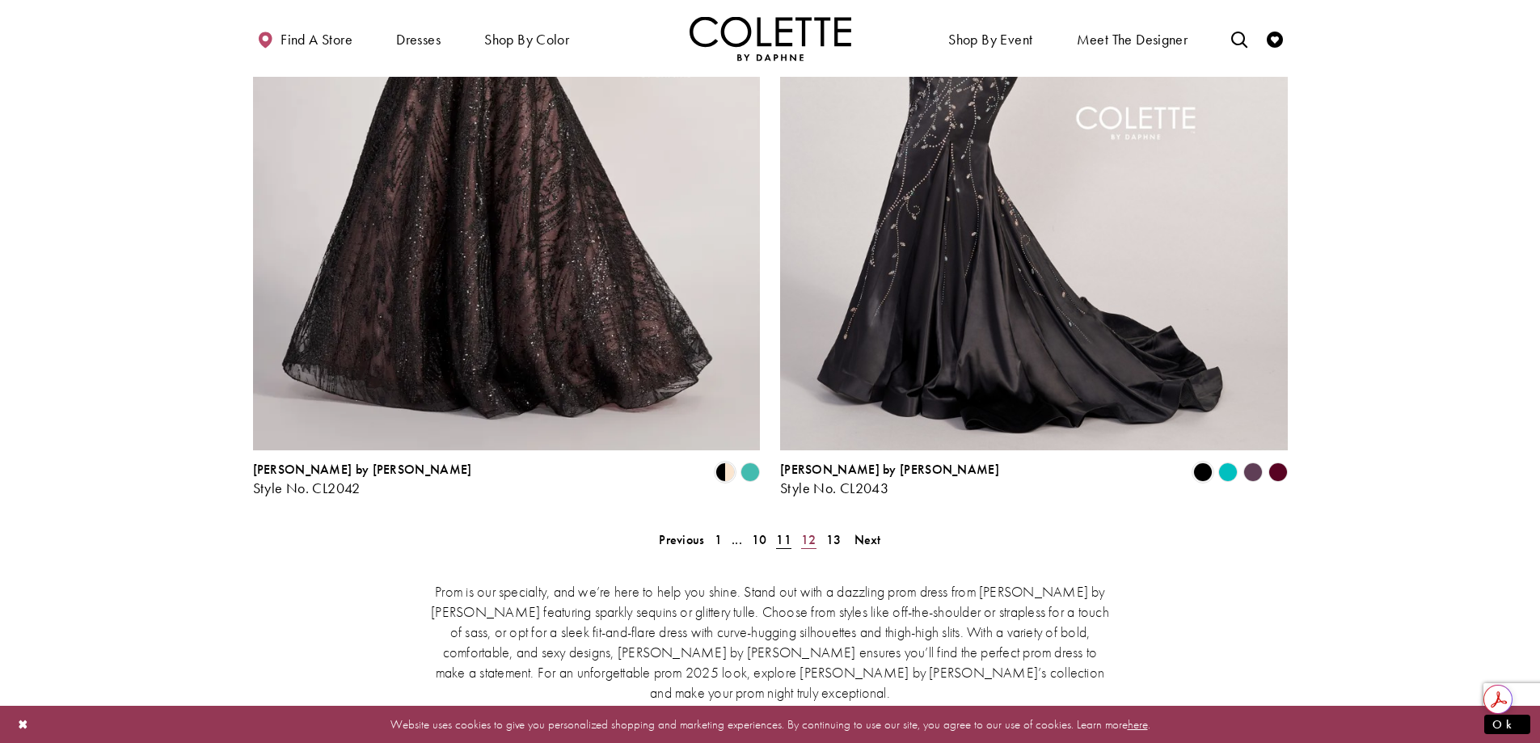
click at [813, 531] on span "12" at bounding box center [808, 539] width 15 height 17
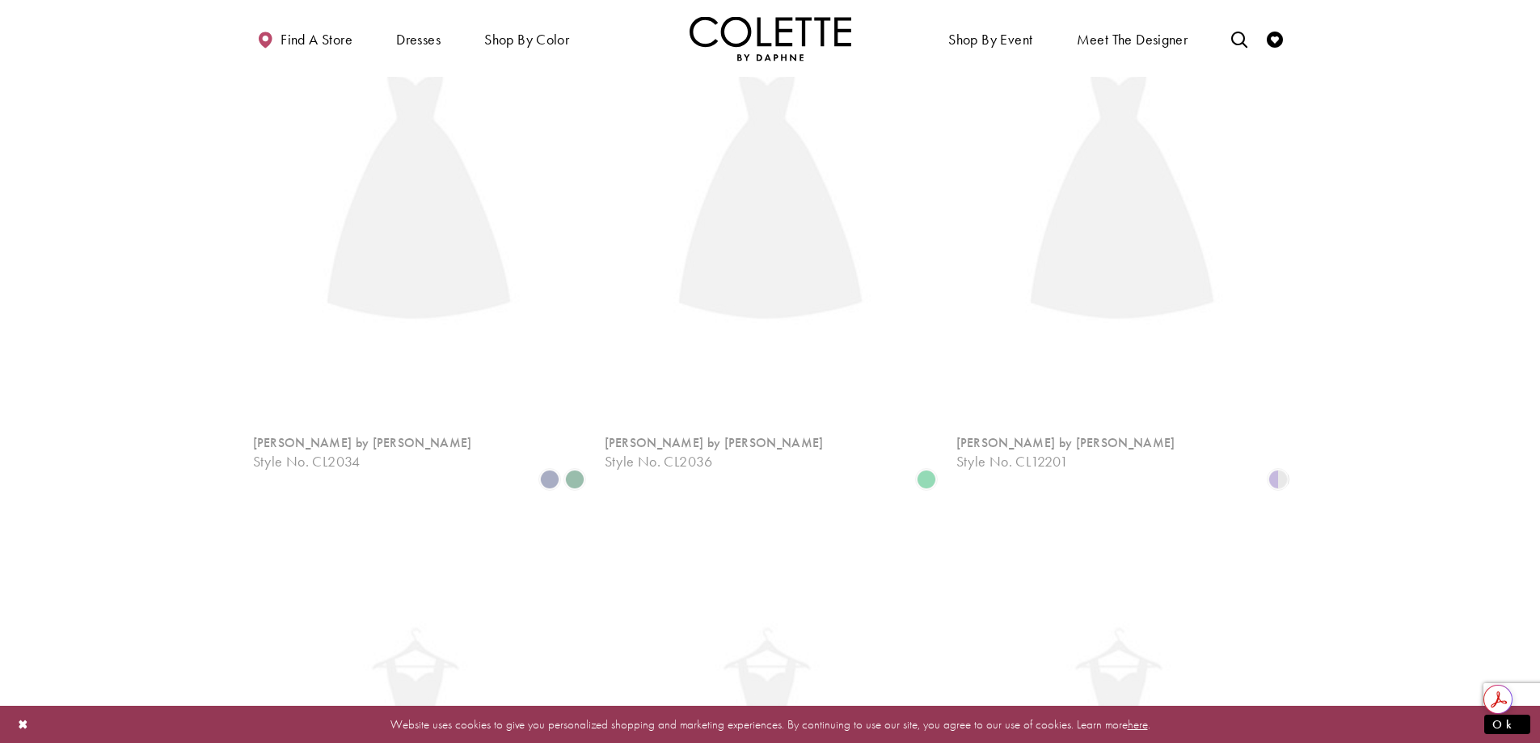
scroll to position [415, 0]
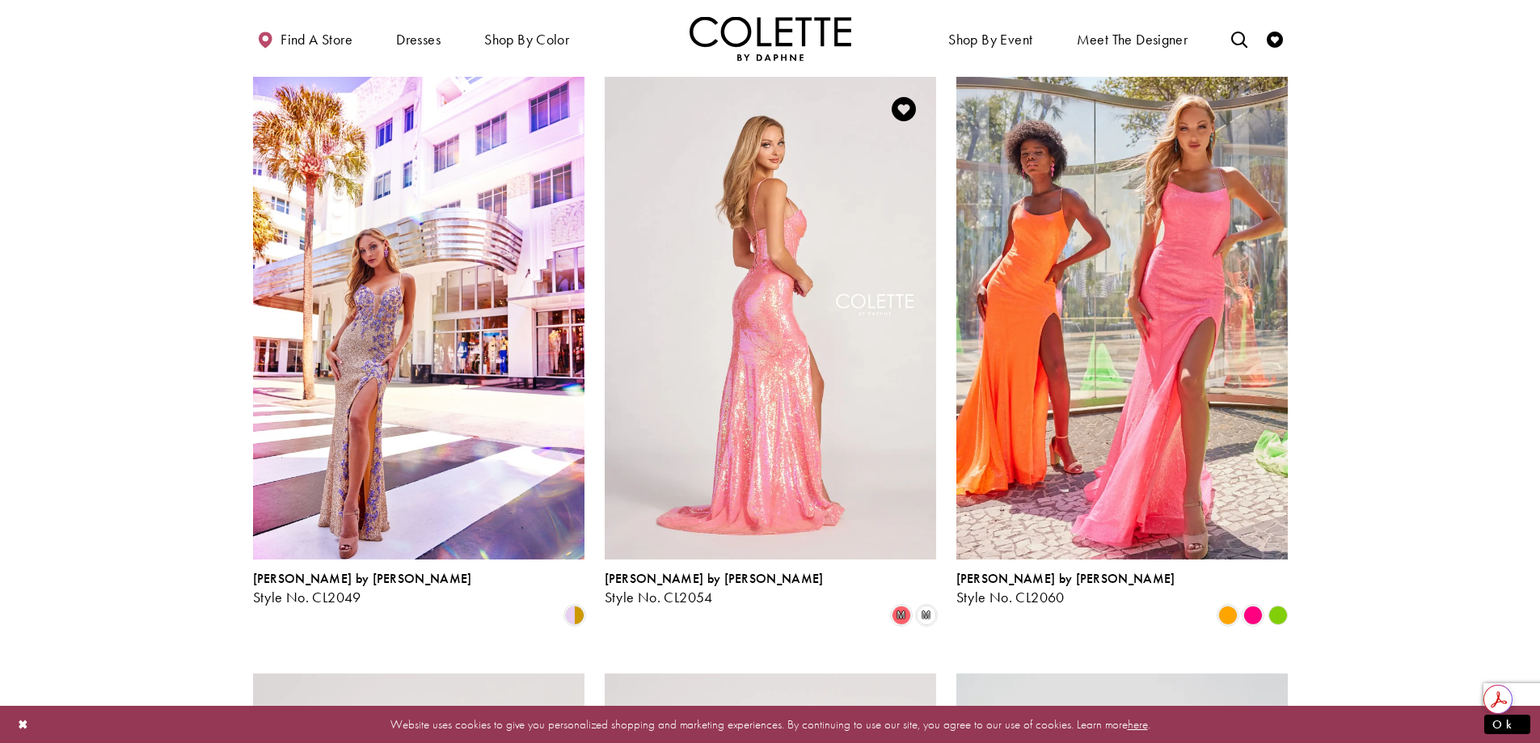
click at [745, 396] on img "Visit Colette by Daphne Style No. CL2054 Page" at bounding box center [770, 318] width 331 height 482
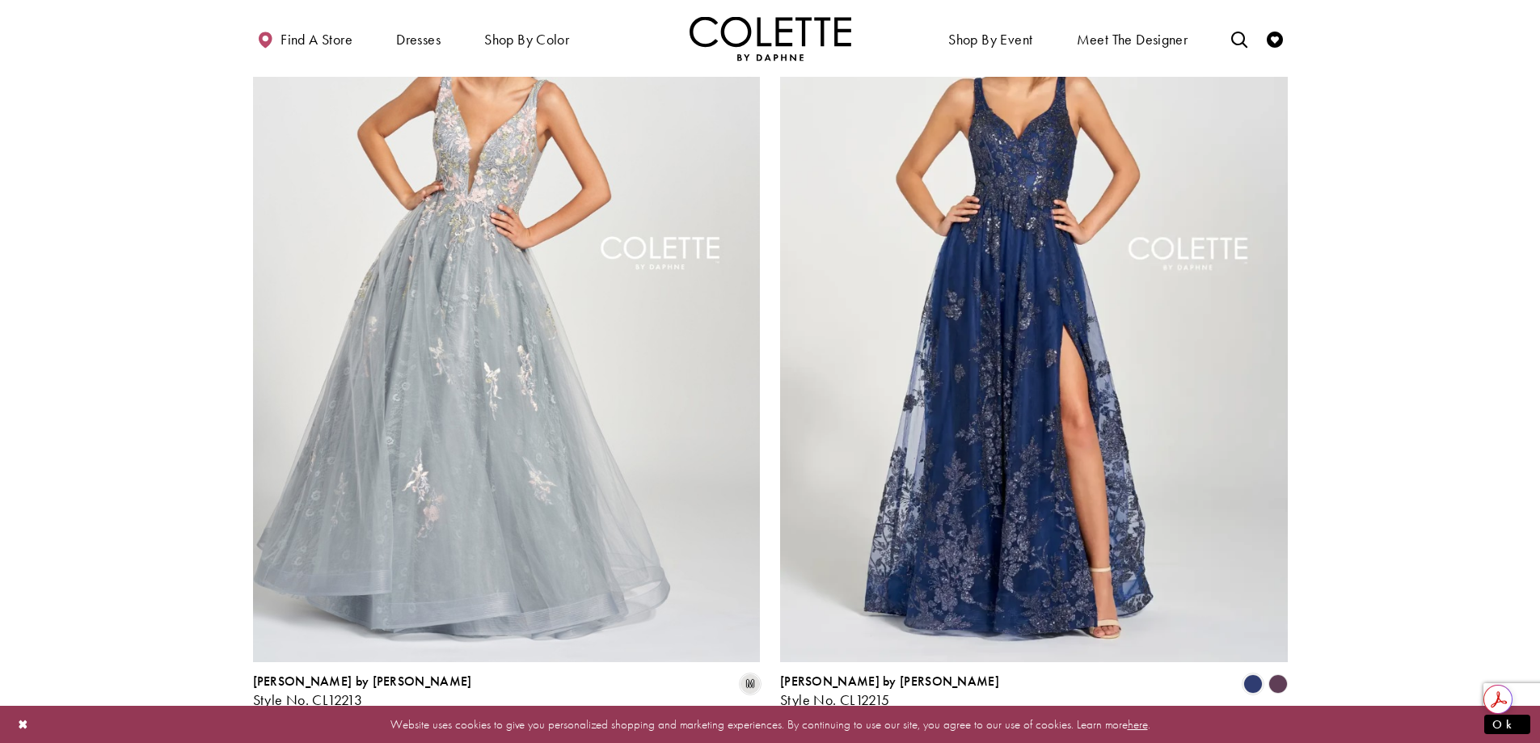
scroll to position [3244, 0]
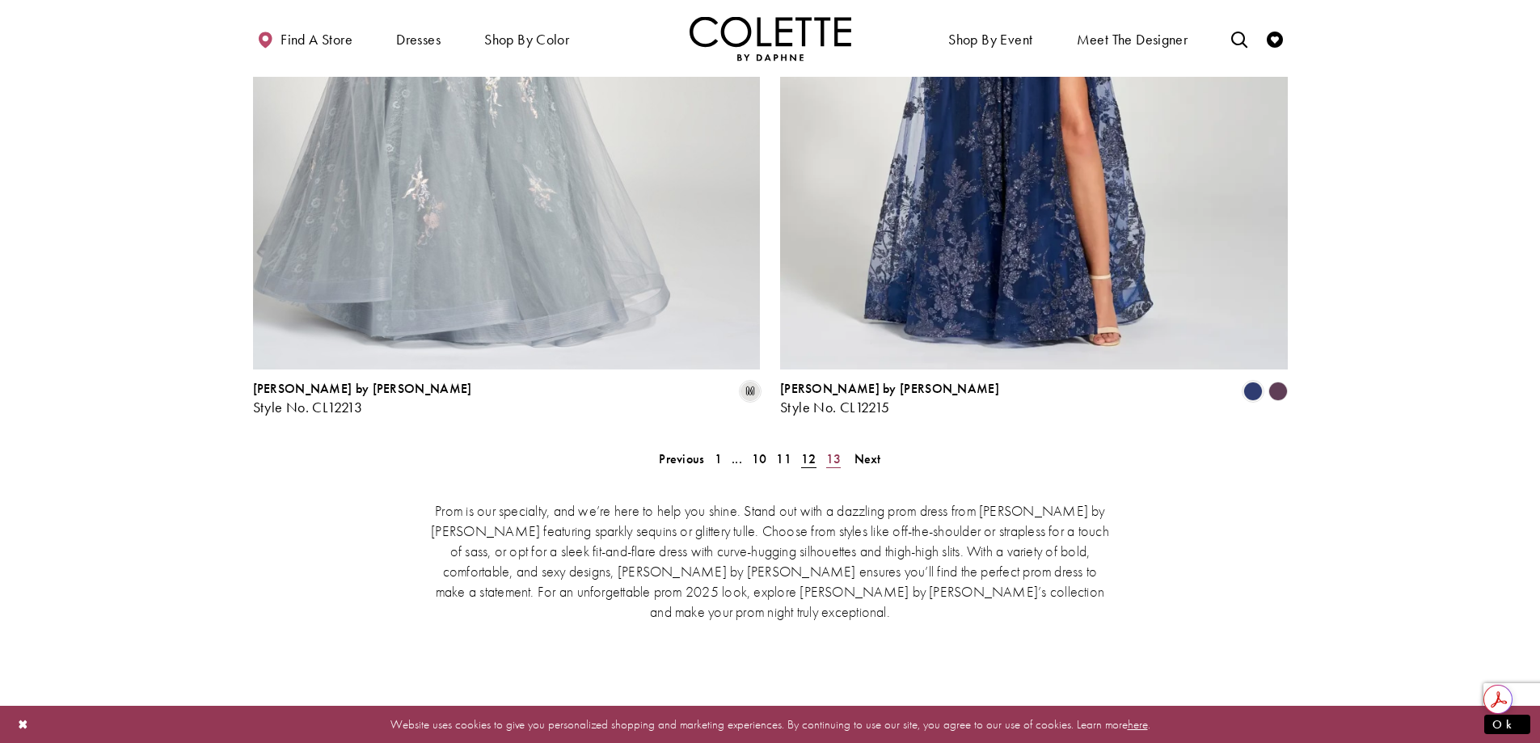
click at [833, 450] on span "13" at bounding box center [833, 458] width 15 height 17
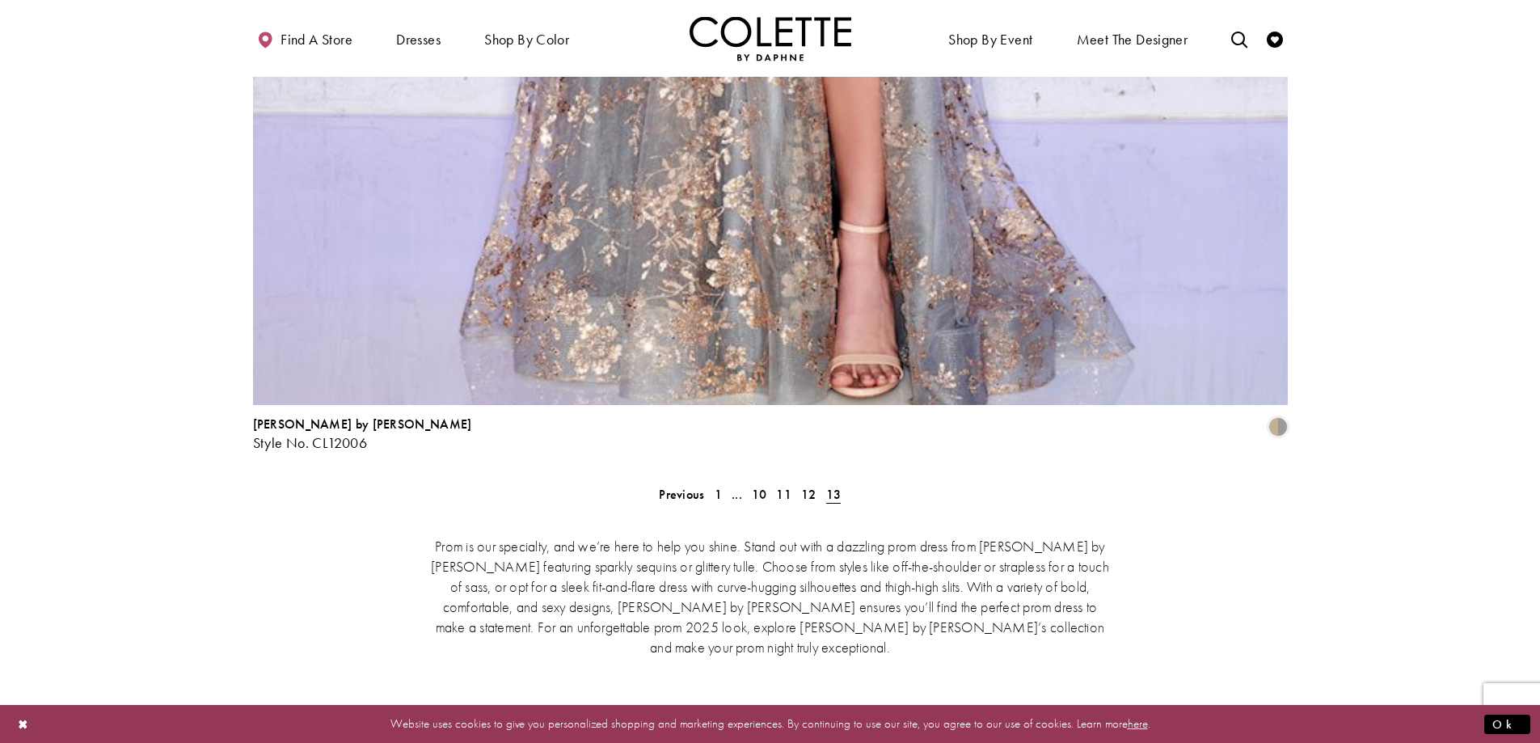
scroll to position [3567, 0]
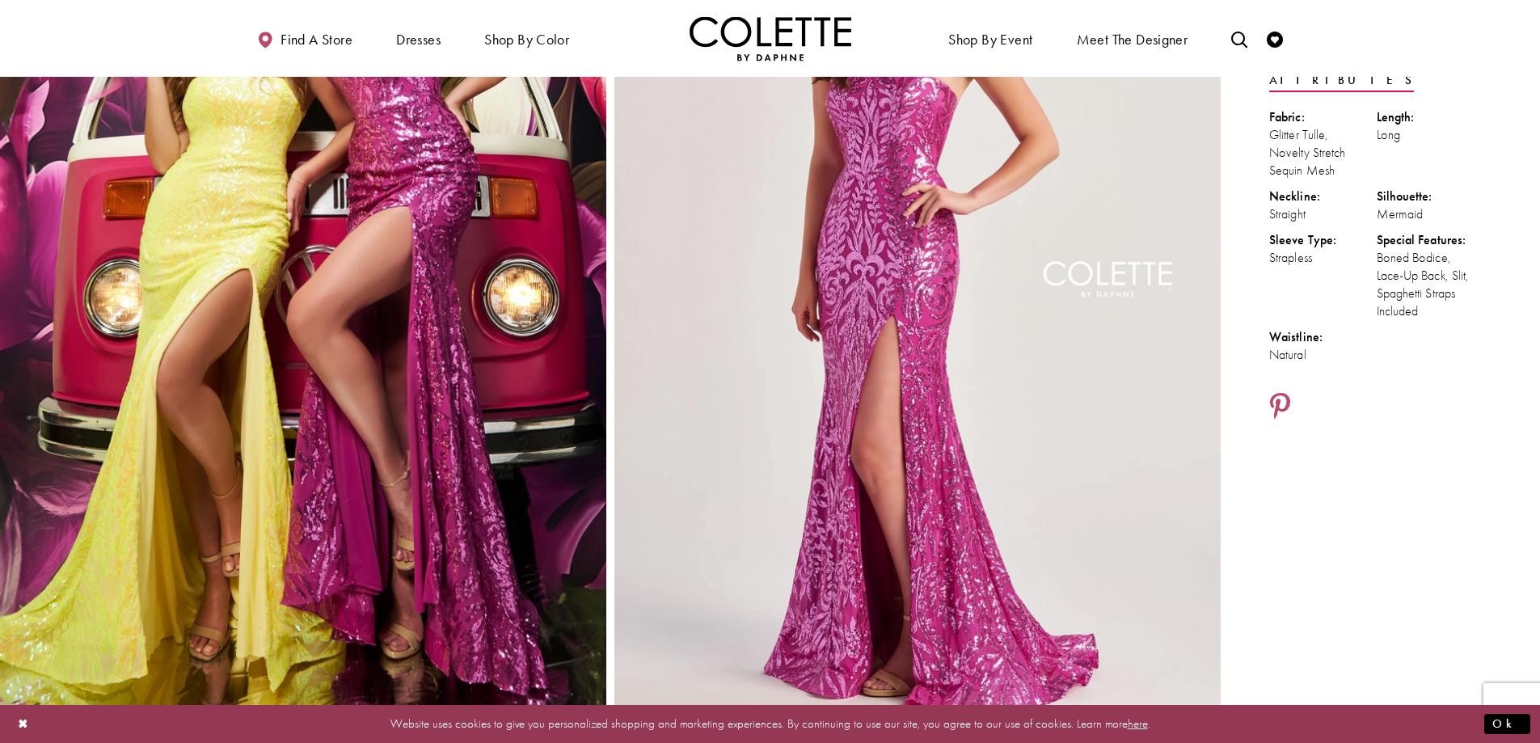
scroll to position [242, 0]
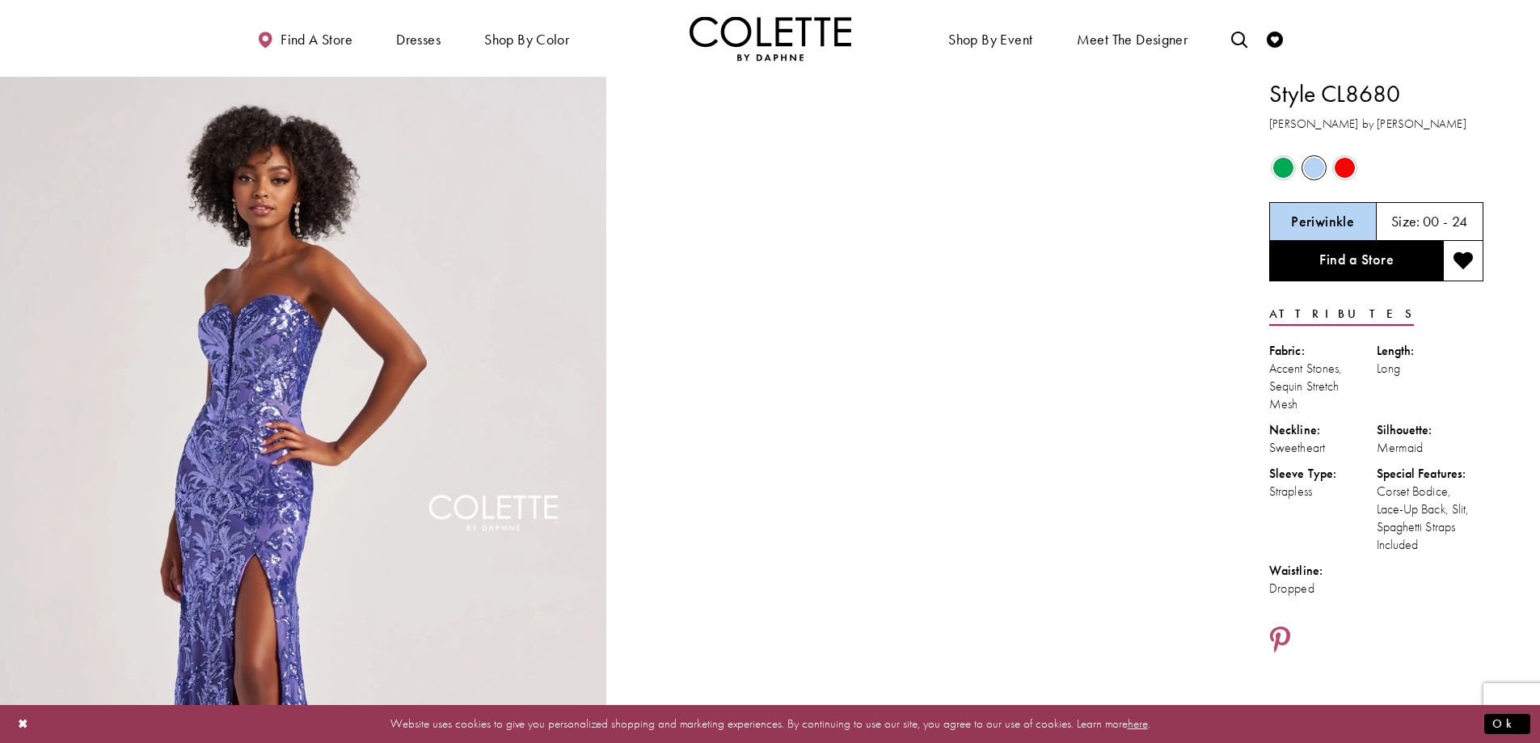
click at [1343, 162] on span "Product color controls state depends on size chosen" at bounding box center [1345, 168] width 20 height 20
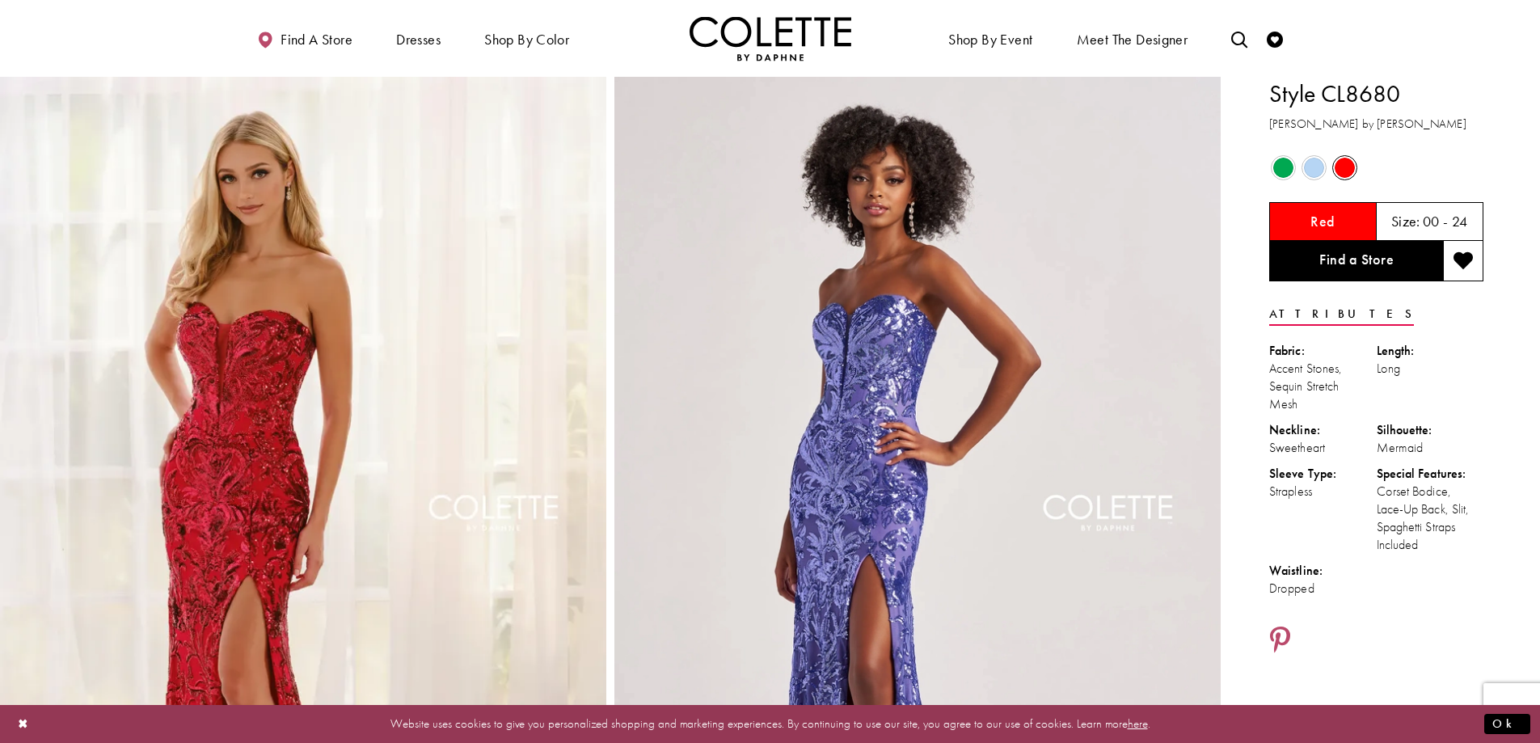
click at [1309, 164] on span "Product color controls state depends on size chosen" at bounding box center [1314, 168] width 20 height 20
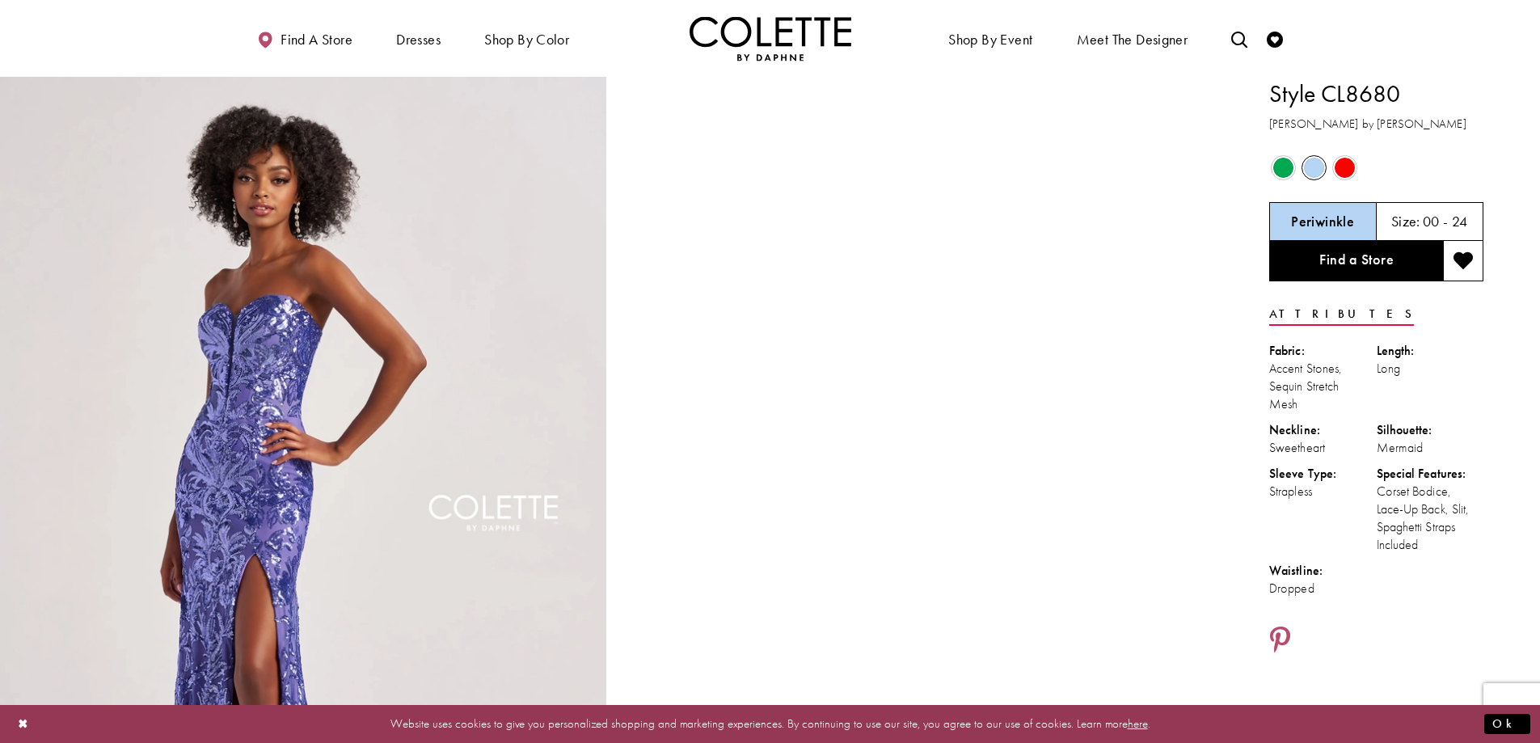
click at [1282, 161] on span "Product color controls state depends on size chosen" at bounding box center [1283, 168] width 20 height 20
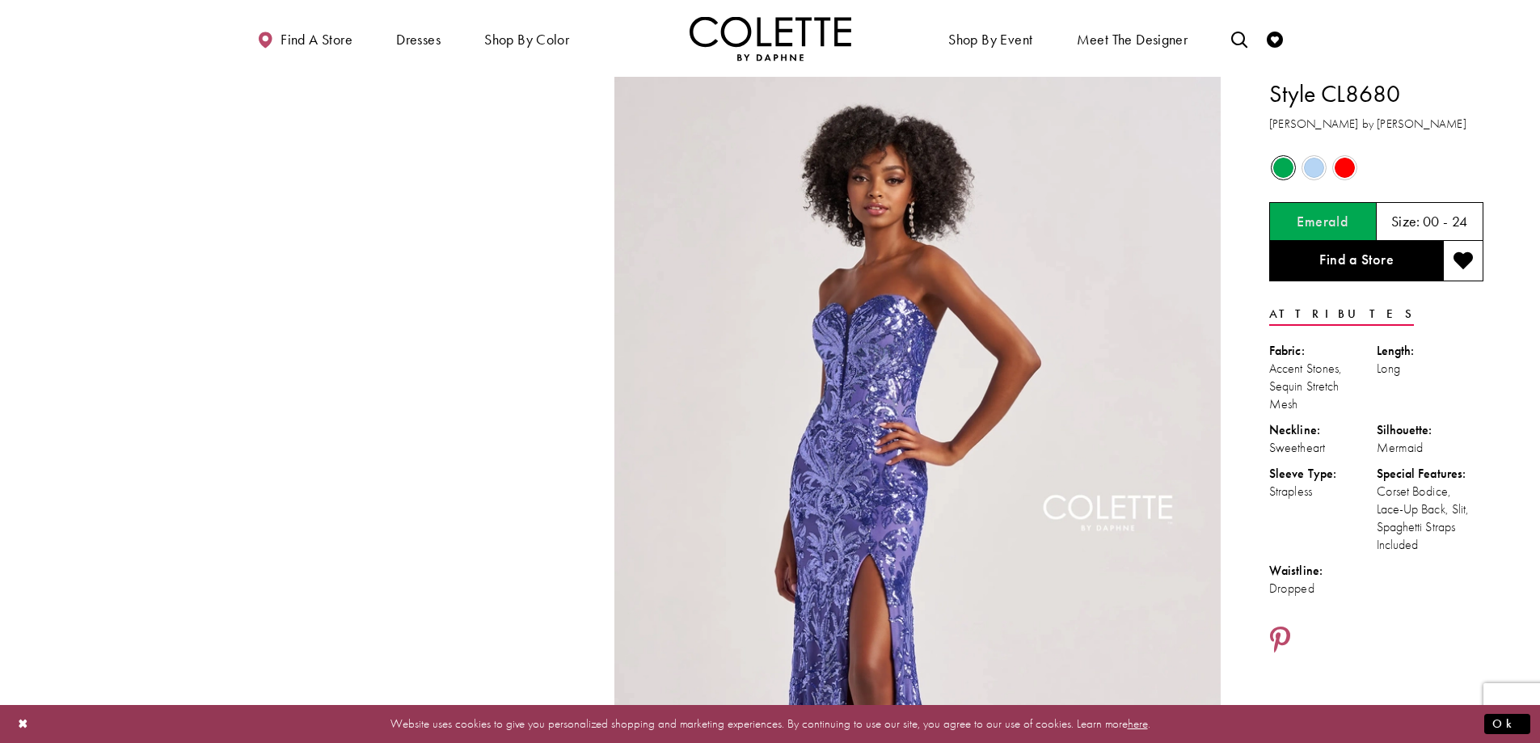
click at [1280, 172] on span "Product color controls state depends on size chosen" at bounding box center [1283, 168] width 20 height 20
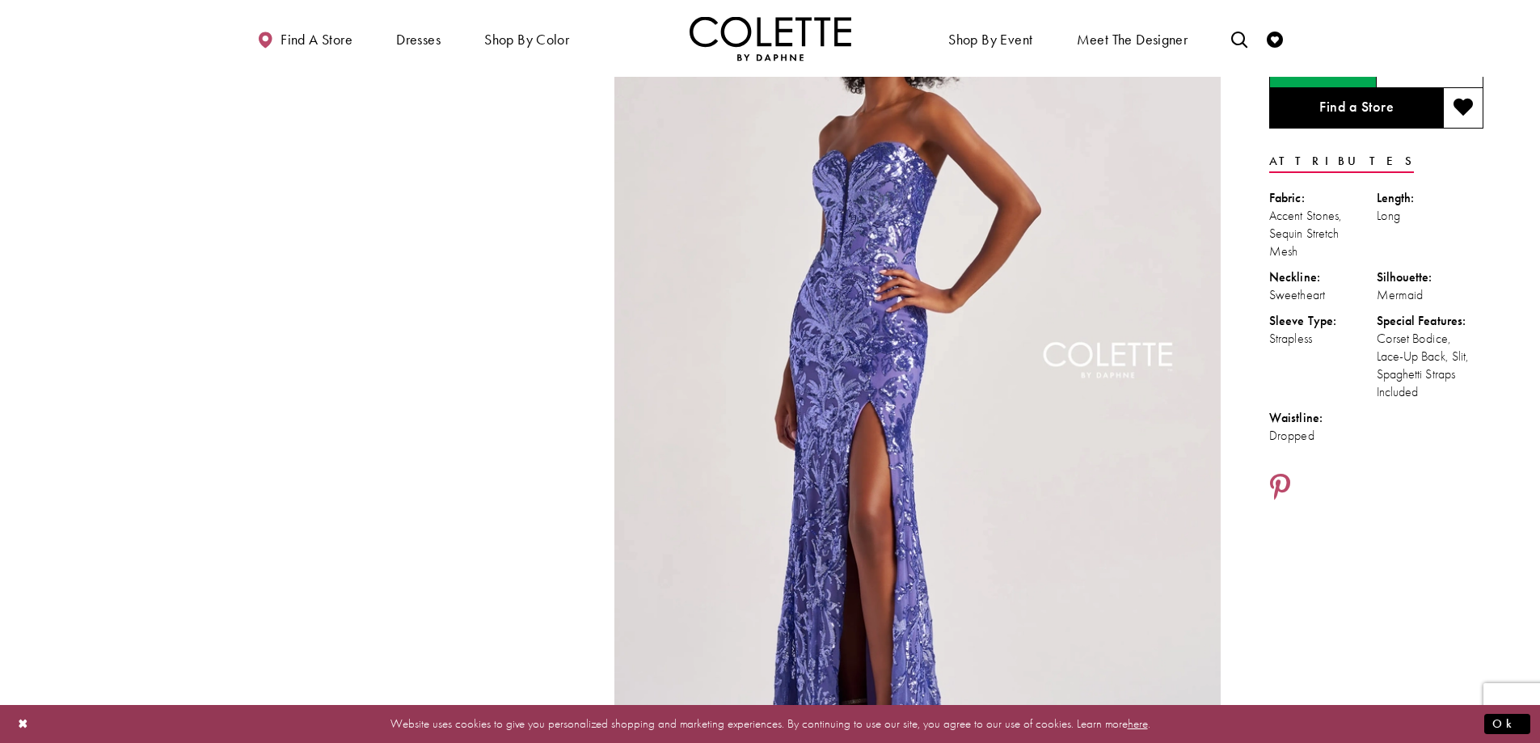
scroll to position [162, 0]
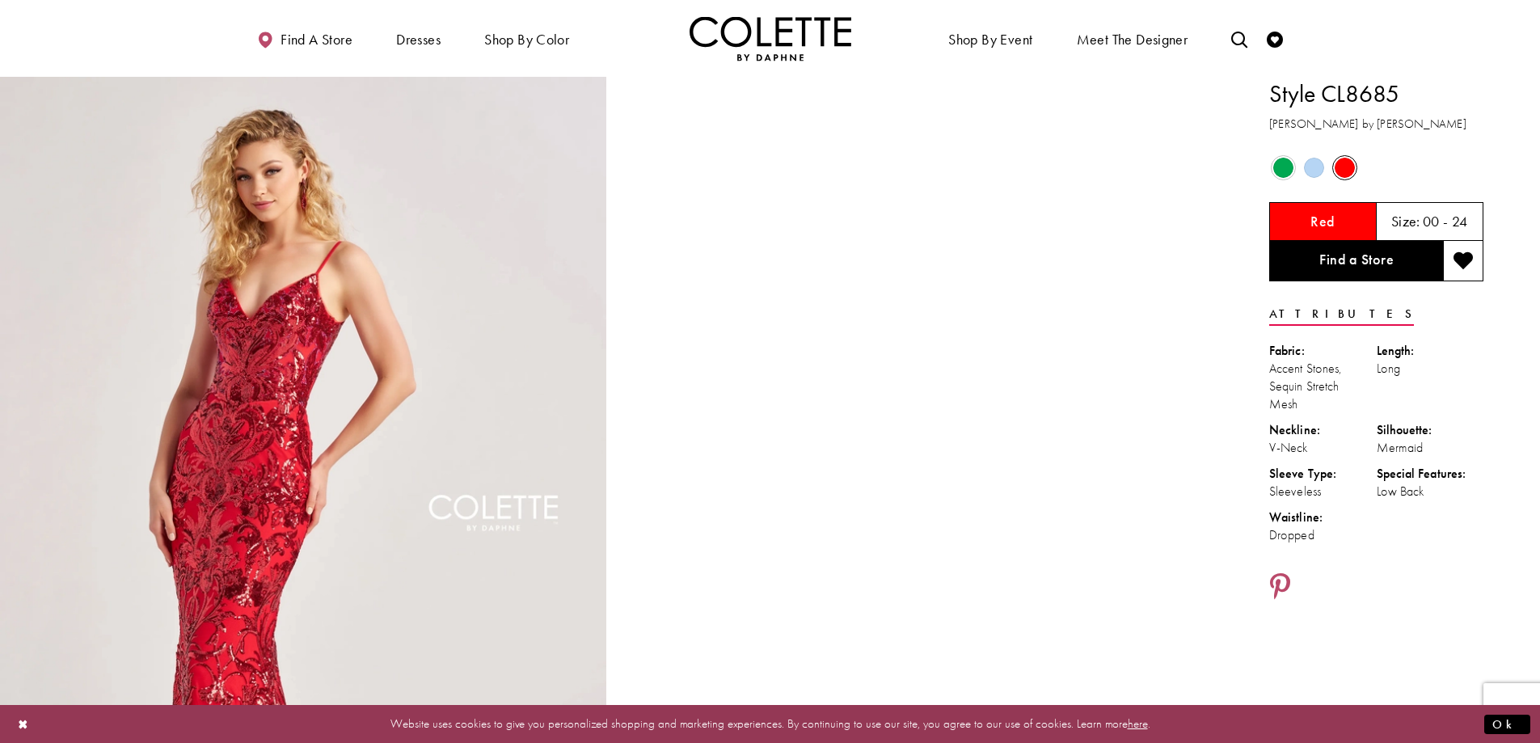
click at [1314, 171] on span "Product color controls state depends on size chosen" at bounding box center [1314, 168] width 20 height 20
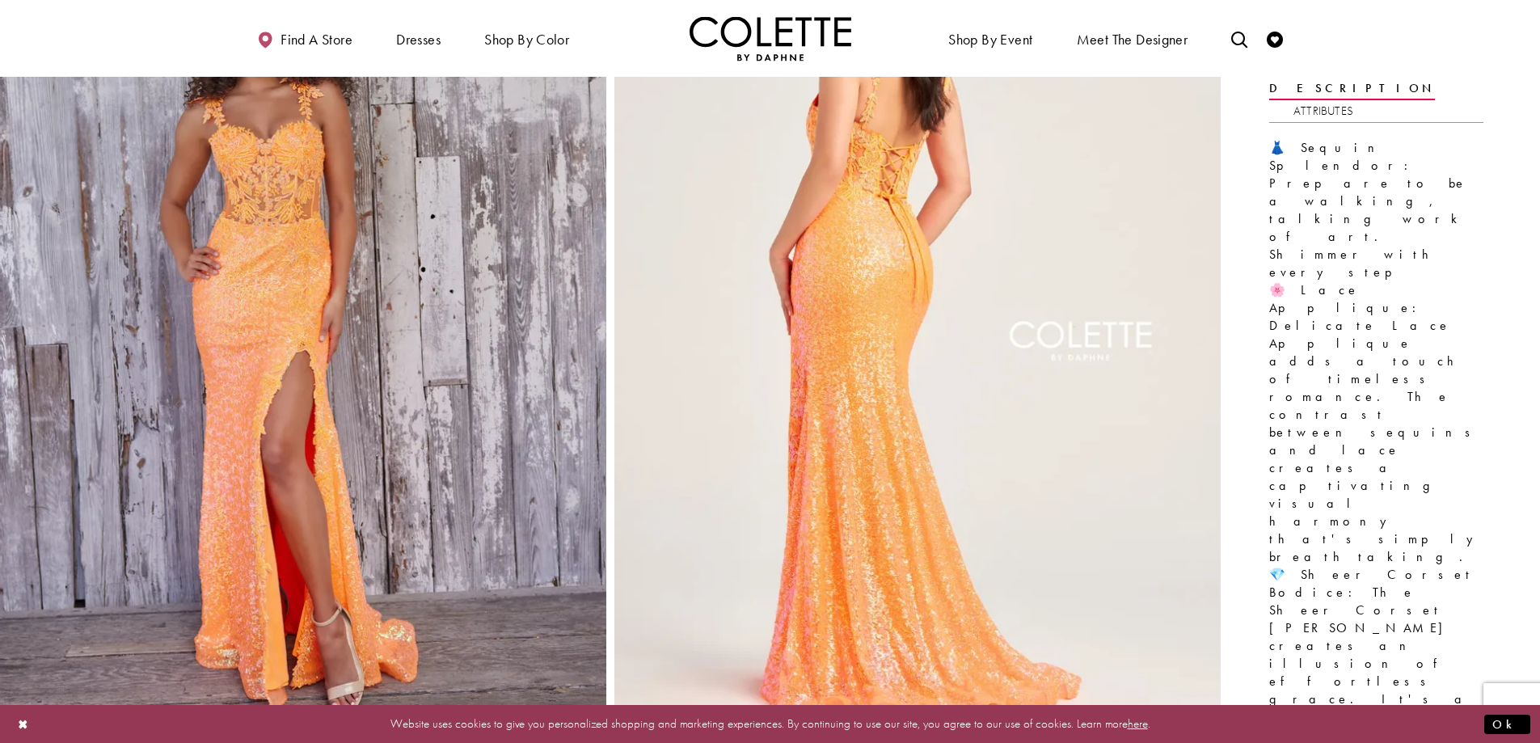
scroll to position [242, 0]
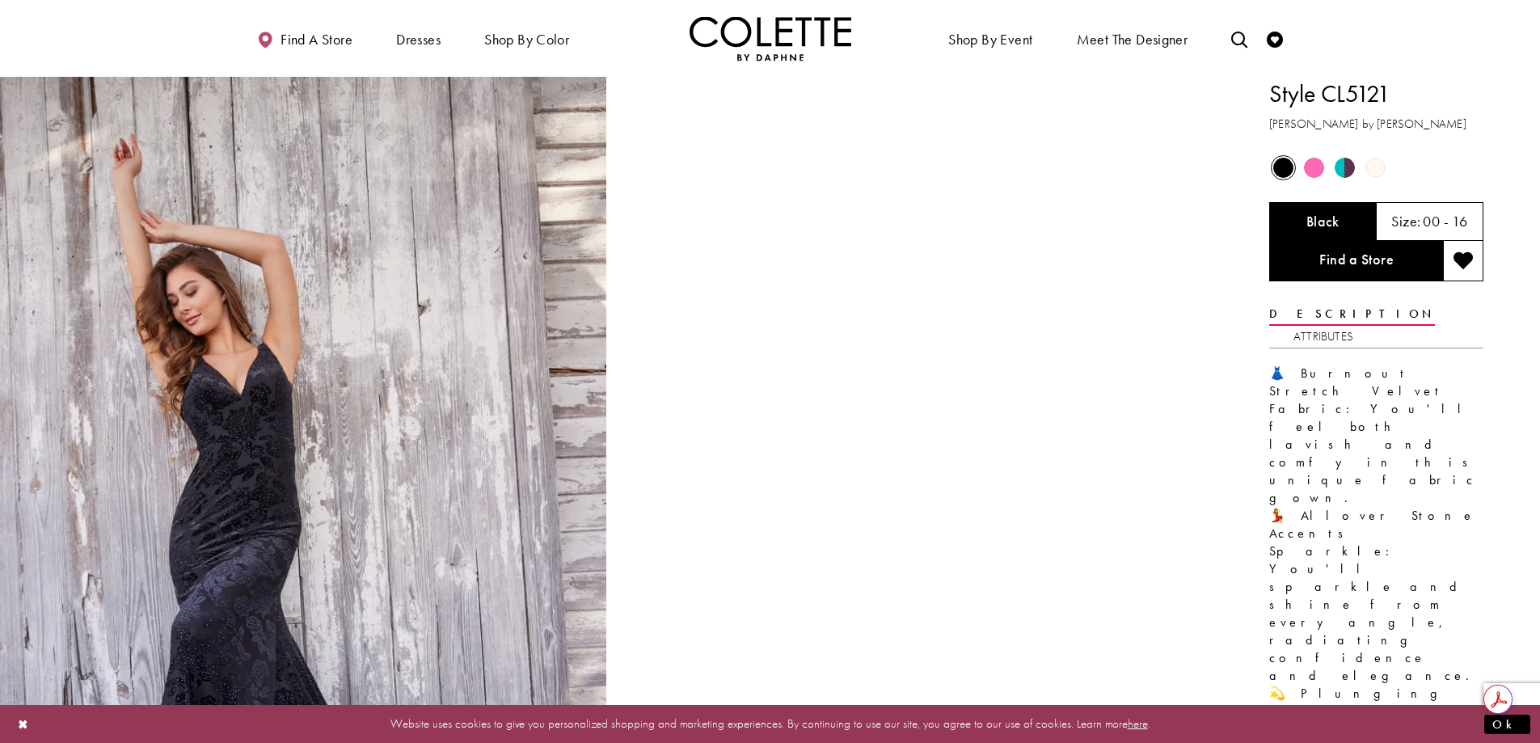
click at [1313, 168] on span "Product color controls state depends on size chosen" at bounding box center [1314, 168] width 20 height 20
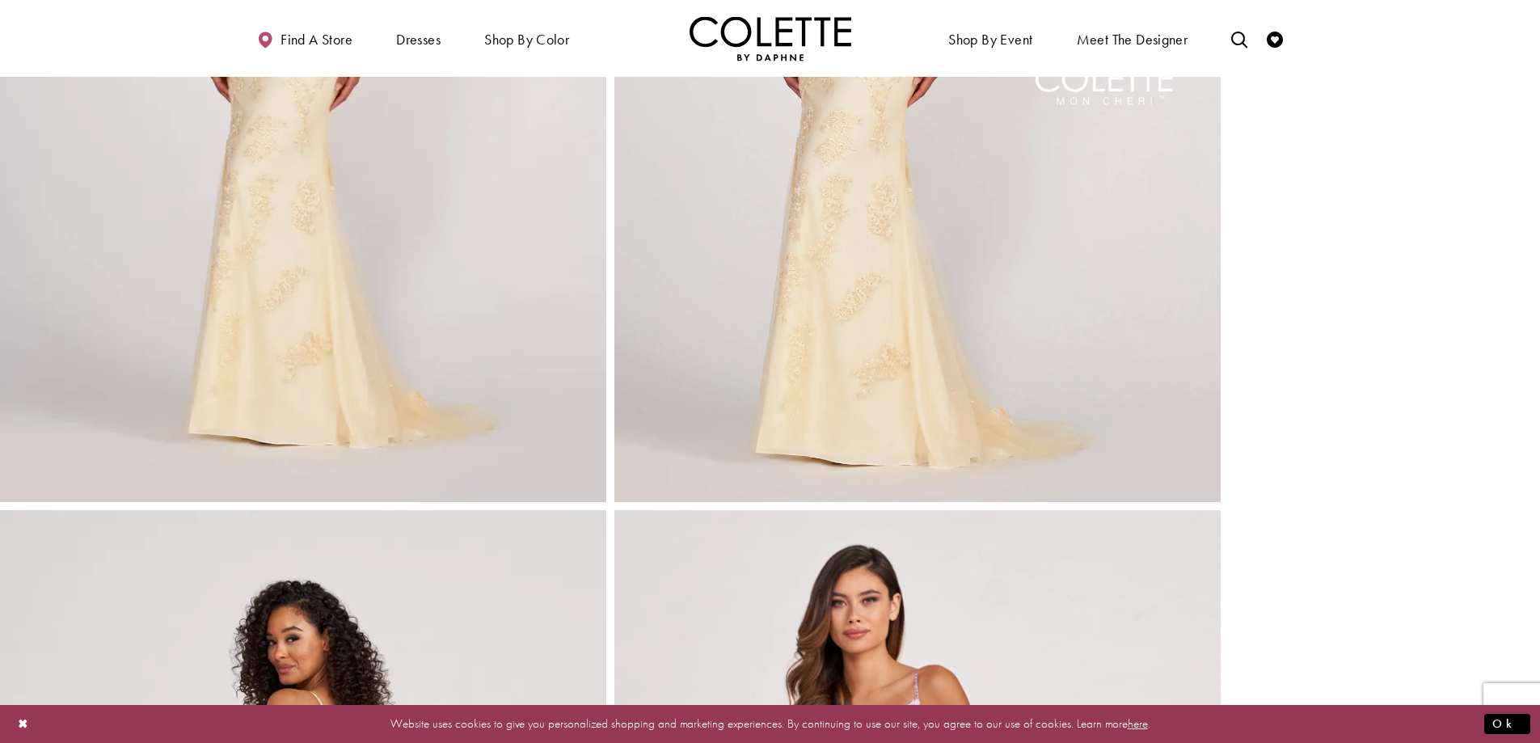
scroll to position [485, 0]
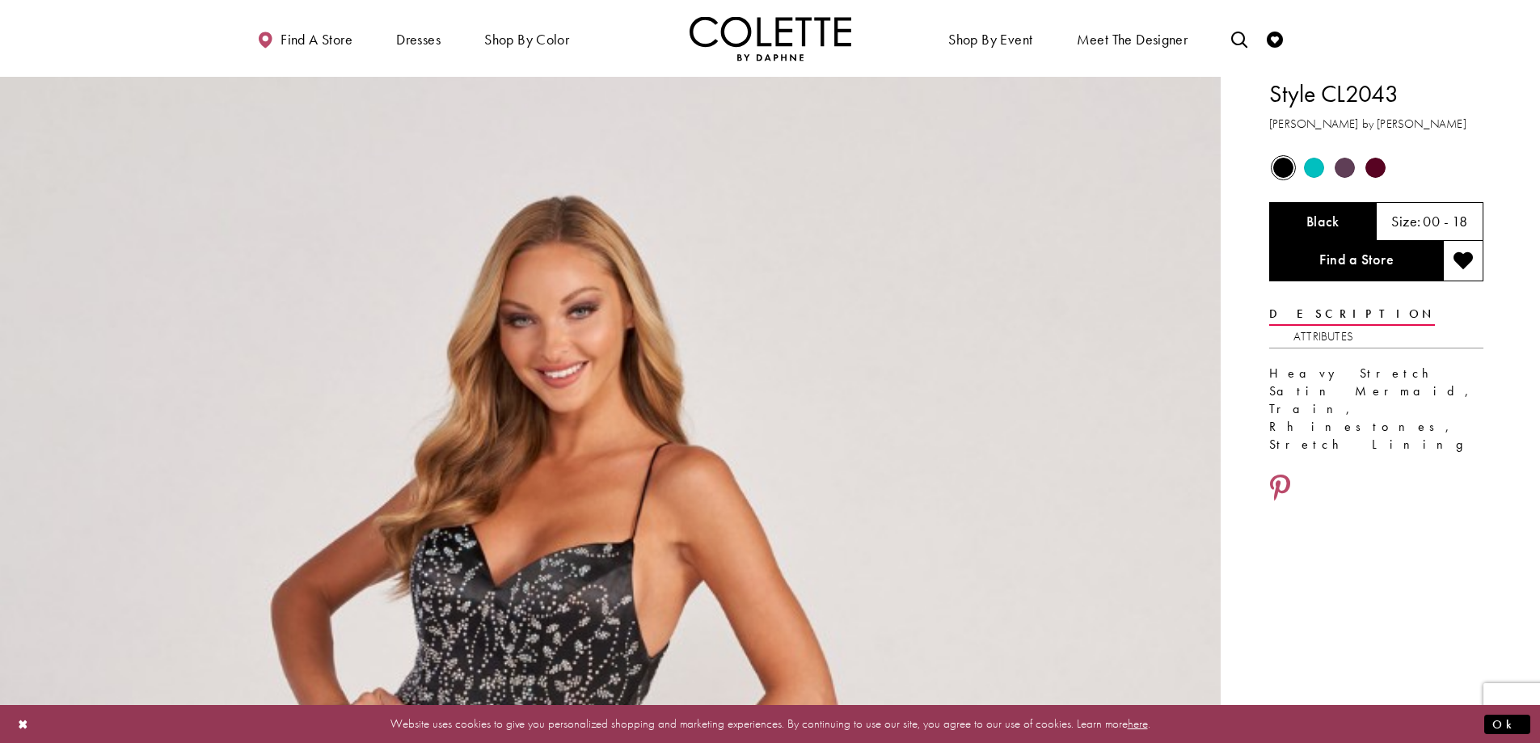
click at [1316, 169] on span "Product color controls state depends on size chosen" at bounding box center [1314, 168] width 20 height 20
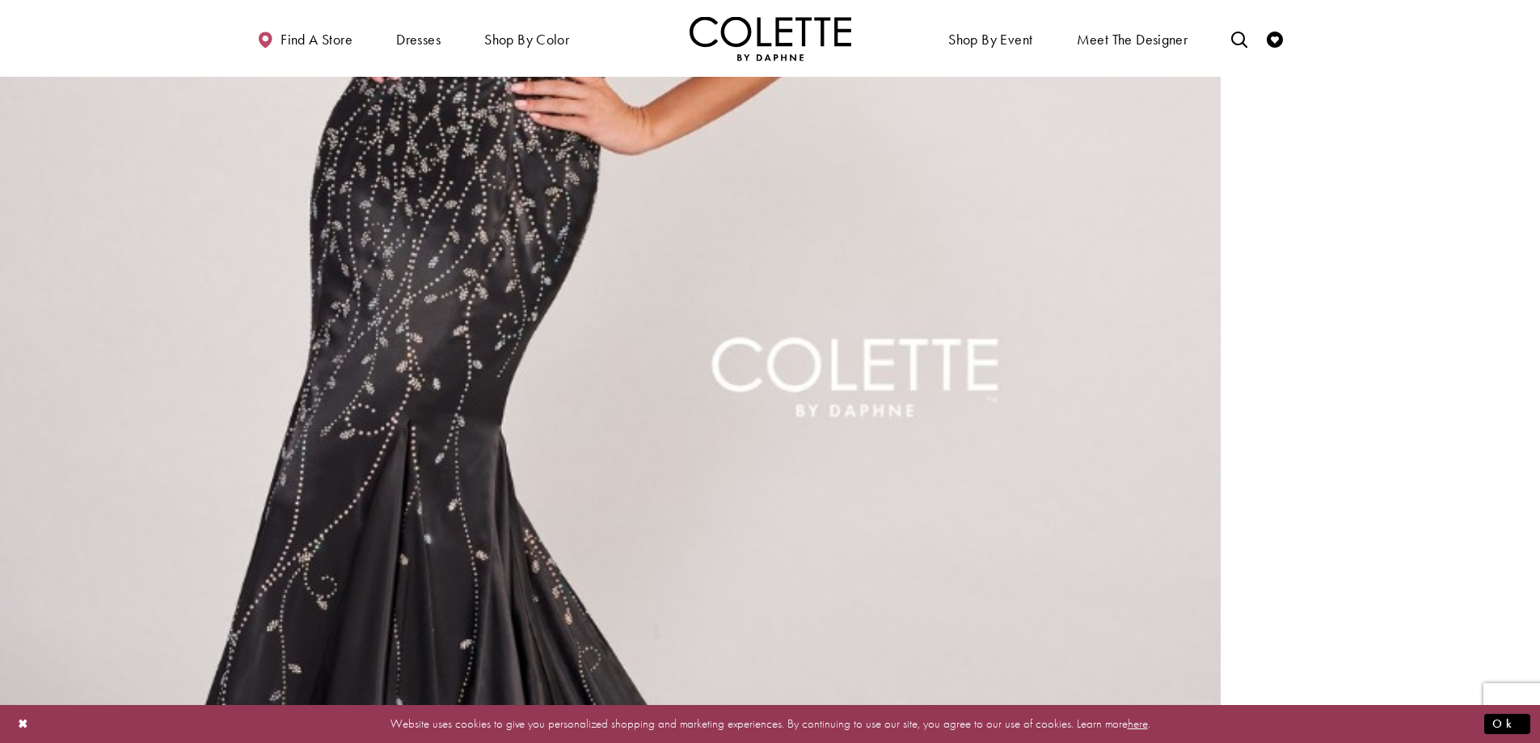
scroll to position [727, 0]
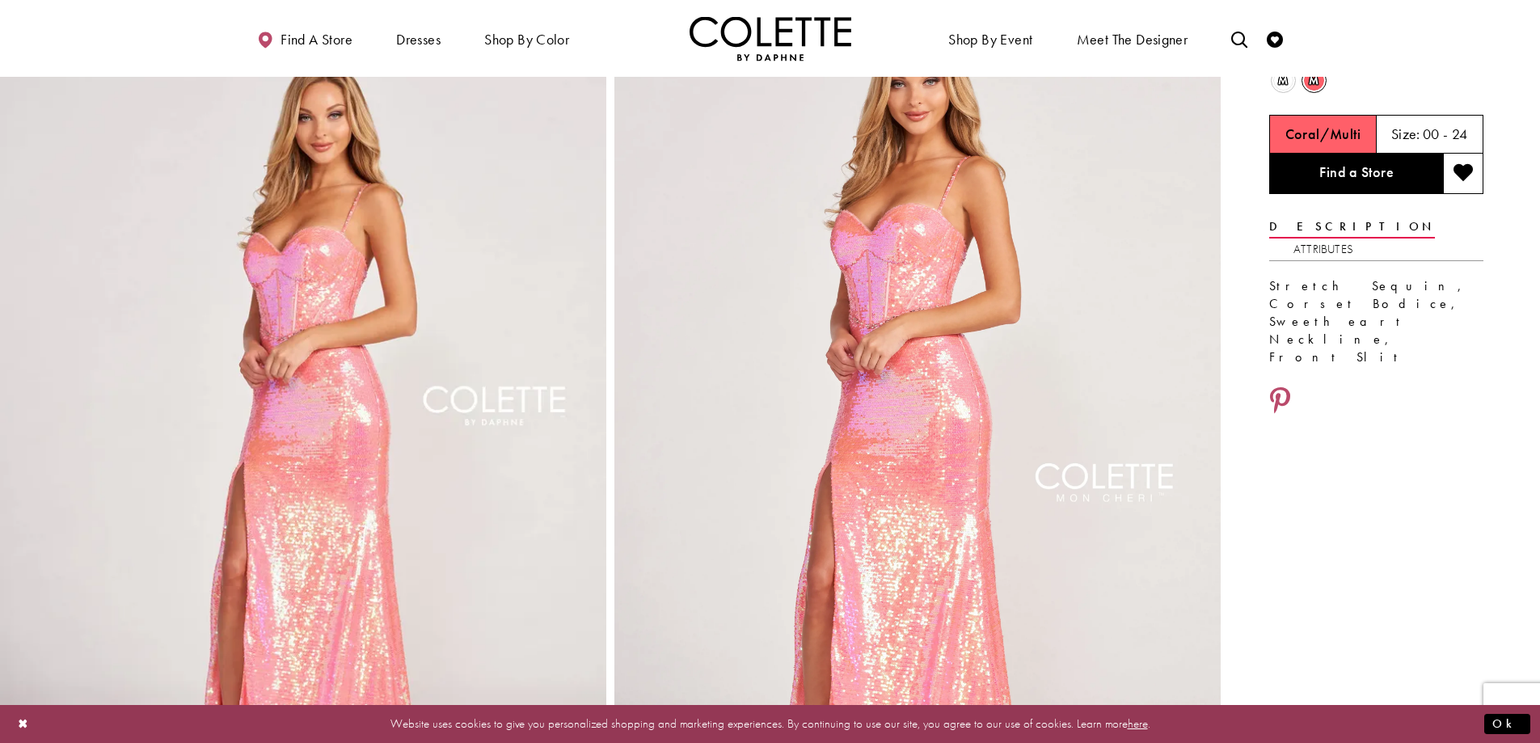
scroll to position [81, 0]
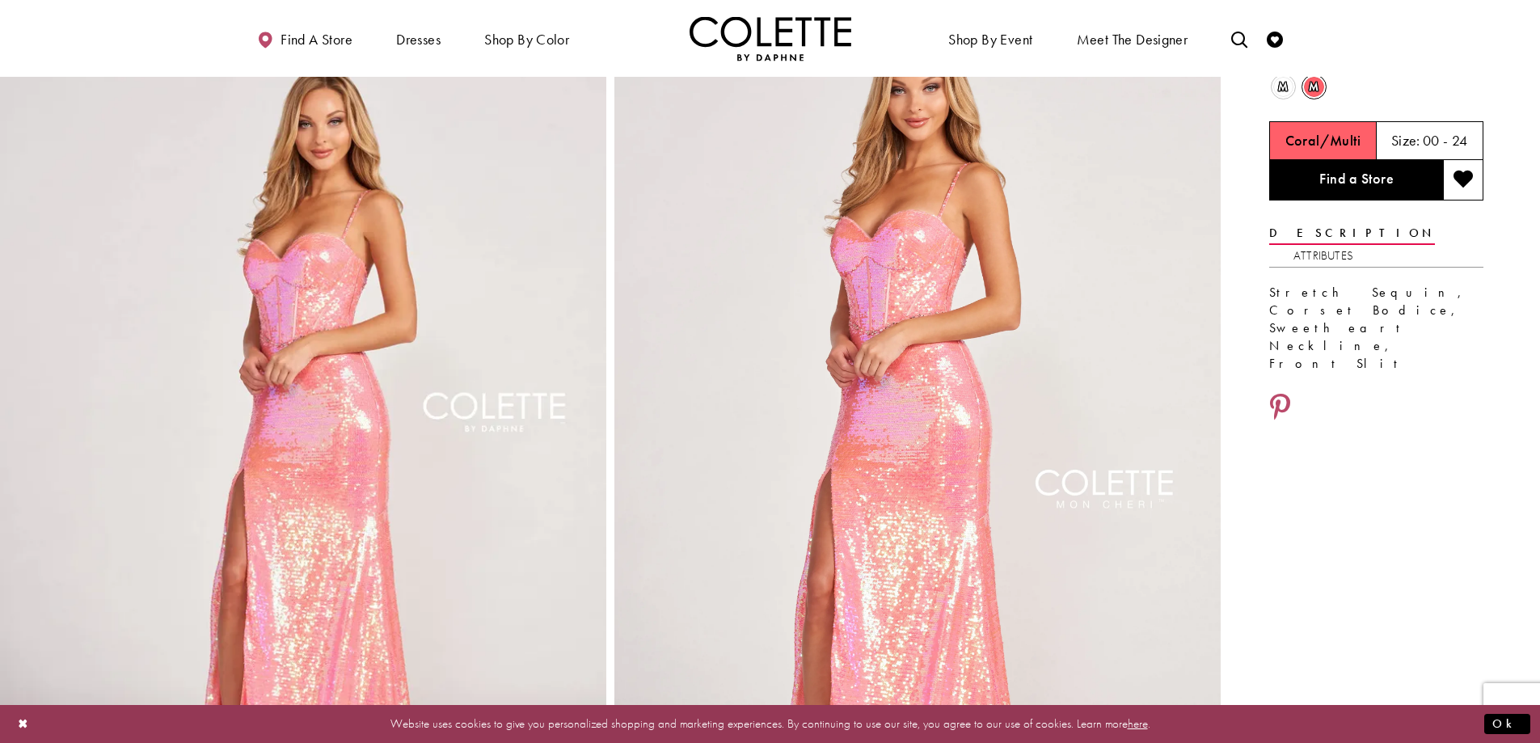
click at [1280, 91] on span "m" at bounding box center [1283, 87] width 20 height 20
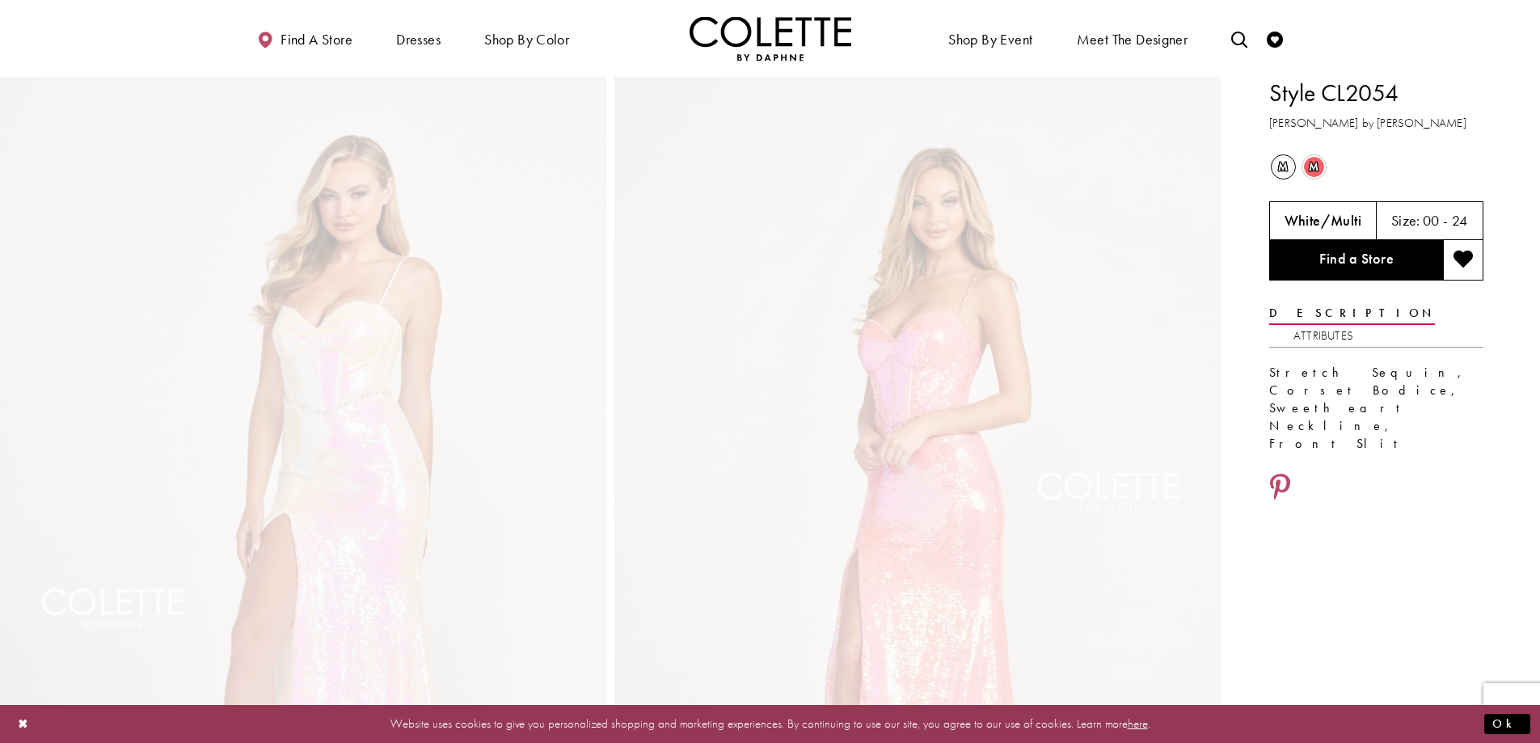
scroll to position [0, 0]
